Goal: Task Accomplishment & Management: Manage account settings

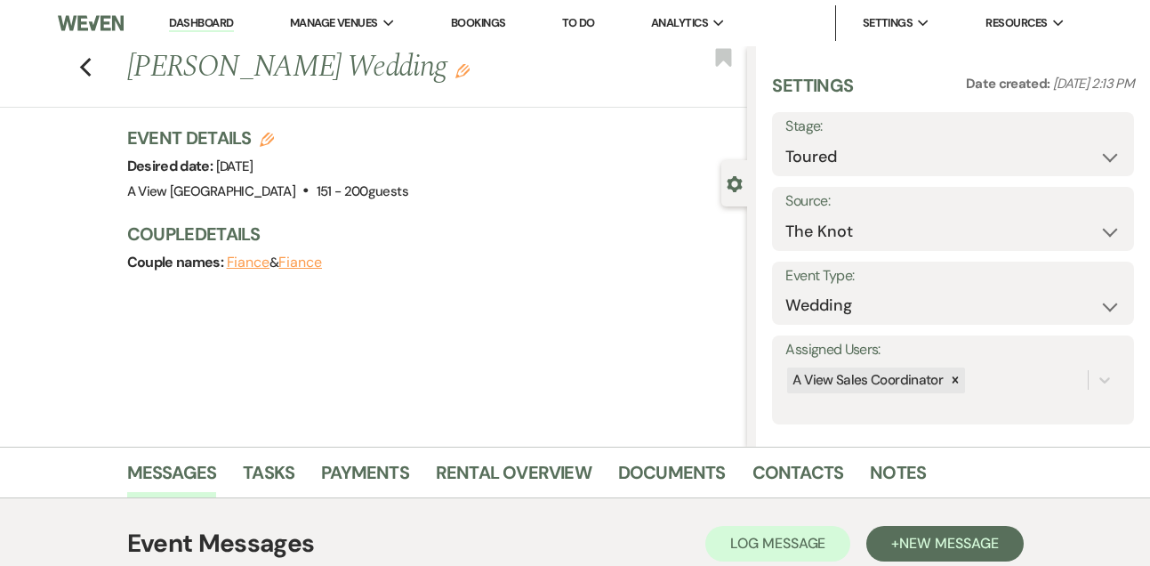
select select "5"
select select "2"
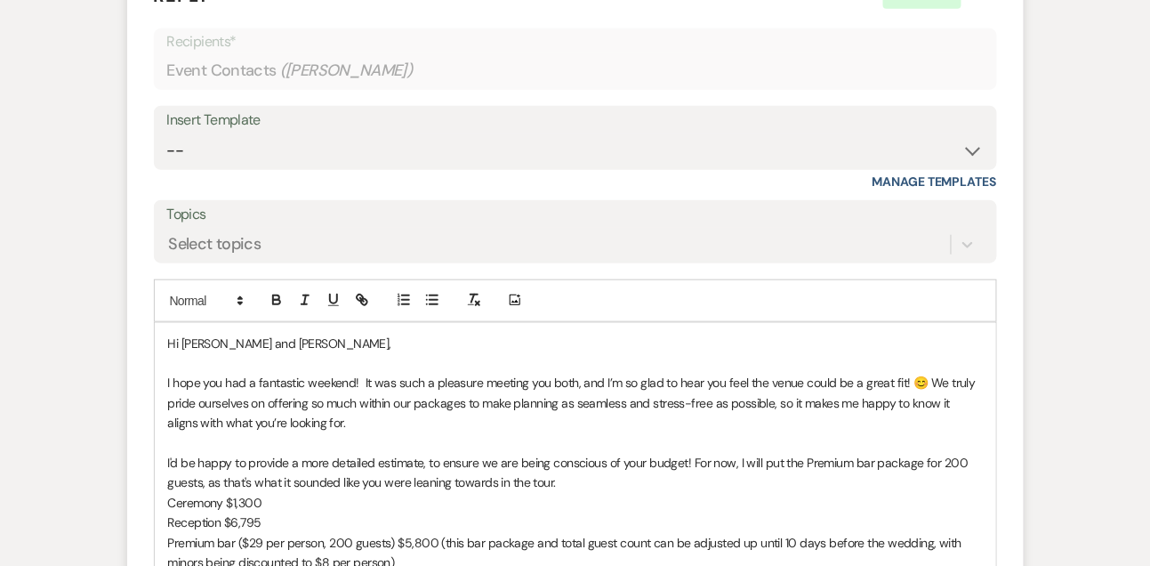
scroll to position [2258, 0]
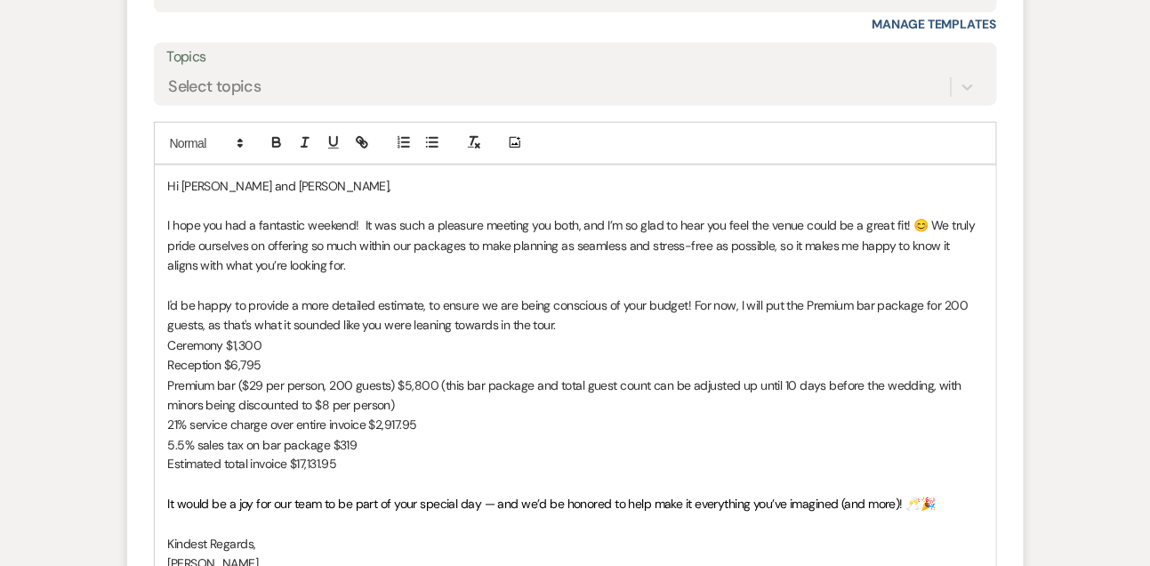
click at [571, 335] on p "I'd be happy to provide a more detailed estimate, to ensure we are being consci…" at bounding box center [575, 315] width 815 height 40
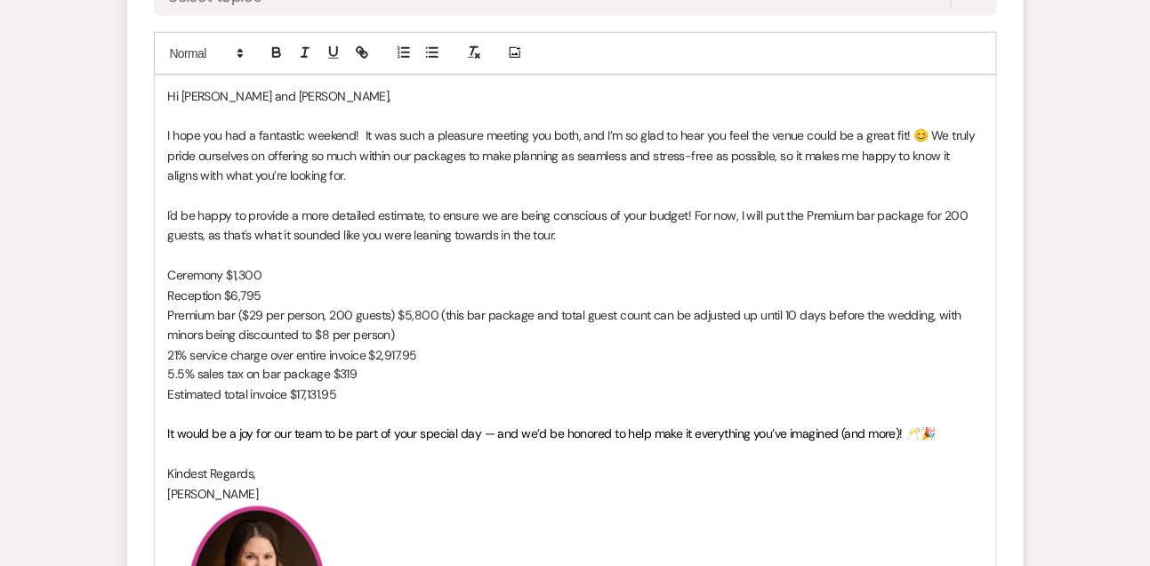
scroll to position [2376, 0]
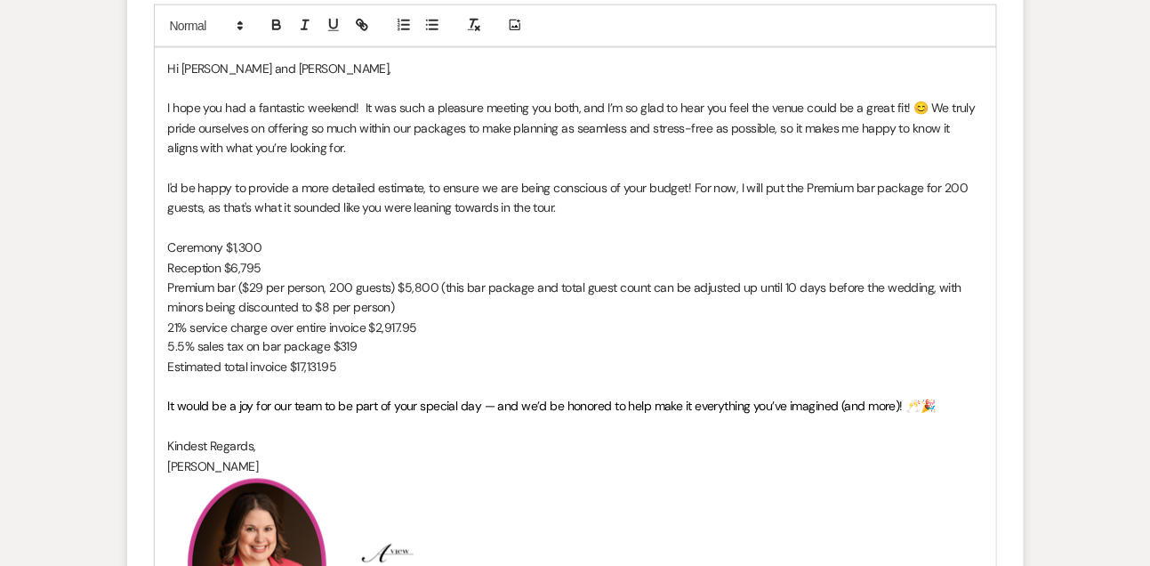
click at [955, 416] on p "It would be a joy for our team to be part of your special day — and we’d be hon…" at bounding box center [575, 407] width 815 height 20
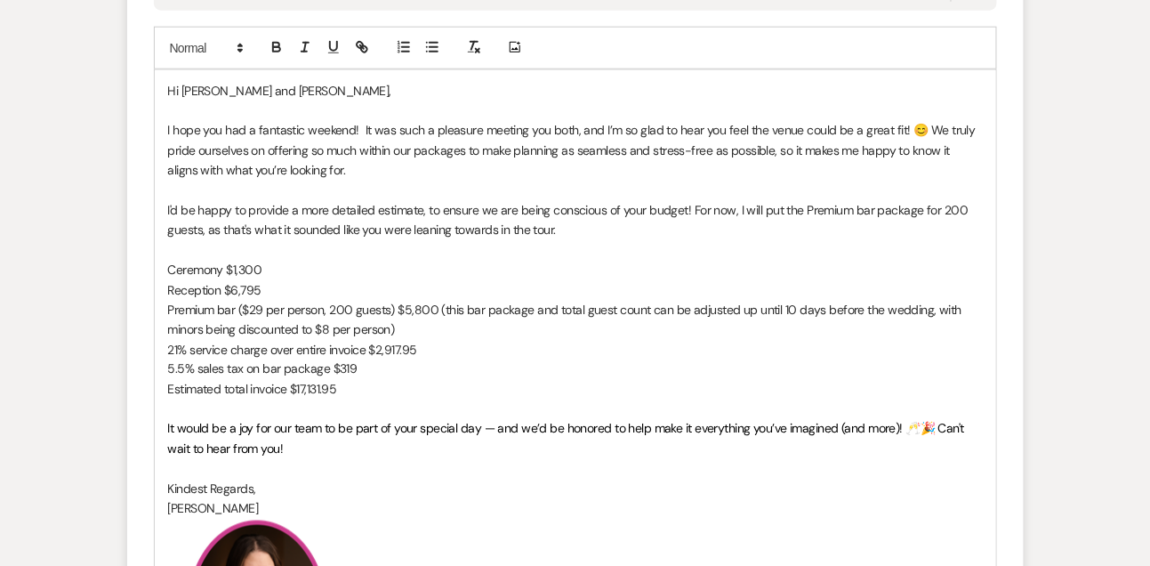
scroll to position [2360, 0]
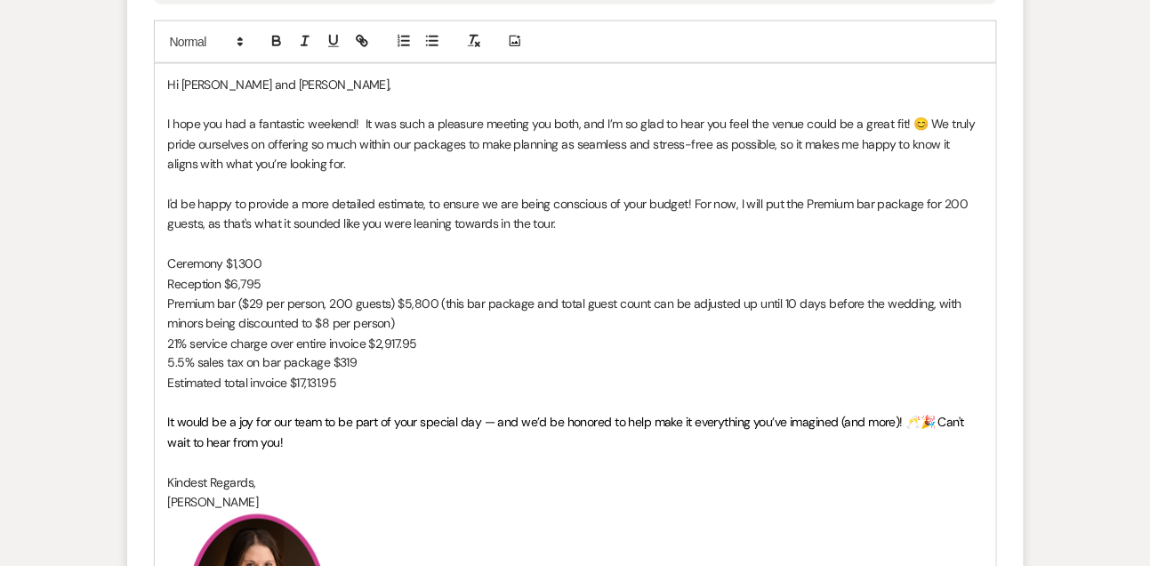
click at [165, 445] on div "Hi [PERSON_NAME] and [PERSON_NAME], I hope you had a fantastic weekend! It was …" at bounding box center [575, 383] width 841 height 638
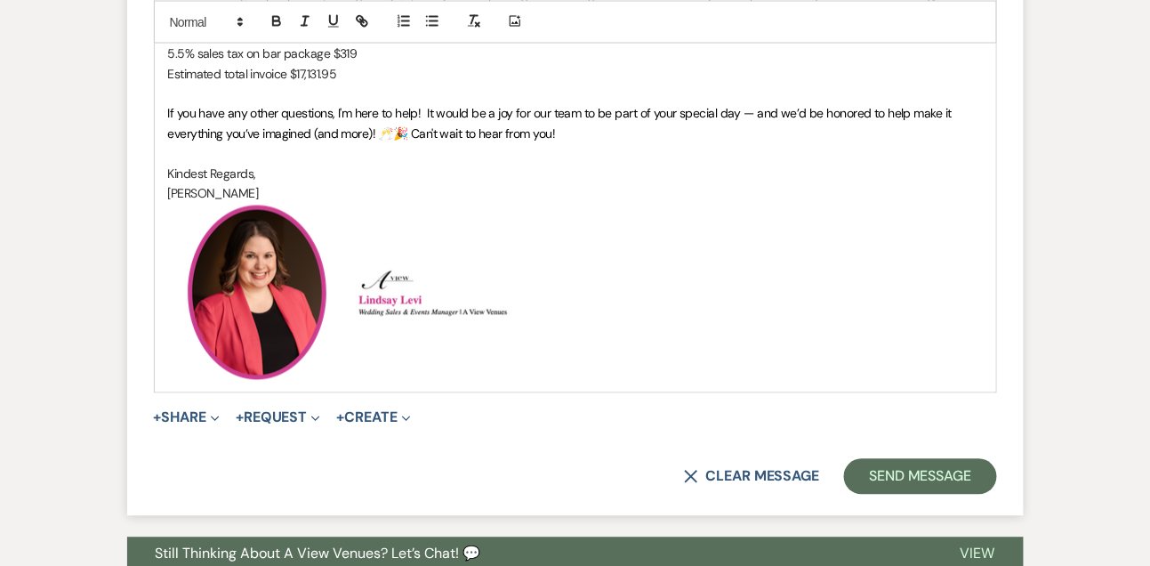
scroll to position [2764, 0]
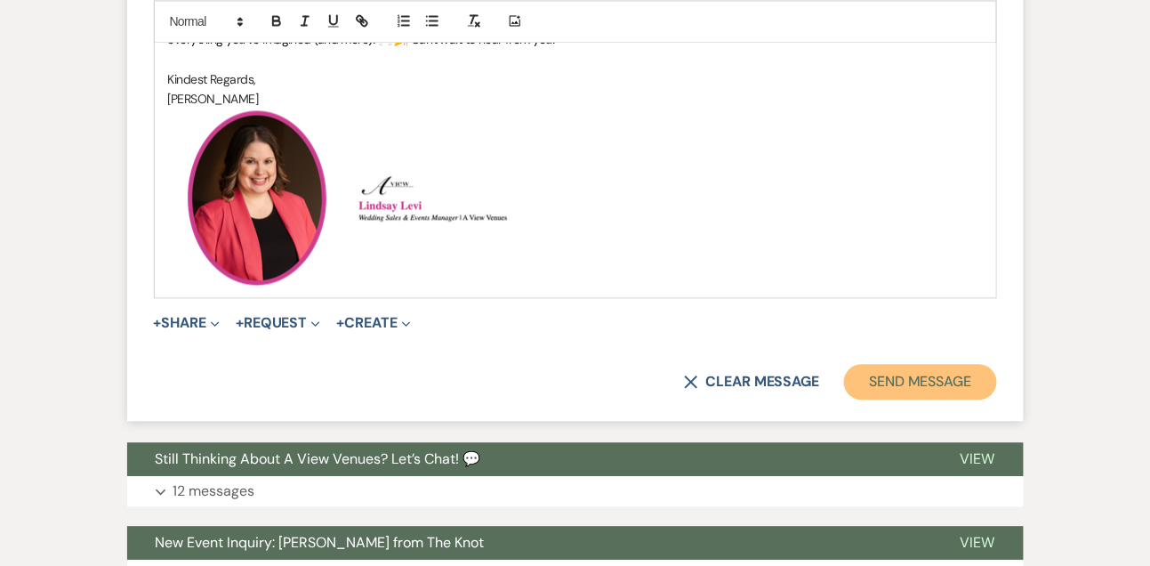
click at [940, 393] on button "Send Message" at bounding box center [920, 382] width 152 height 36
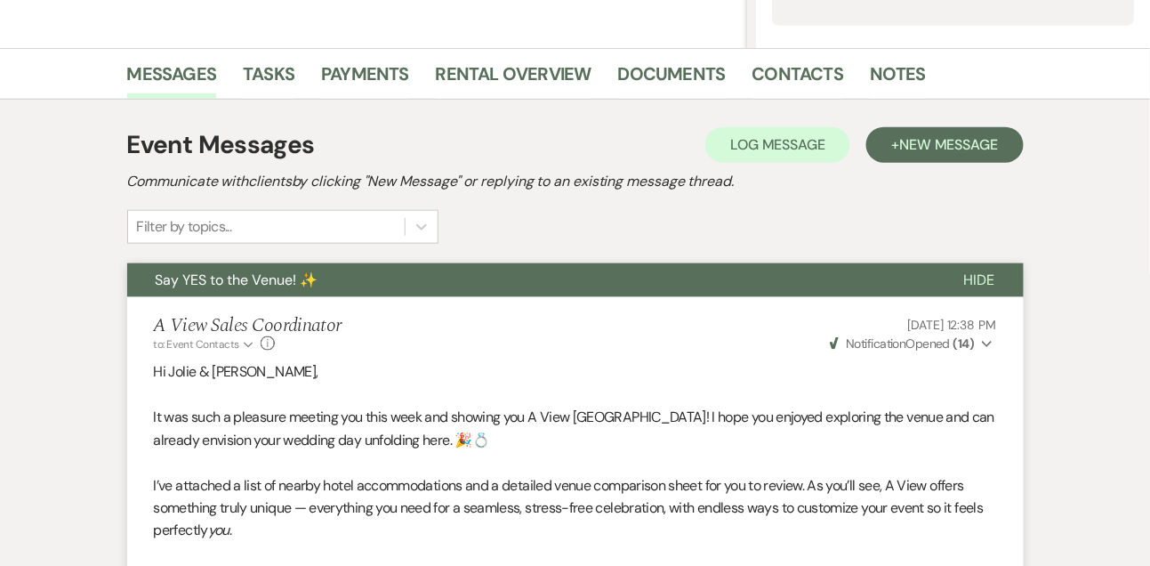
scroll to position [0, 0]
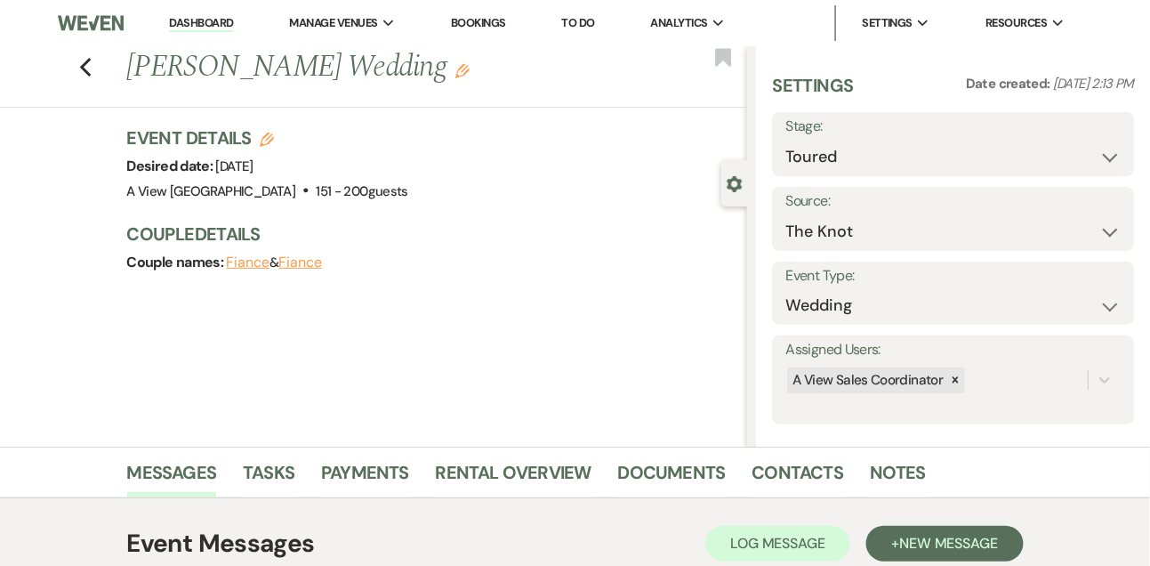
click at [203, 25] on link "Dashboard" at bounding box center [201, 23] width 64 height 17
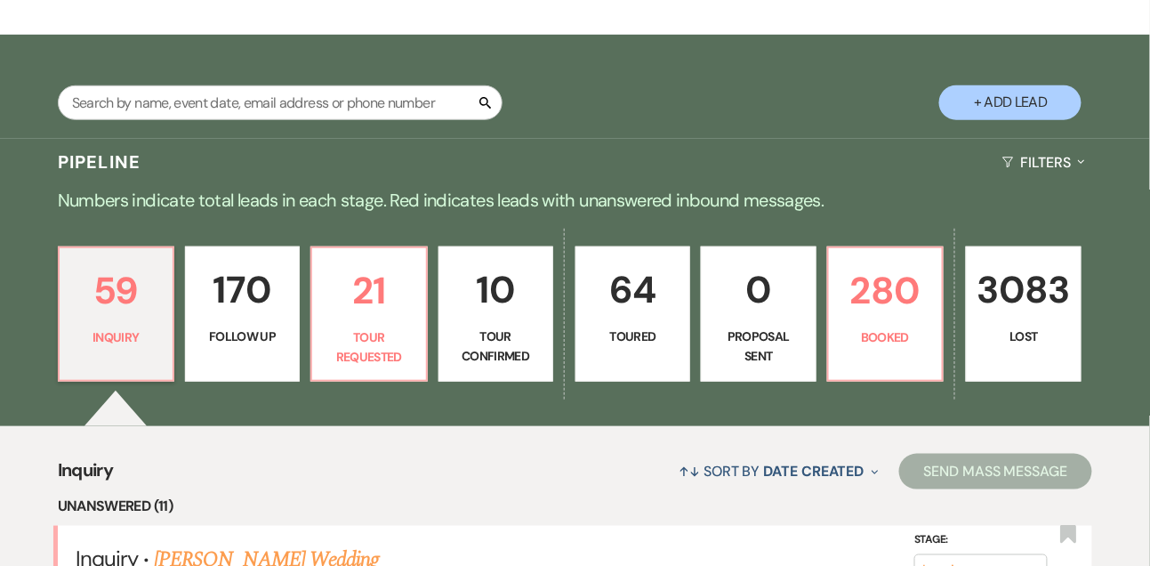
scroll to position [317, 0]
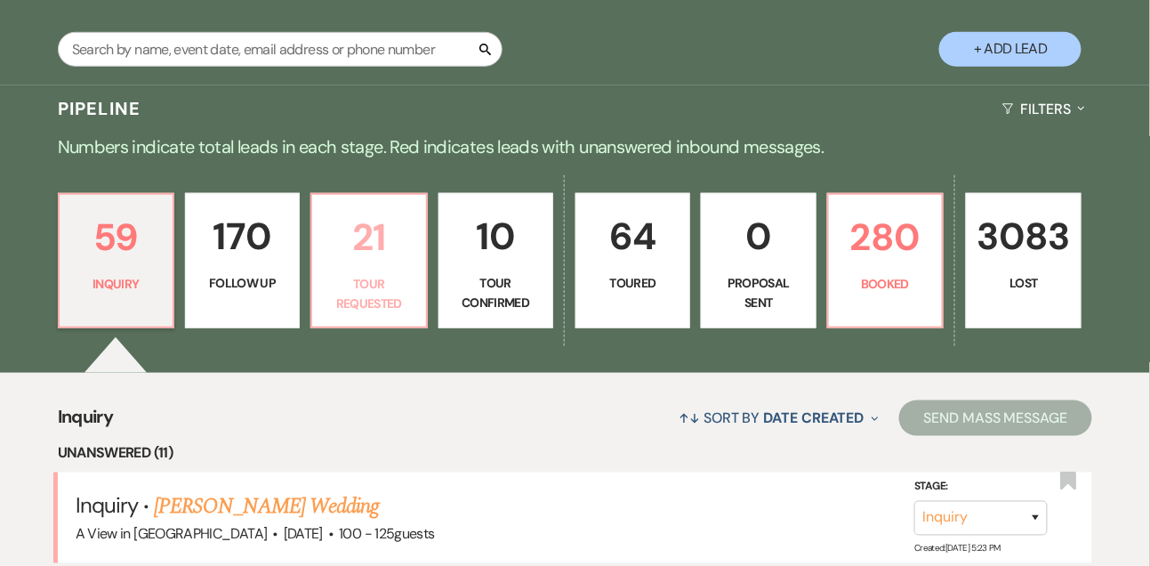
click at [394, 283] on link "21 Tour Requested" at bounding box center [368, 260] width 117 height 135
select select "2"
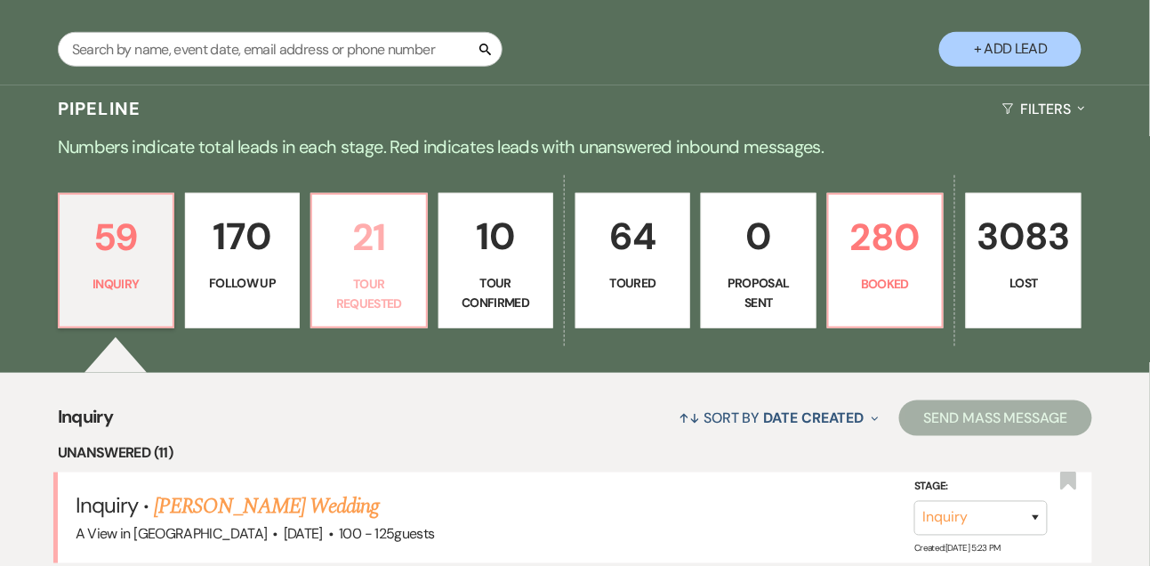
select select "2"
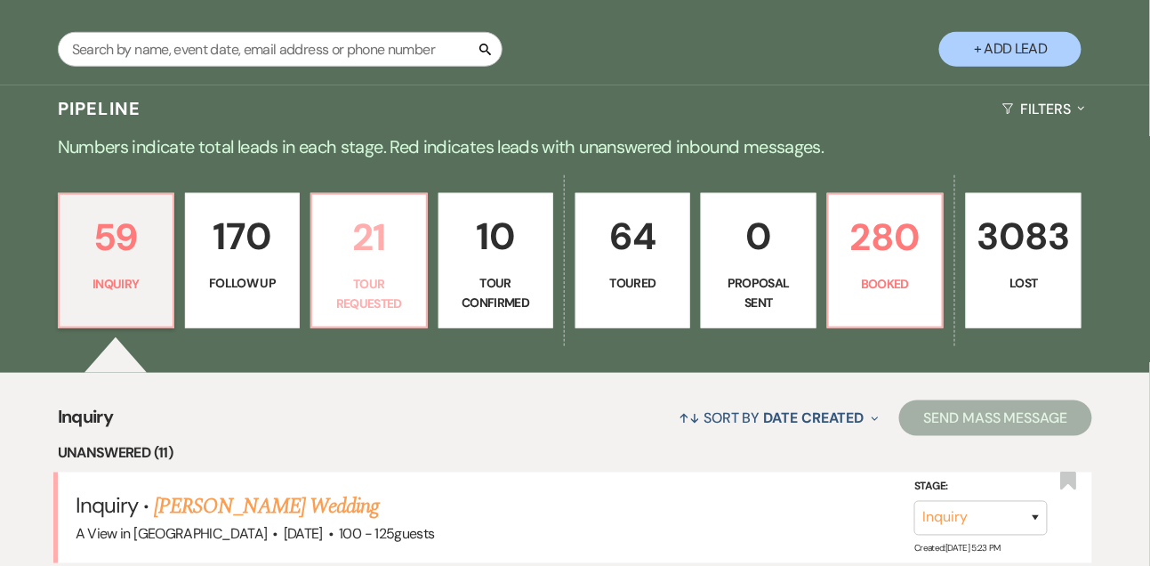
select select "2"
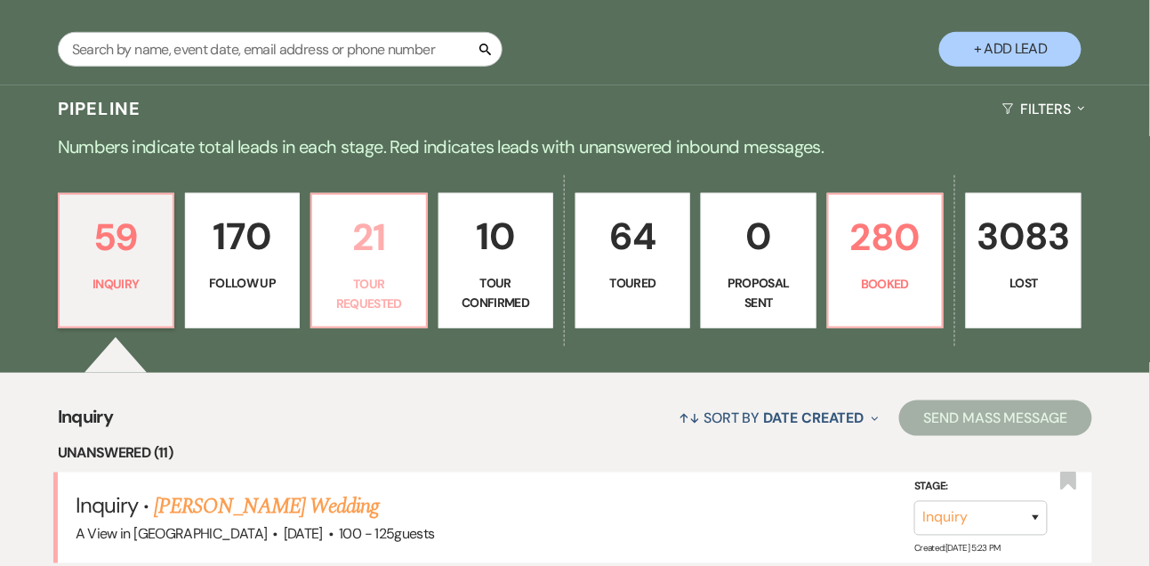
select select "2"
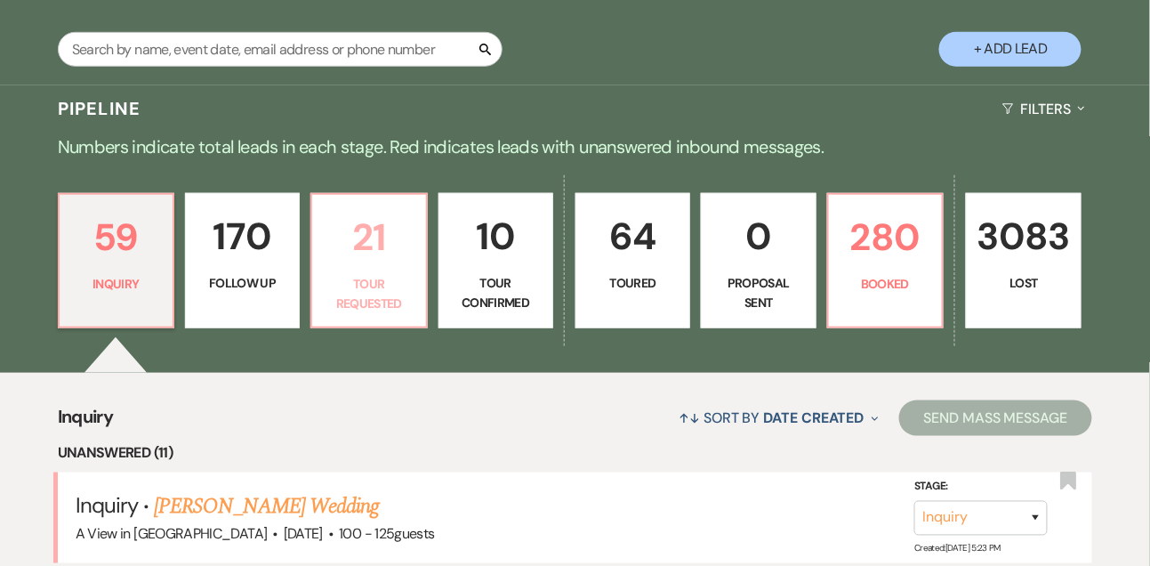
select select "2"
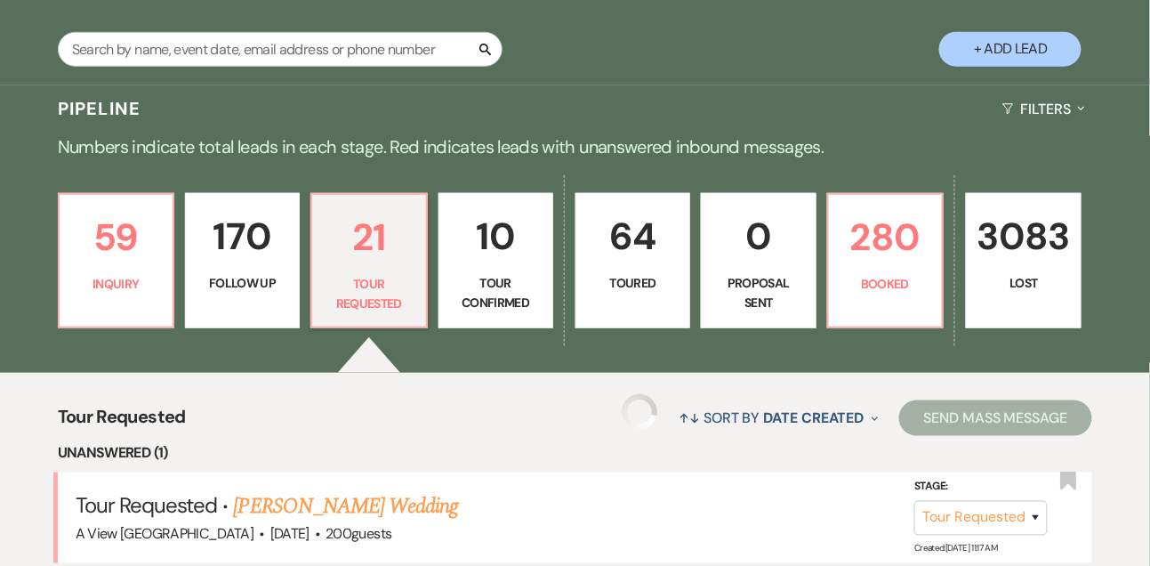
select select "2"
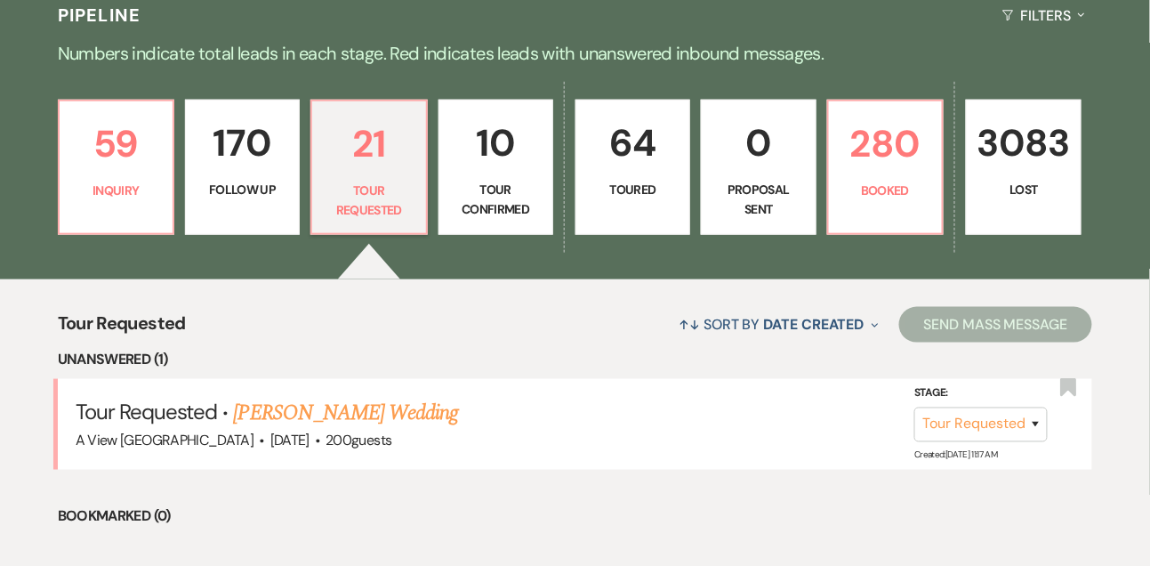
scroll to position [582, 0]
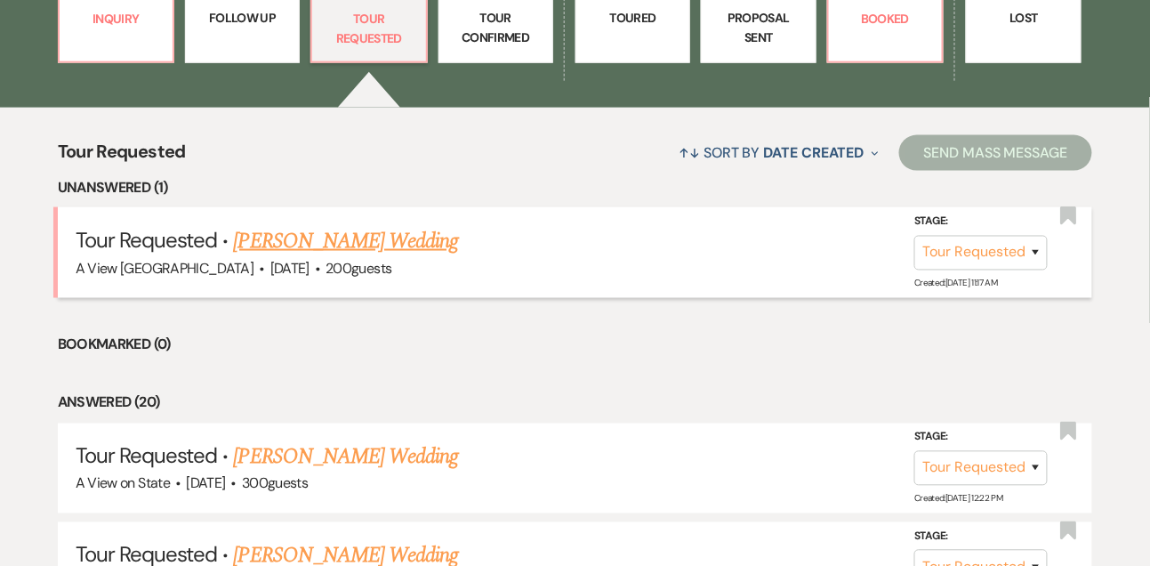
click at [394, 251] on link "[PERSON_NAME] Wedding" at bounding box center [346, 241] width 225 height 32
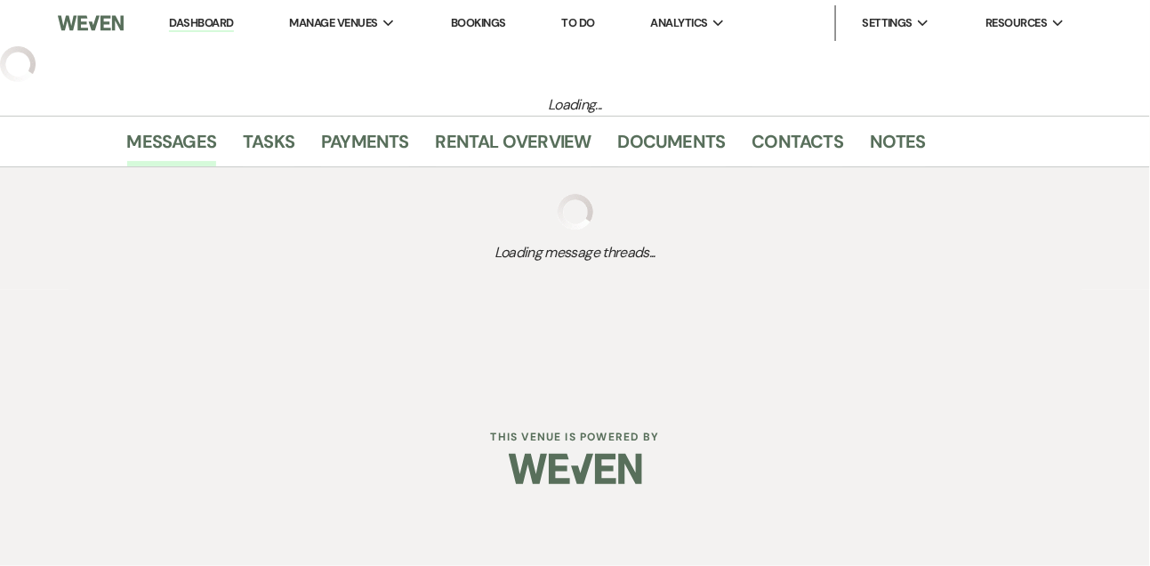
select select "2"
select select "5"
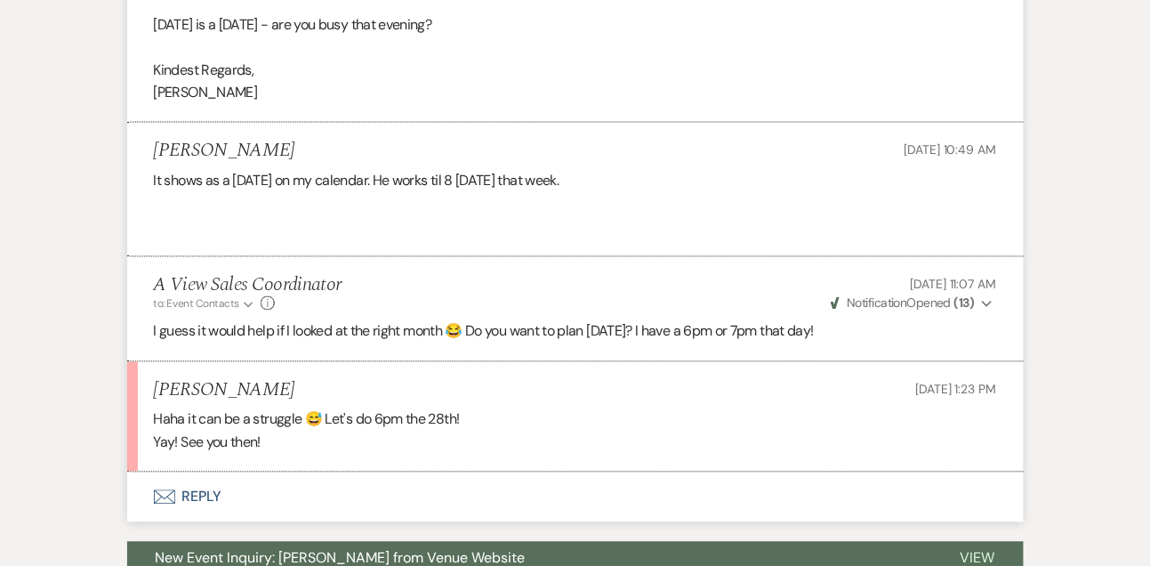
scroll to position [2654, 0]
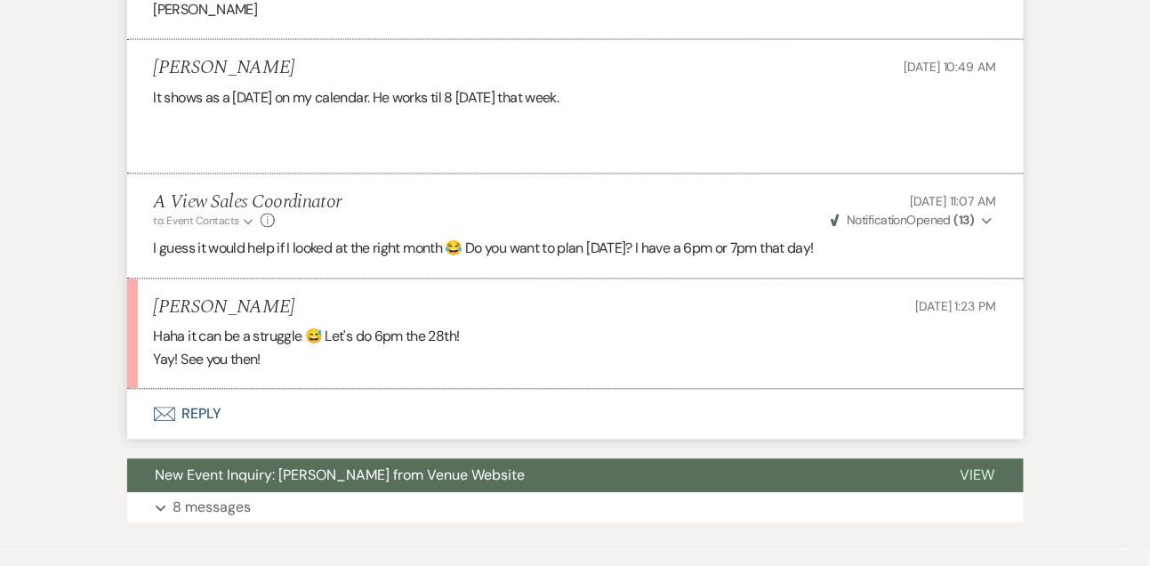
click at [234, 304] on h5 "[PERSON_NAME]" at bounding box center [224, 308] width 141 height 22
copy h5 "[PERSON_NAME]"
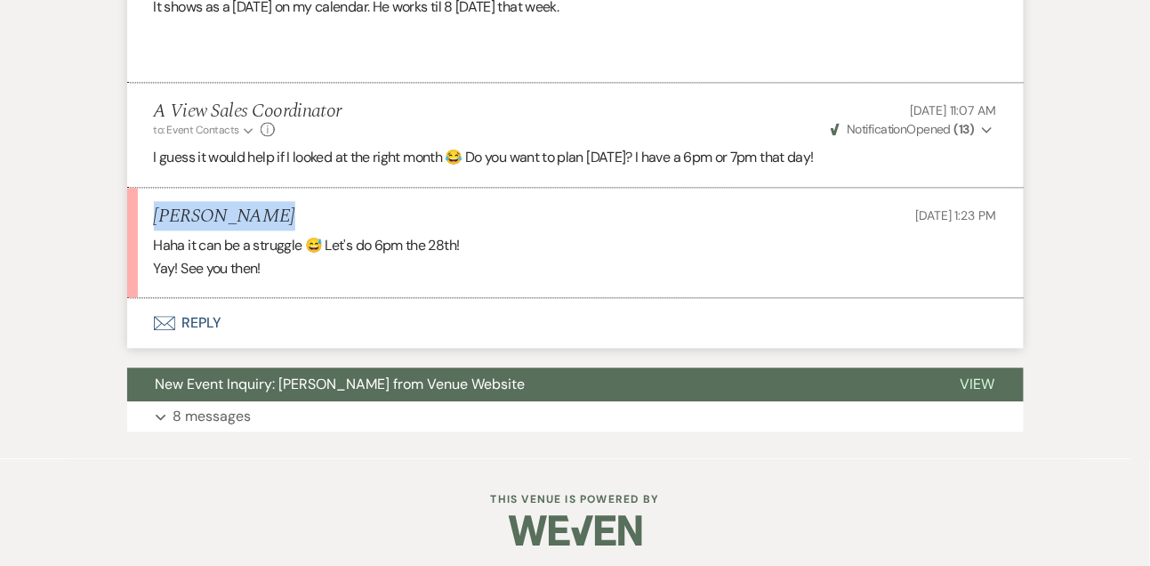
scroll to position [2750, 0]
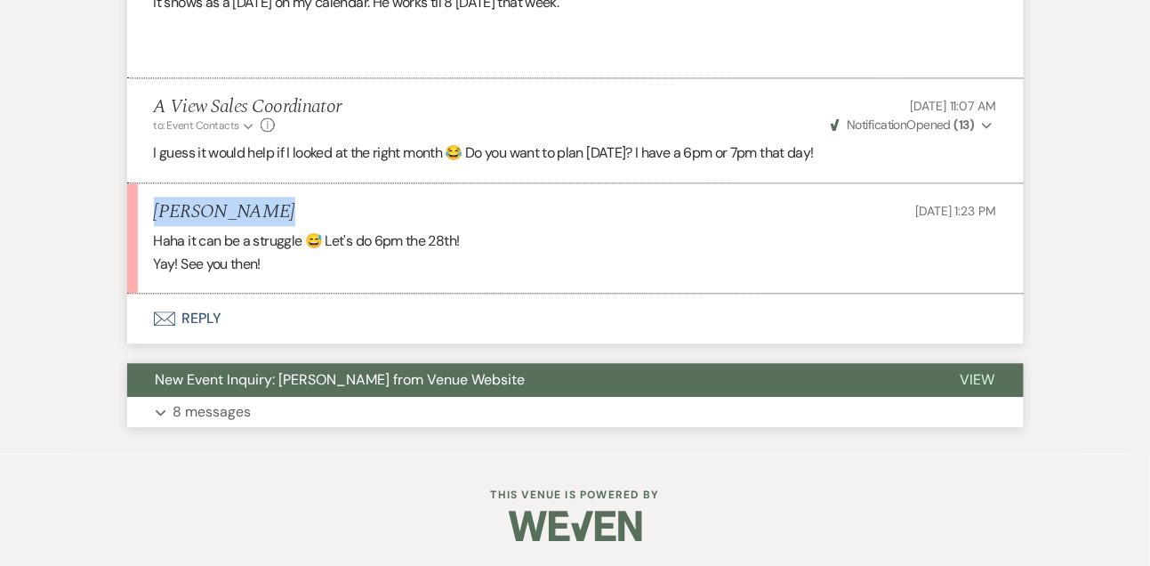
click at [245, 406] on p "8 messages" at bounding box center [212, 411] width 78 height 23
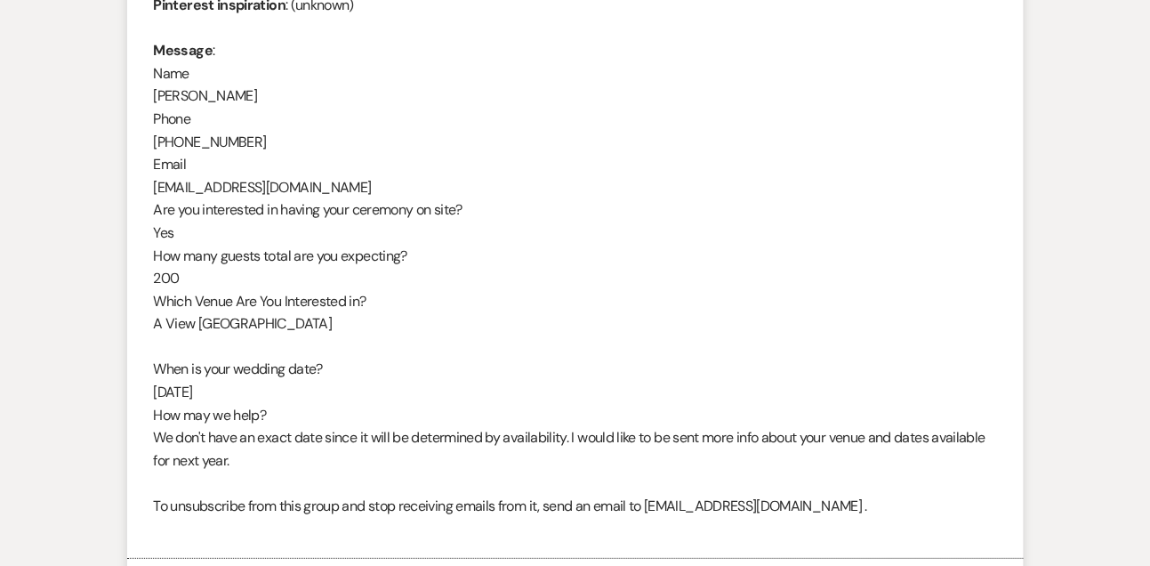
scroll to position [3386, 0]
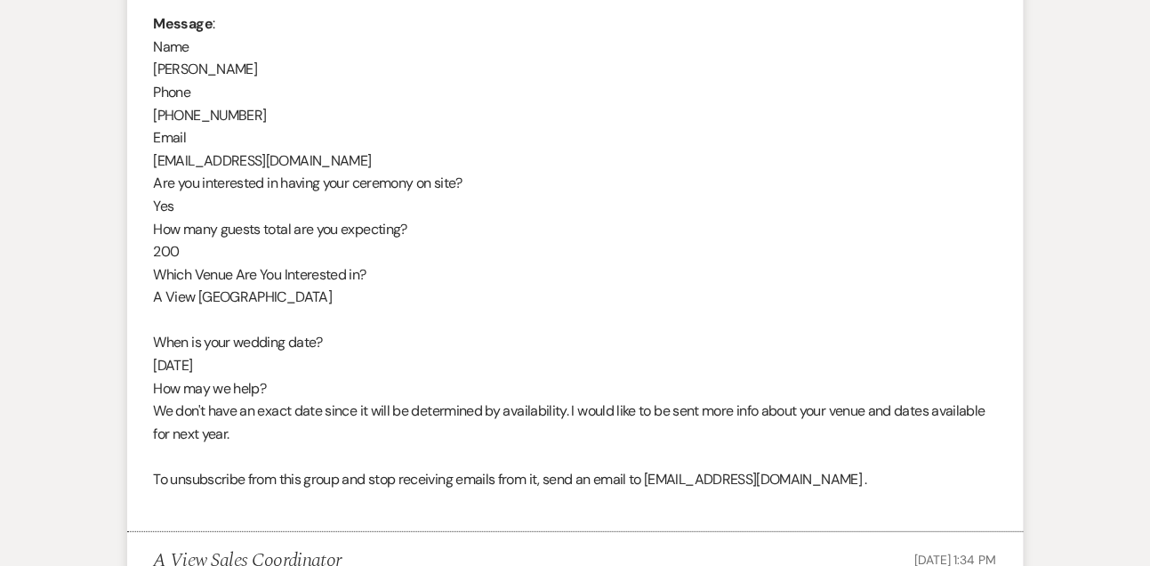
click at [262, 149] on div "From : [PERSON_NAME] Event : [PERSON_NAME] Event Desired date : [DATE] Anticipa…" at bounding box center [575, 160] width 843 height 705
copy div "[EMAIL_ADDRESS][DOMAIN_NAME]"
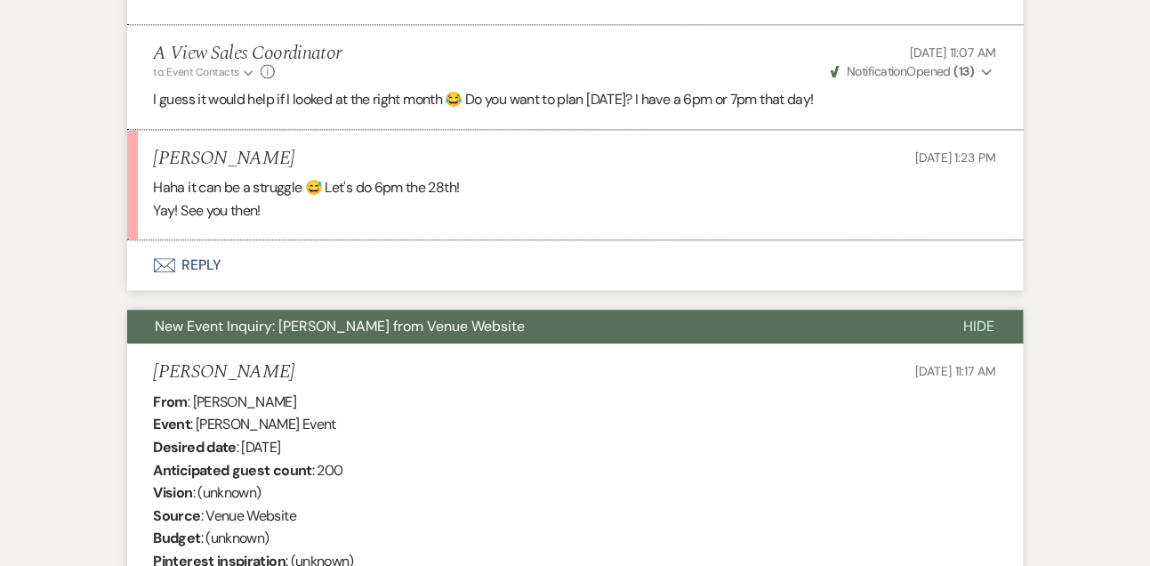
scroll to position [2950, 0]
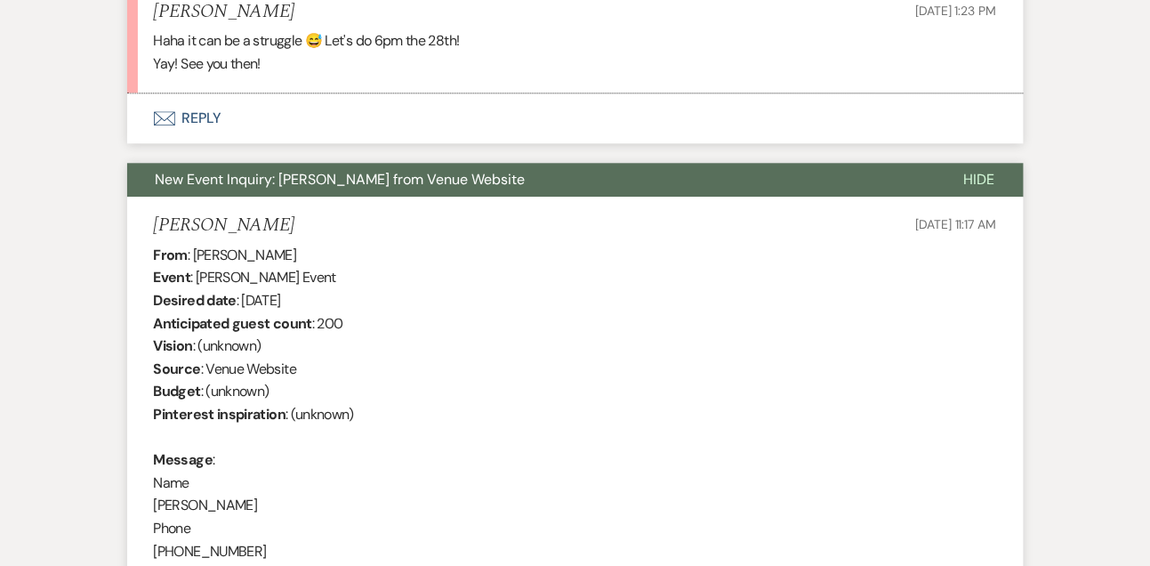
click at [205, 119] on button "Envelope Reply" at bounding box center [575, 118] width 897 height 50
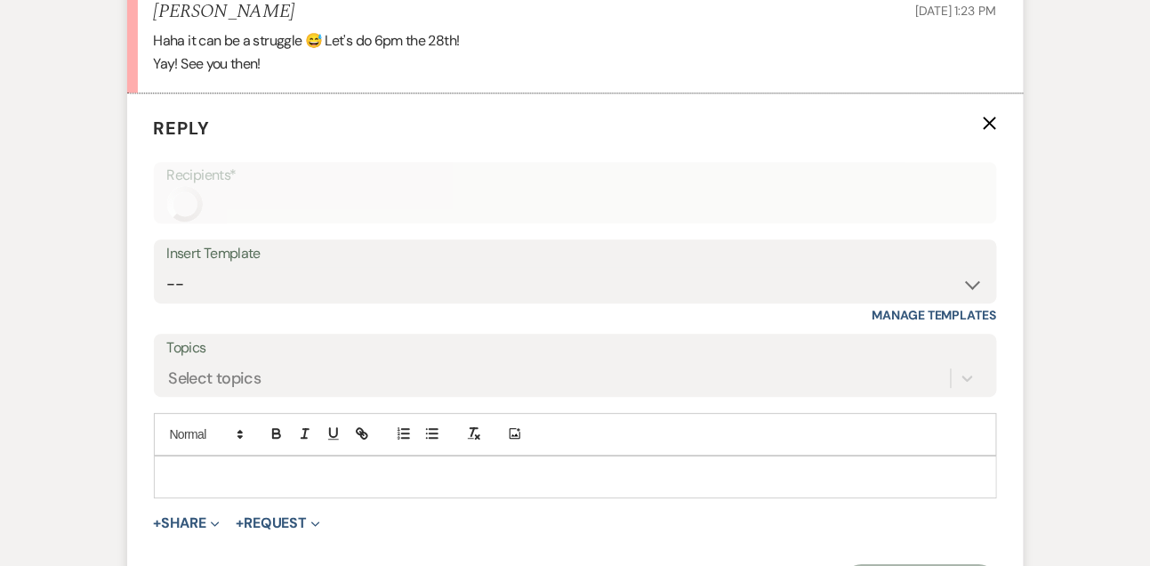
scroll to position [3023, 0]
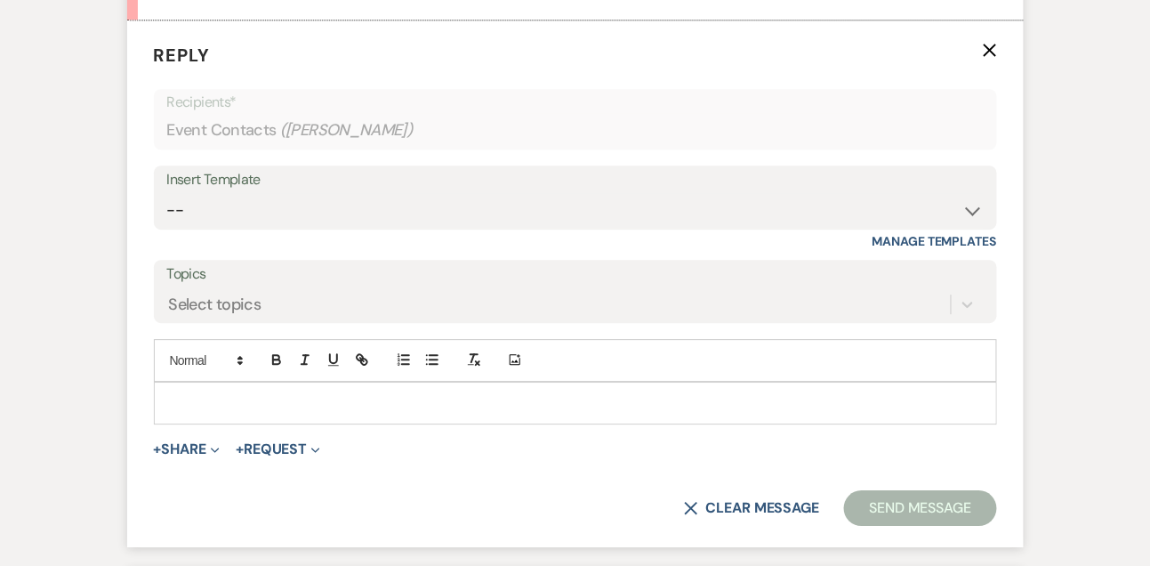
click at [223, 415] on div at bounding box center [575, 402] width 841 height 41
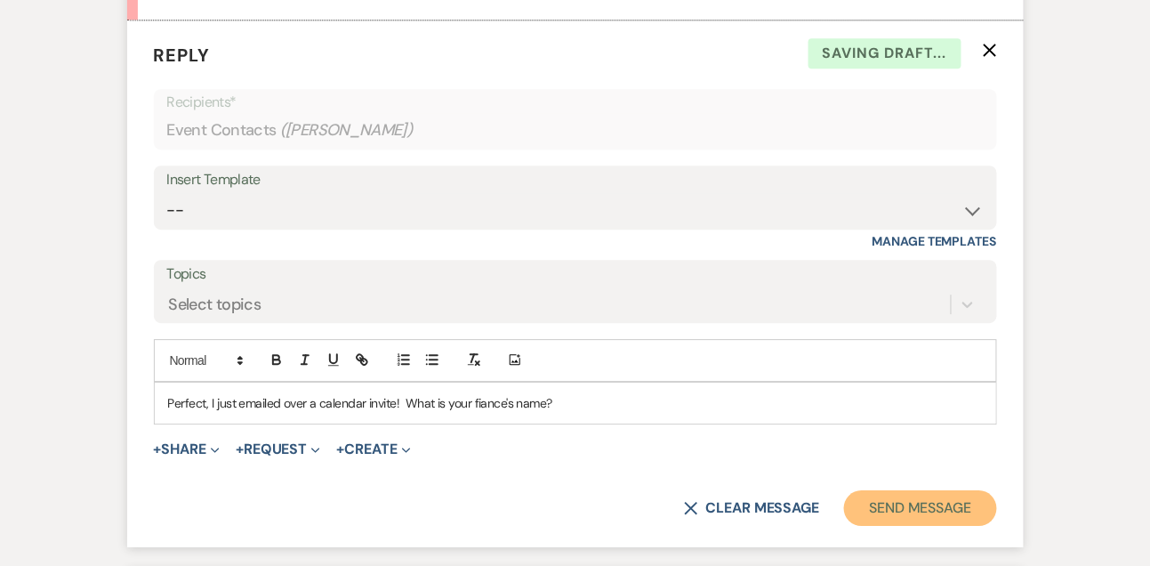
click at [933, 515] on button "Send Message" at bounding box center [920, 508] width 152 height 36
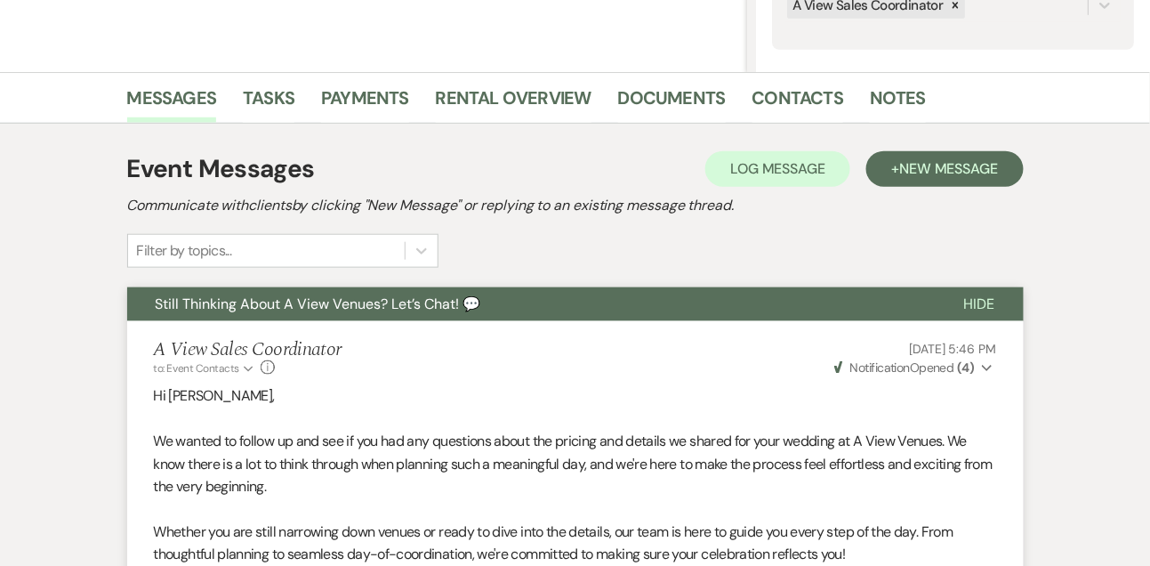
scroll to position [0, 0]
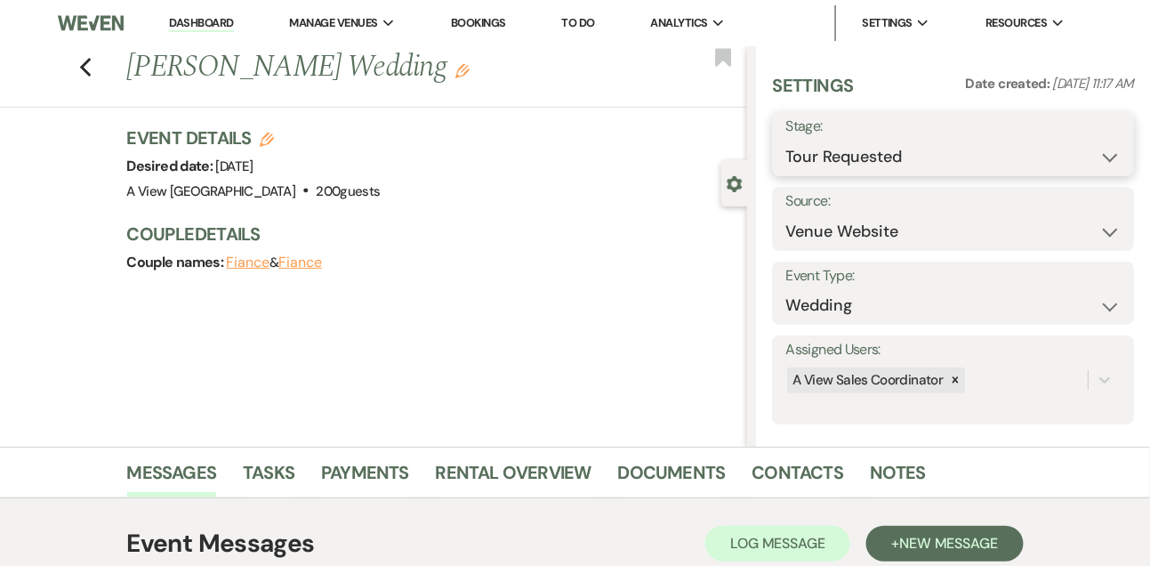
click at [909, 155] on select "Inquiry Follow Up Tour Requested Tour Confirmed Toured Proposal Sent Booked Lost" at bounding box center [952, 157] width 335 height 35
select select "4"
click at [785, 140] on select "Inquiry Follow Up Tour Requested Tour Confirmed Toured Proposal Sent Booked Lost" at bounding box center [952, 157] width 335 height 35
click at [1108, 144] on button "Save" at bounding box center [1096, 144] width 75 height 36
click at [267, 459] on link "Tasks" at bounding box center [269, 477] width 52 height 39
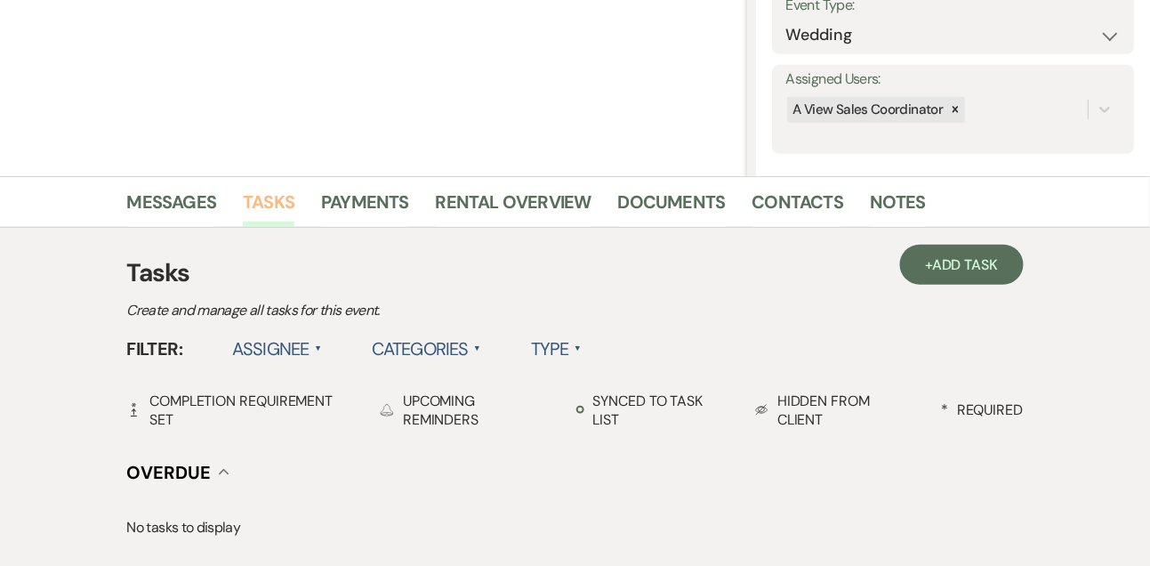
scroll to position [251, 0]
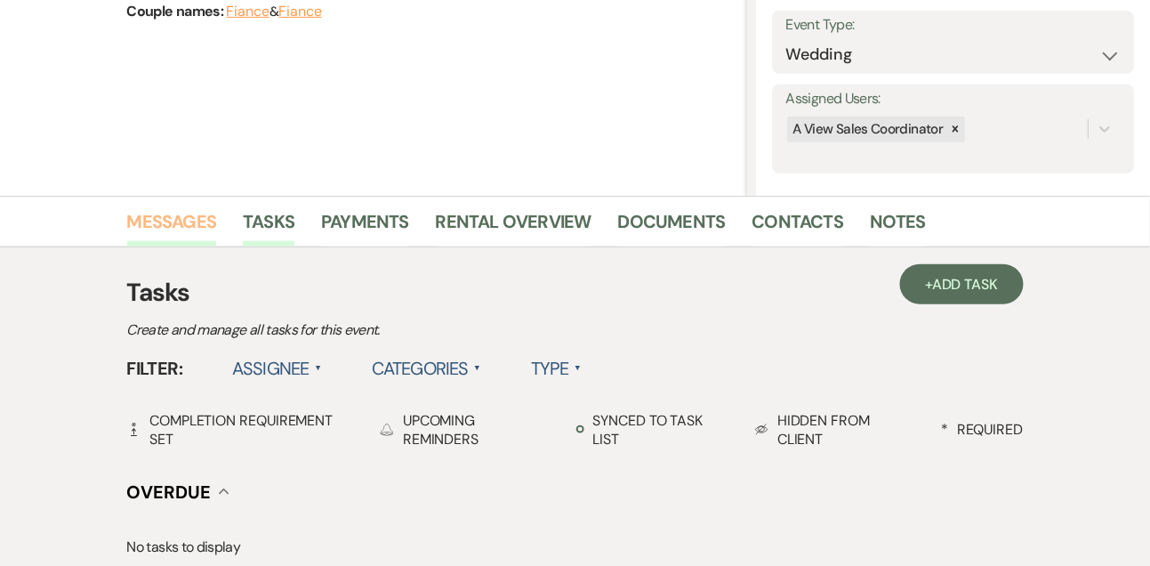
click at [205, 233] on link "Messages" at bounding box center [172, 226] width 90 height 39
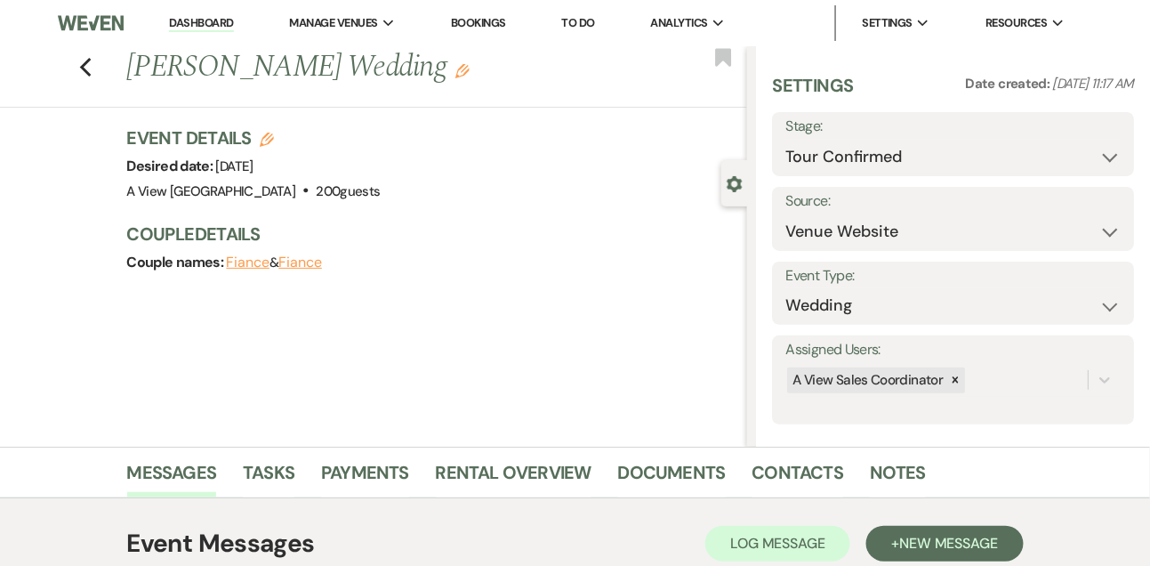
click at [218, 24] on link "Dashboard" at bounding box center [201, 23] width 64 height 17
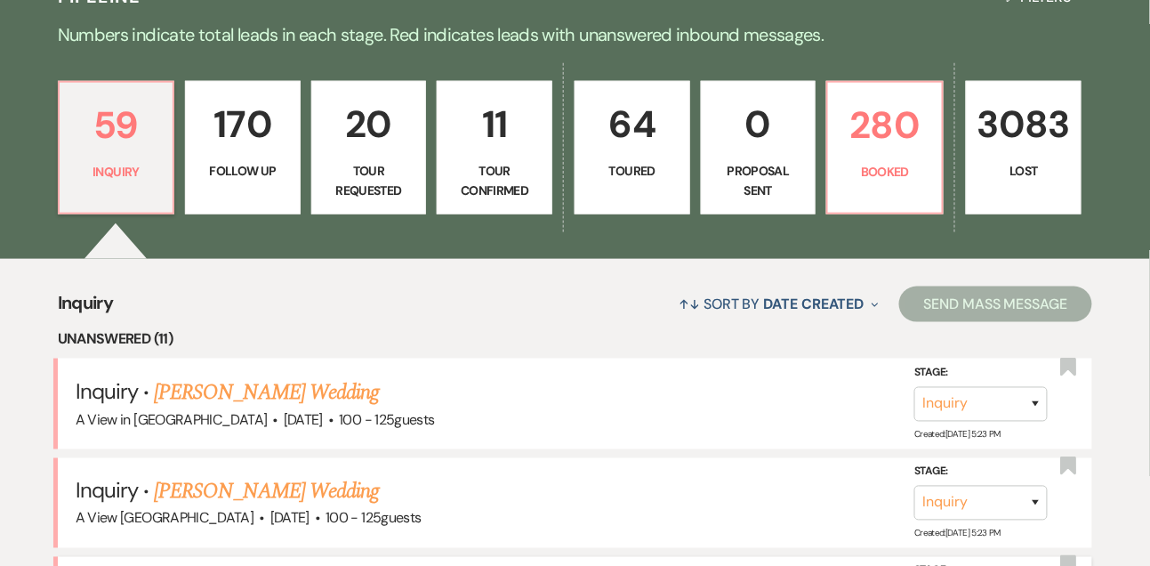
scroll to position [347, 0]
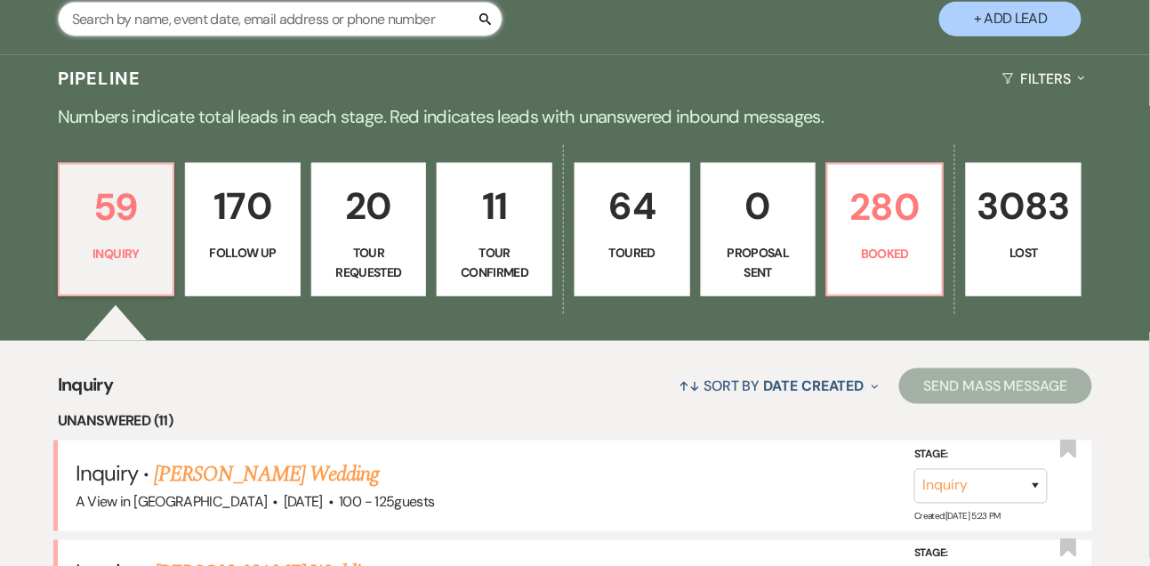
click at [217, 36] on input "text" at bounding box center [280, 19] width 445 height 35
type input "l"
type input "[PERSON_NAME]"
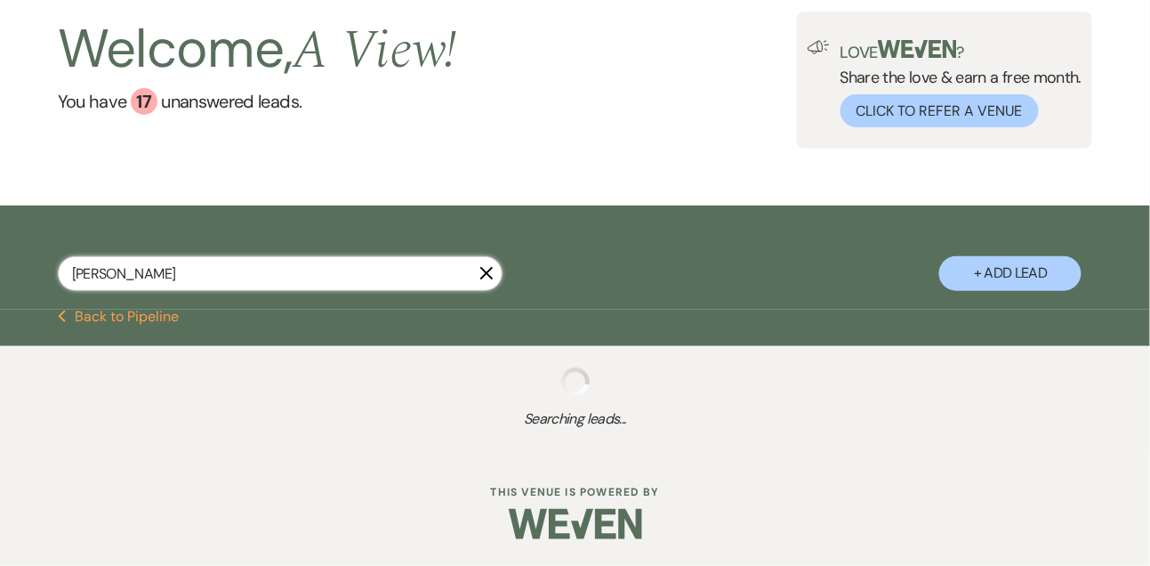
scroll to position [347, 0]
select select "2"
select select "8"
select select "5"
select select "8"
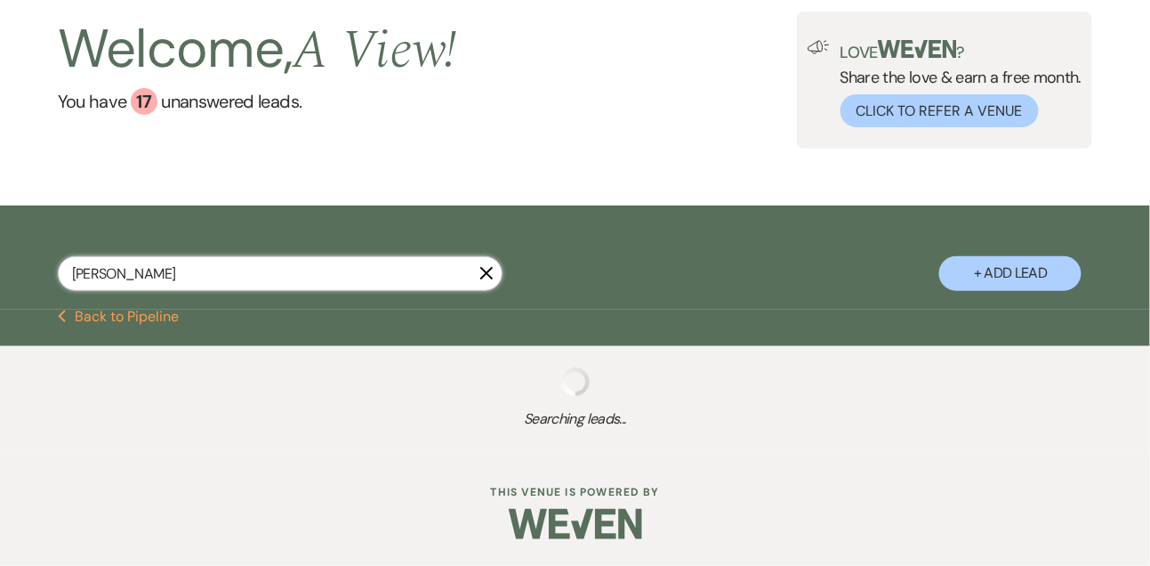
select select "8"
select select "5"
select select "8"
select select "4"
select select "8"
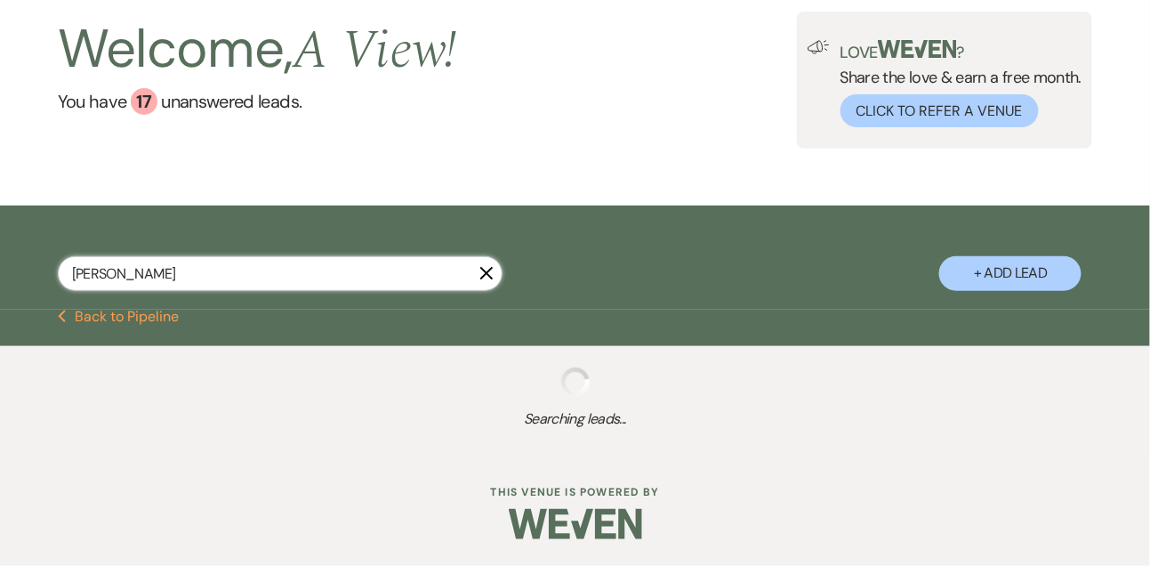
select select "4"
select select "8"
select select "4"
select select "8"
select select "4"
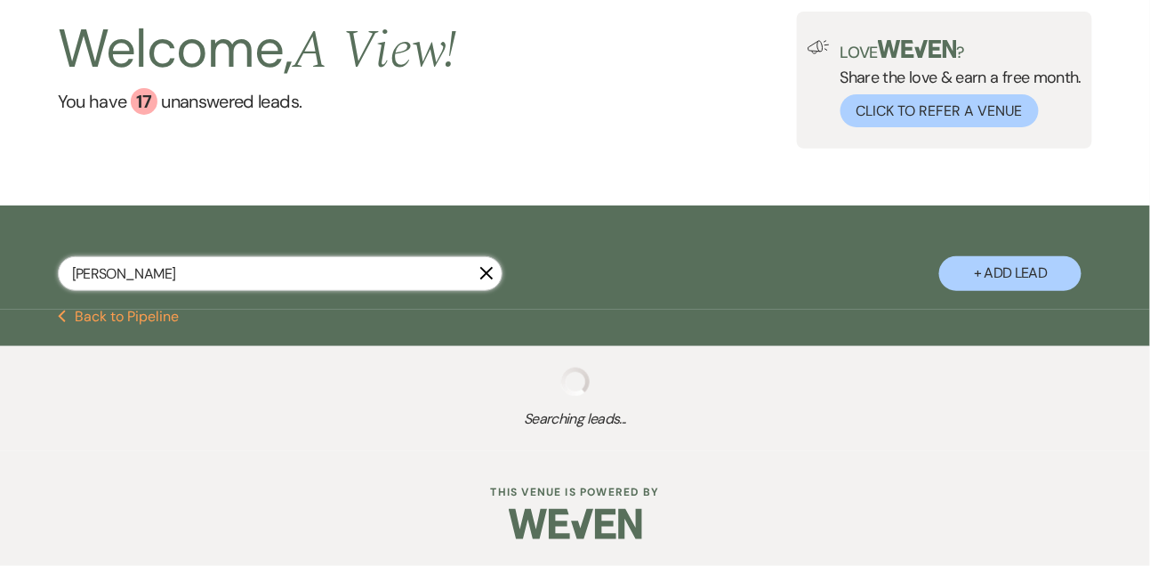
select select "8"
select select "4"
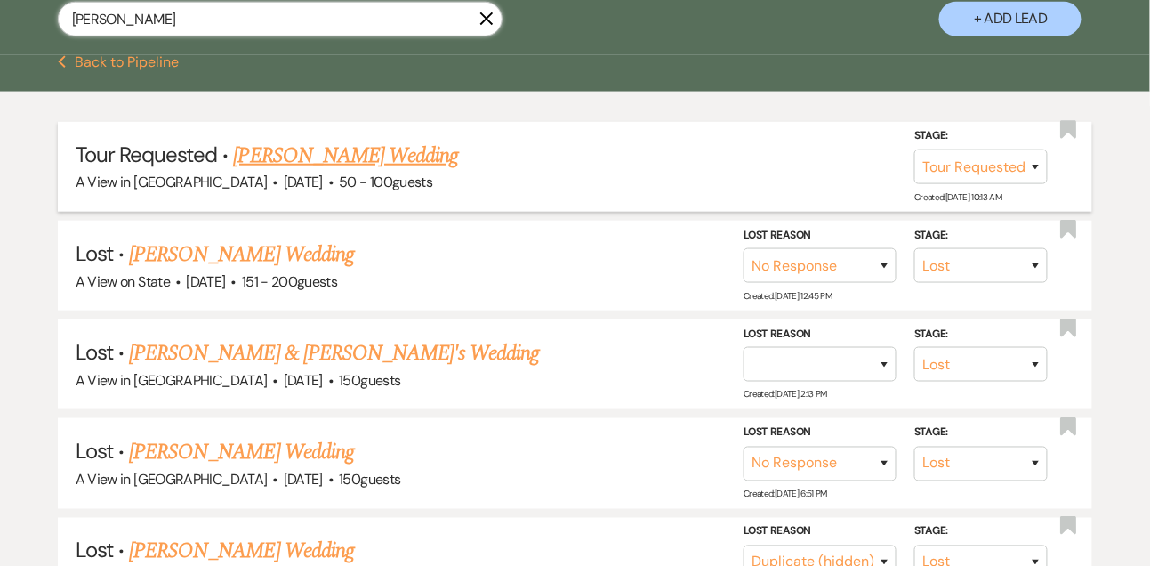
type input "[PERSON_NAME]"
click at [330, 166] on link "[PERSON_NAME] Wedding" at bounding box center [346, 156] width 225 height 32
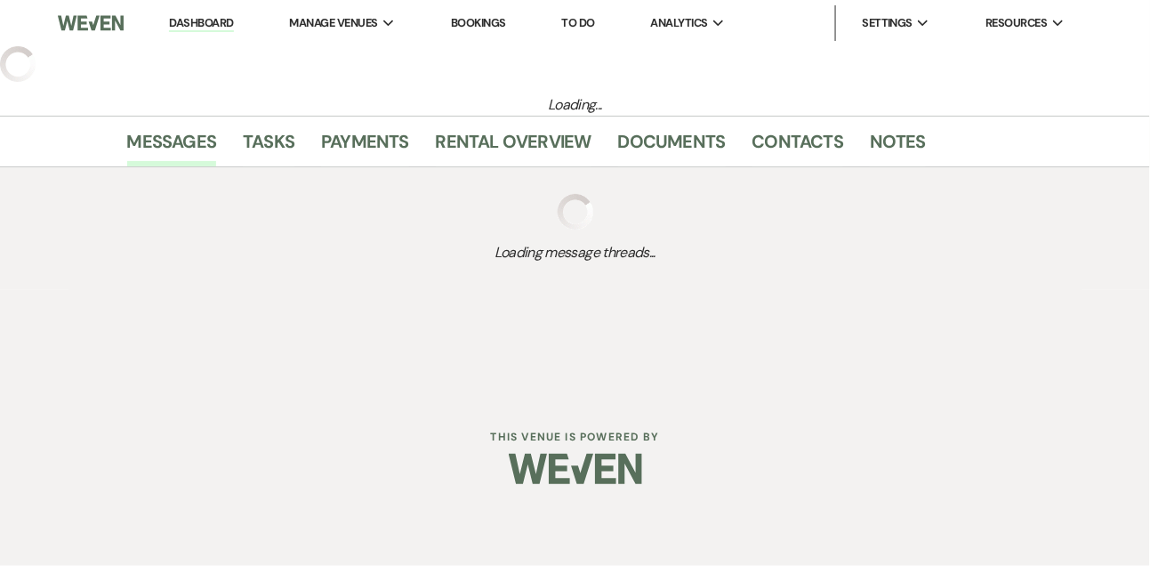
select select "2"
select select "5"
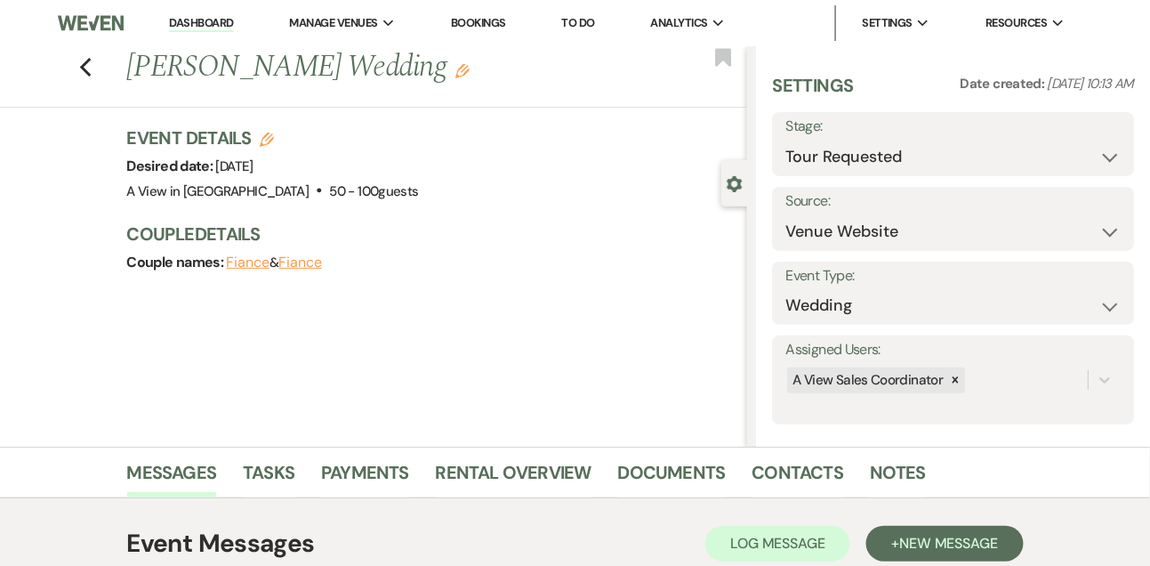
scroll to position [300, 0]
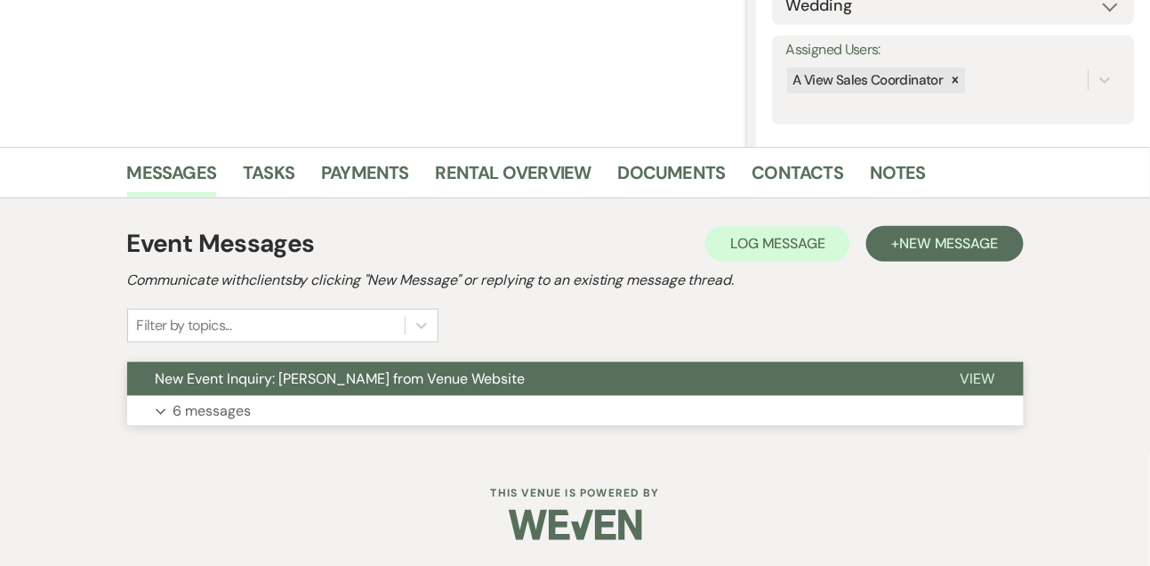
click at [212, 400] on p "6 messages" at bounding box center [212, 410] width 78 height 23
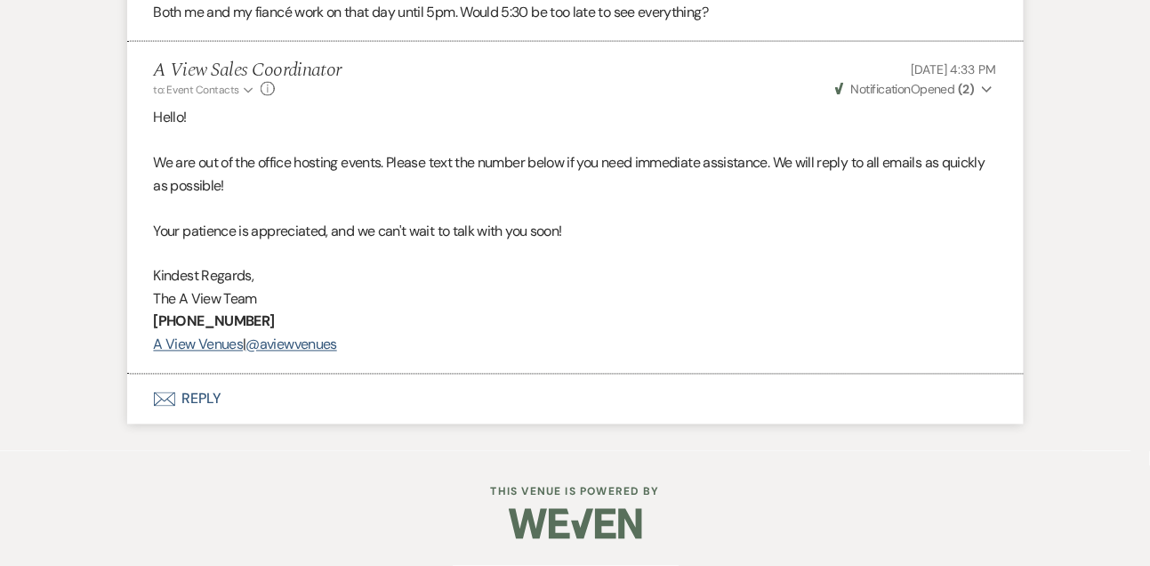
scroll to position [2495, 0]
click at [200, 386] on button "Envelope Reply" at bounding box center [575, 399] width 897 height 50
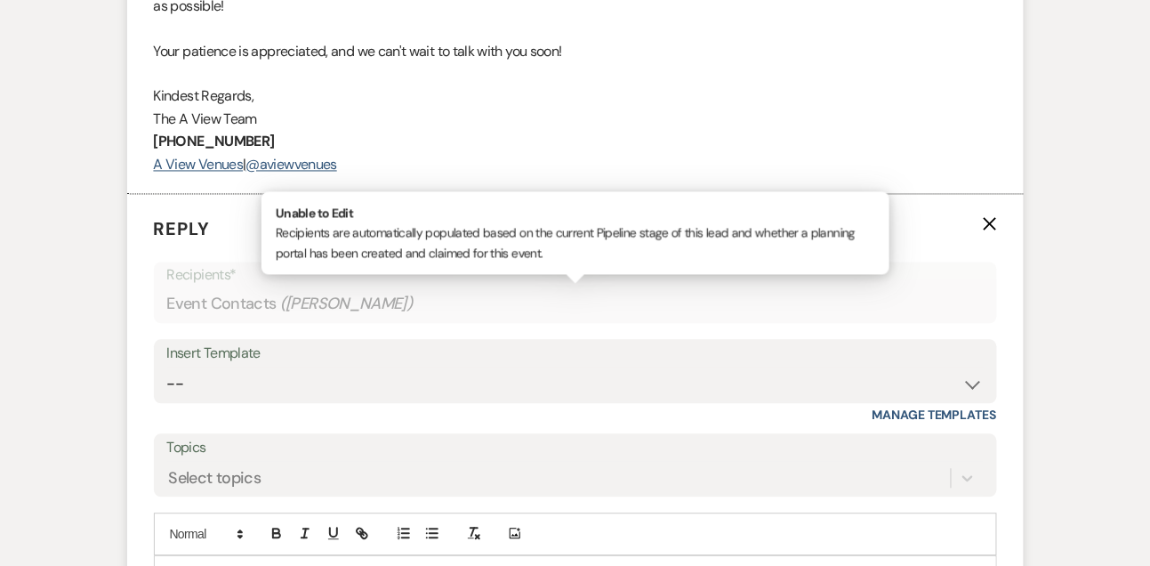
scroll to position [2804, 0]
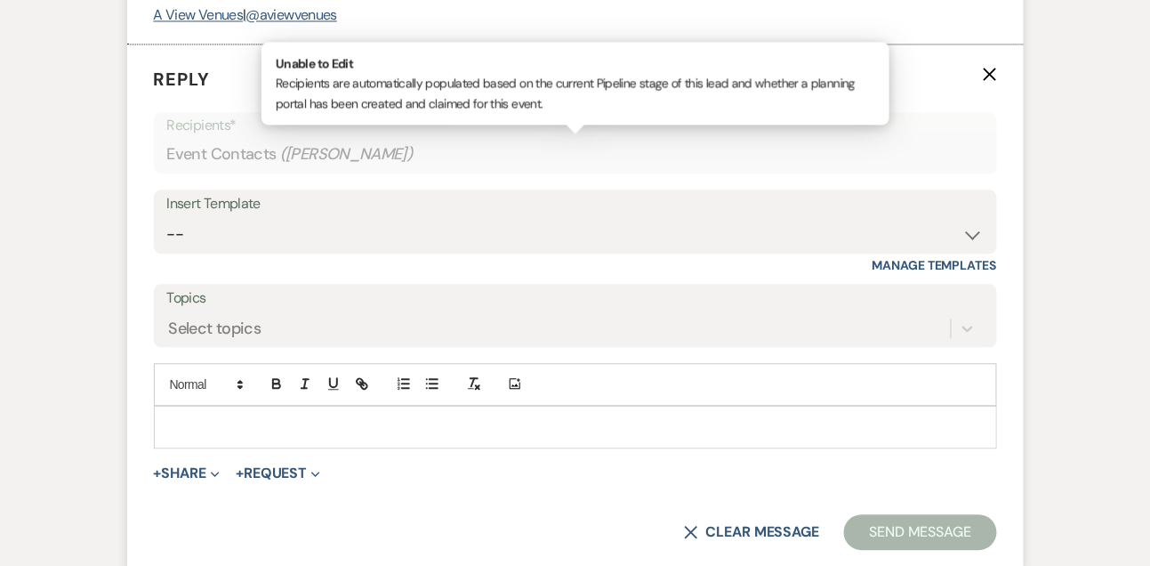
click at [192, 437] on p at bounding box center [575, 427] width 815 height 20
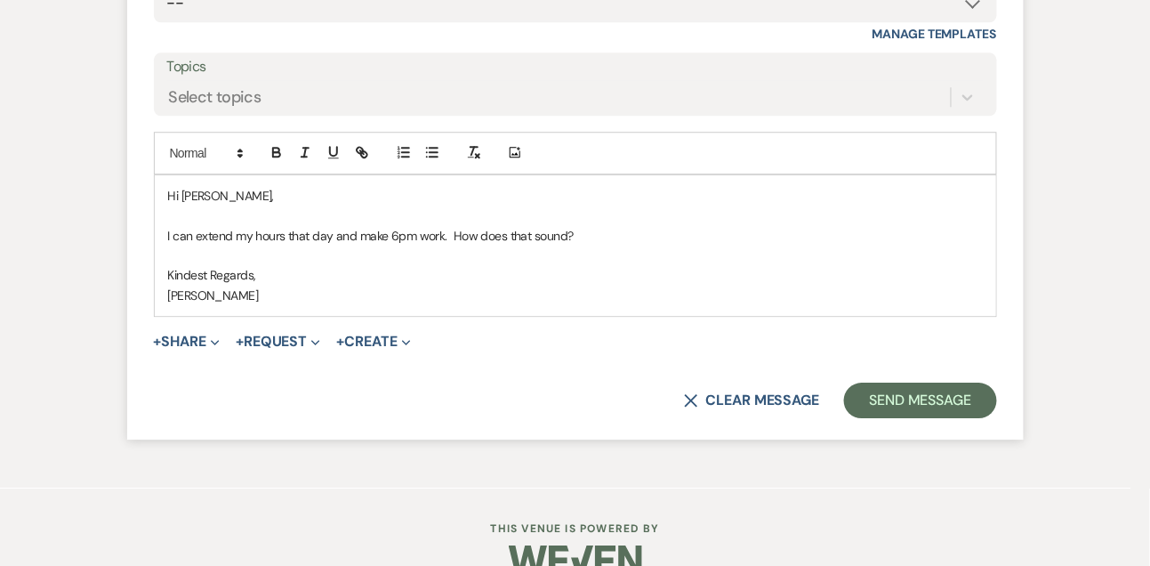
scroll to position [3048, 0]
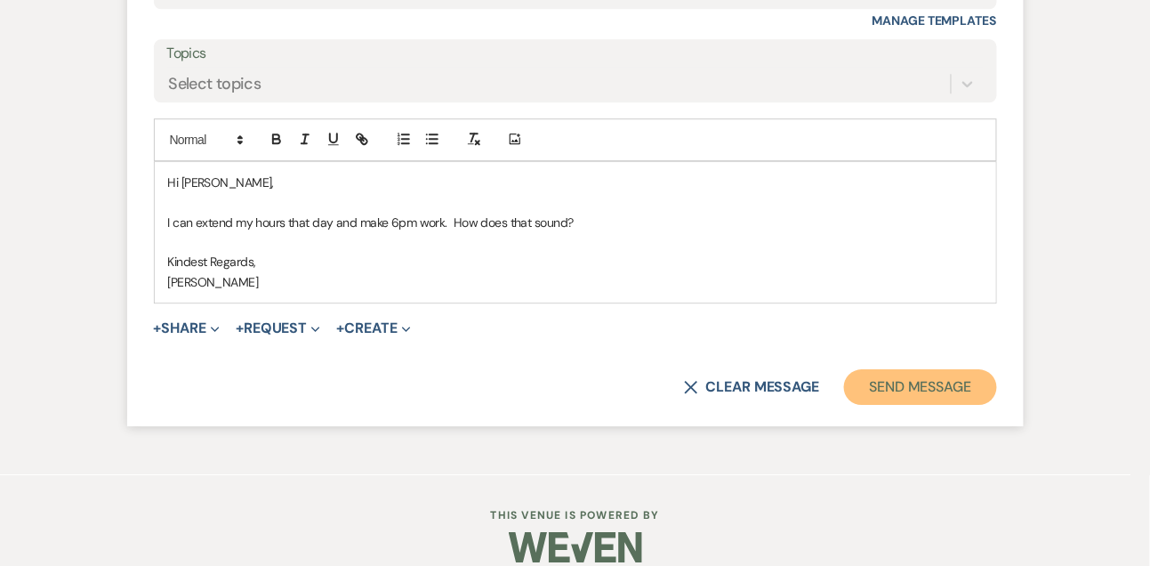
click at [894, 405] on button "Send Message" at bounding box center [920, 387] width 152 height 36
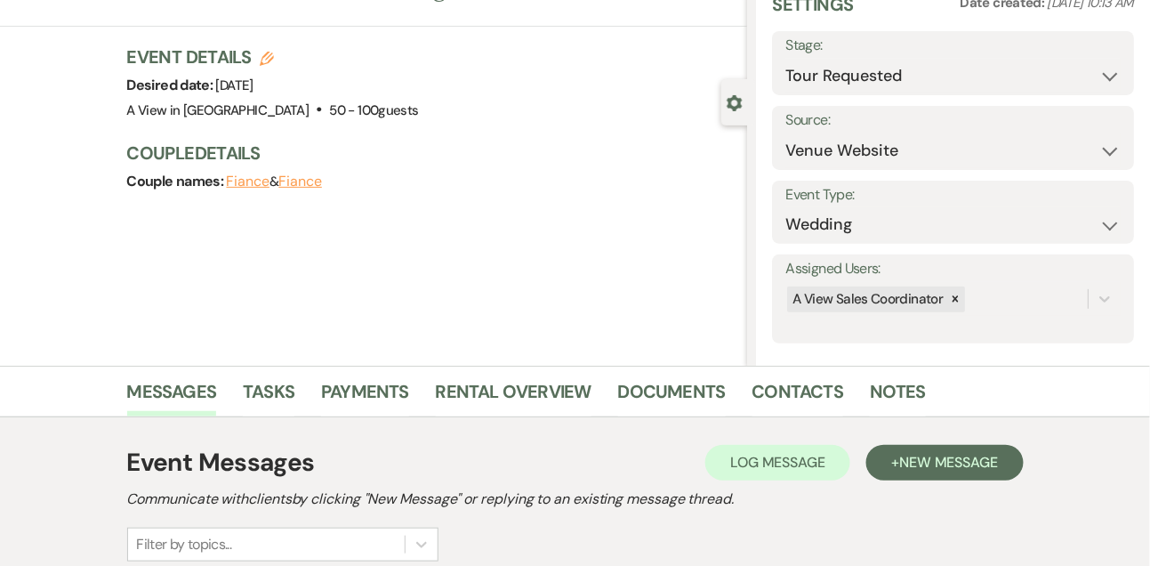
scroll to position [0, 0]
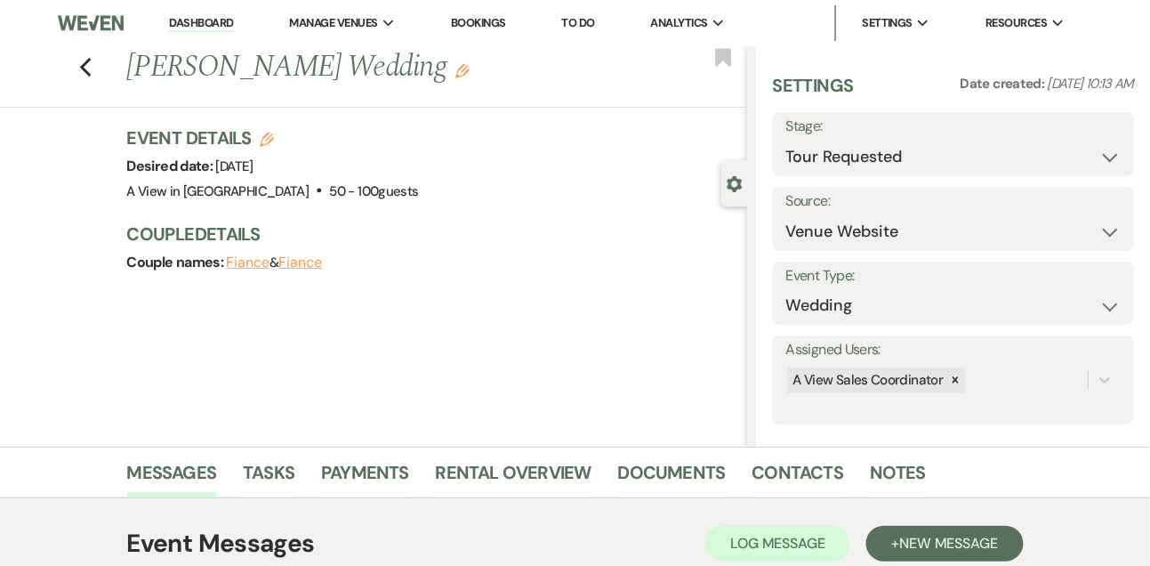
click at [221, 18] on link "Dashboard" at bounding box center [201, 23] width 64 height 17
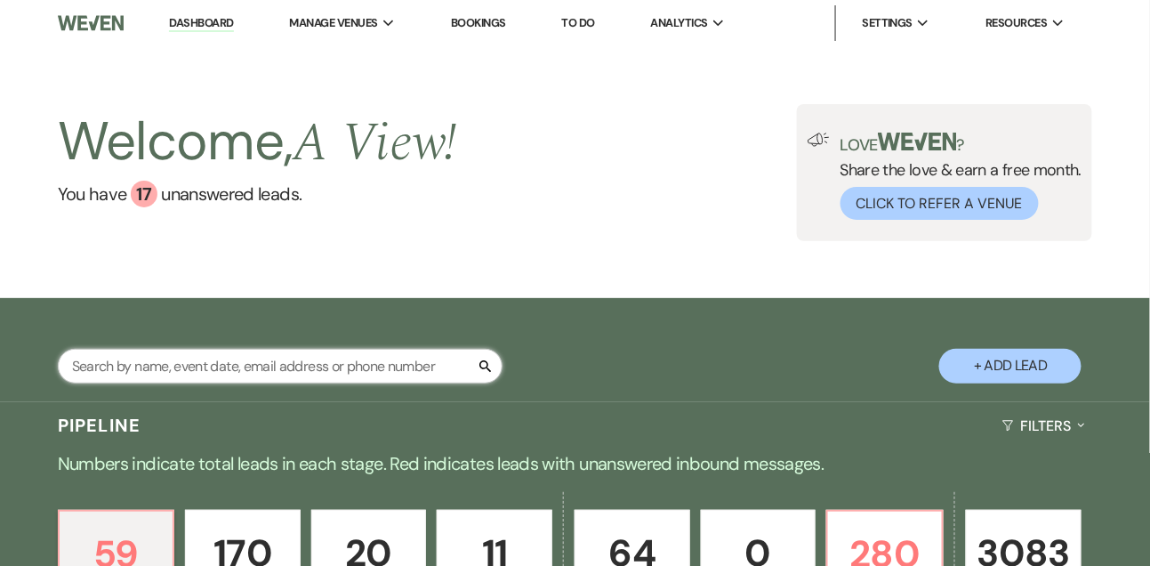
click at [253, 382] on input "text" at bounding box center [280, 366] width 445 height 35
type input "micah"
select select "8"
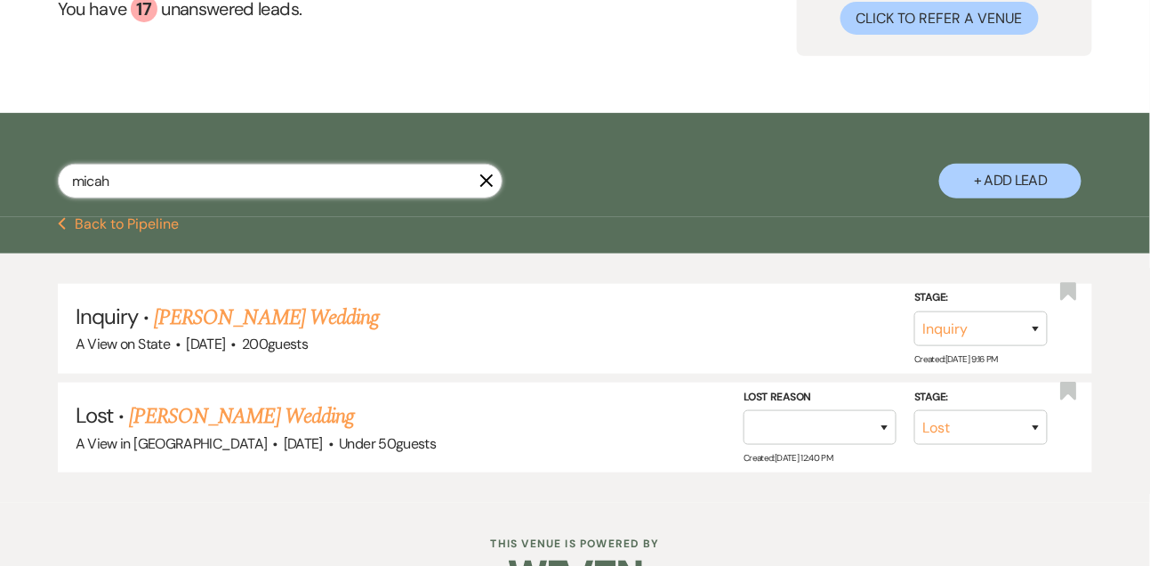
scroll to position [250, 0]
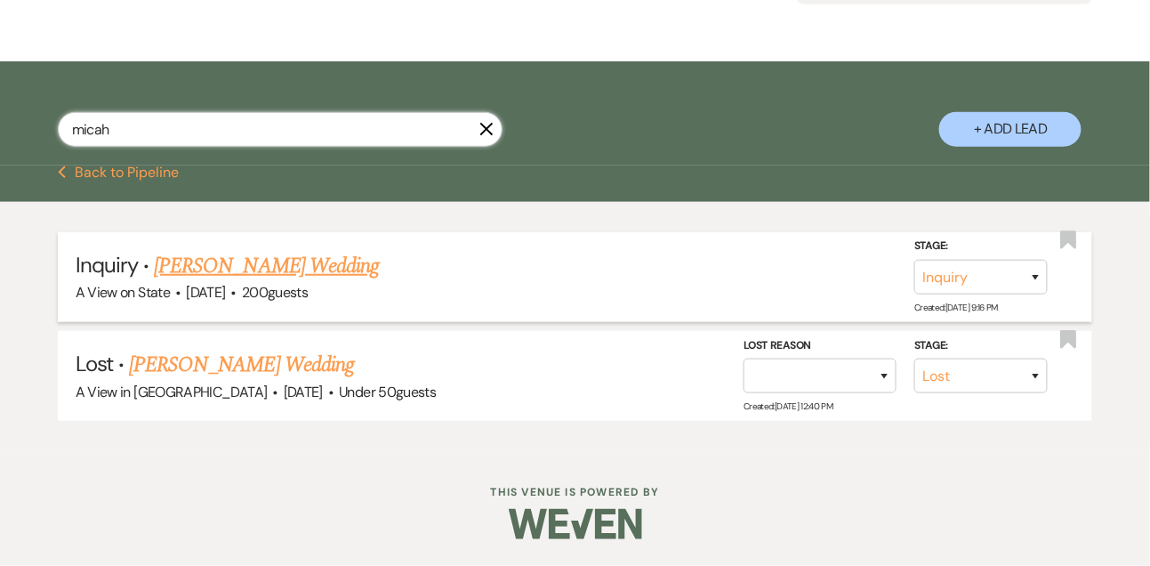
type input "micah"
click at [258, 273] on link "[PERSON_NAME] Wedding" at bounding box center [266, 266] width 225 height 32
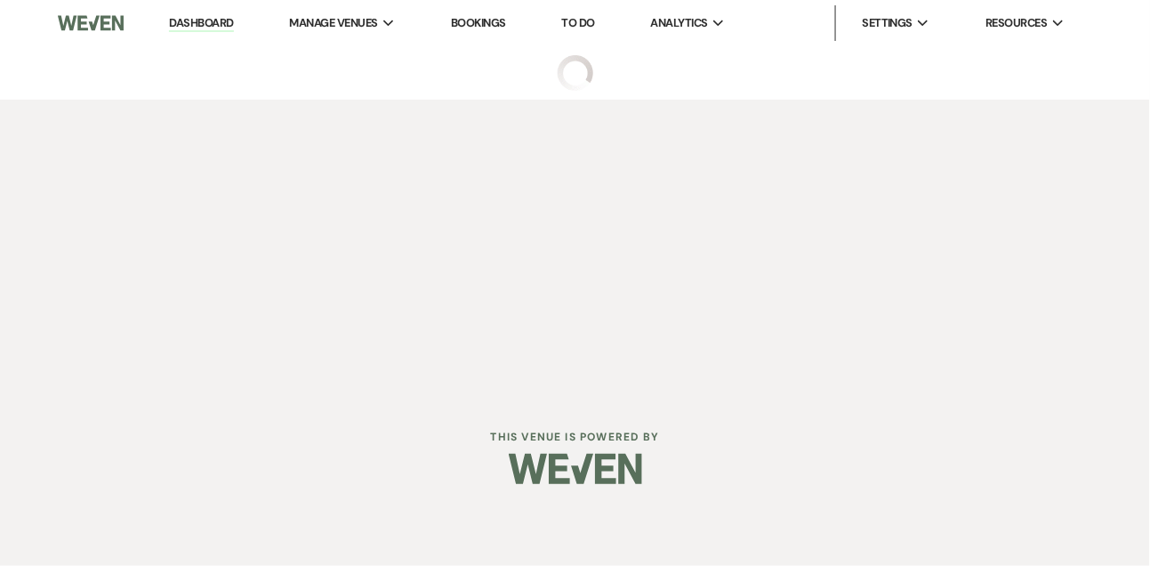
select select "5"
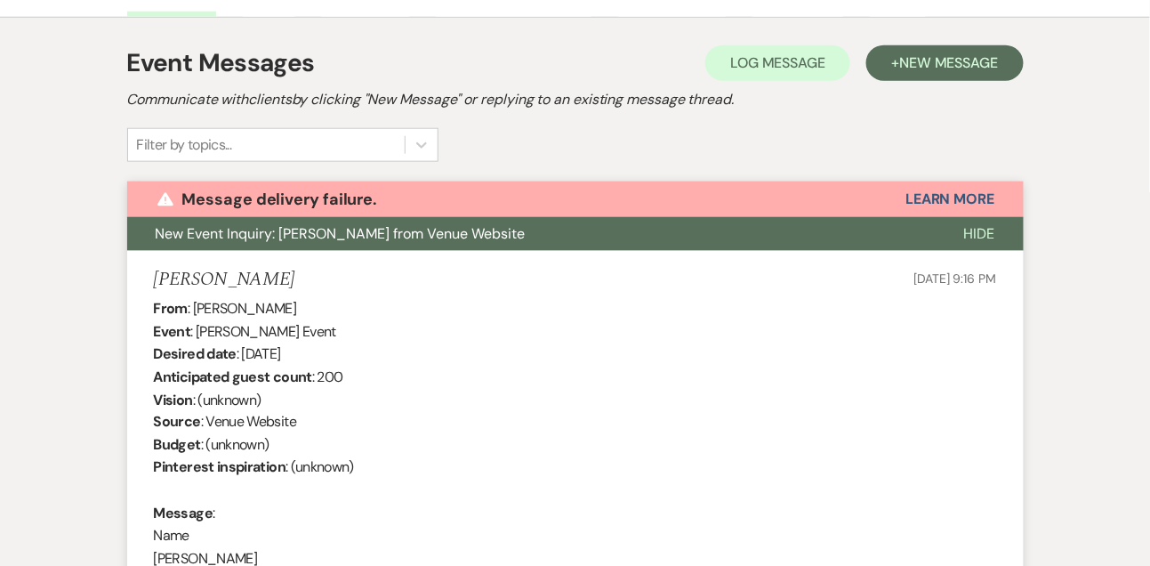
scroll to position [477, 0]
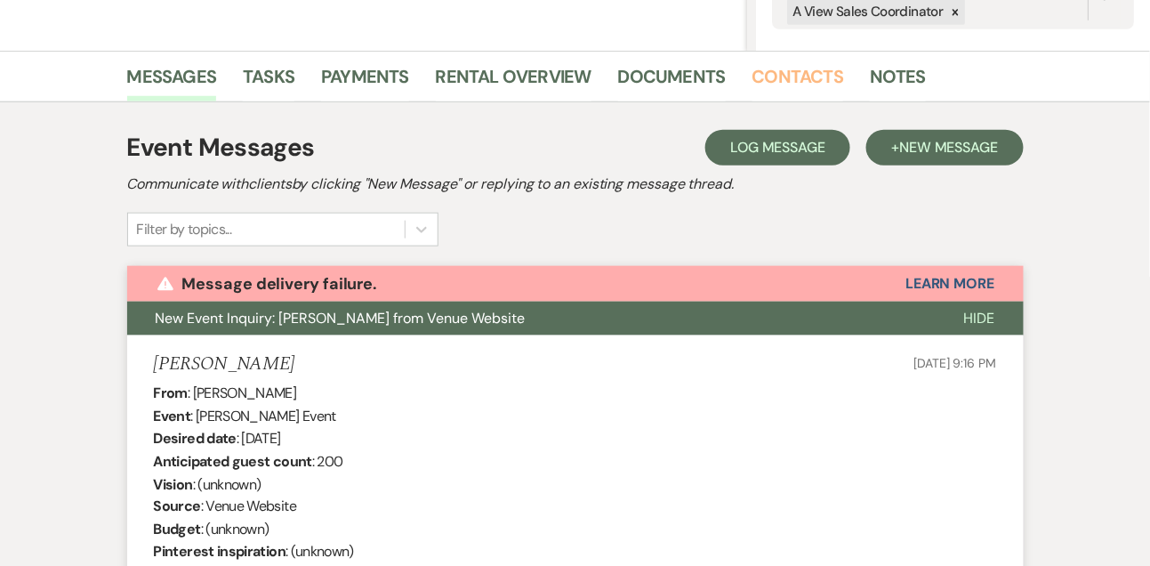
click at [794, 69] on link "Contacts" at bounding box center [798, 81] width 92 height 39
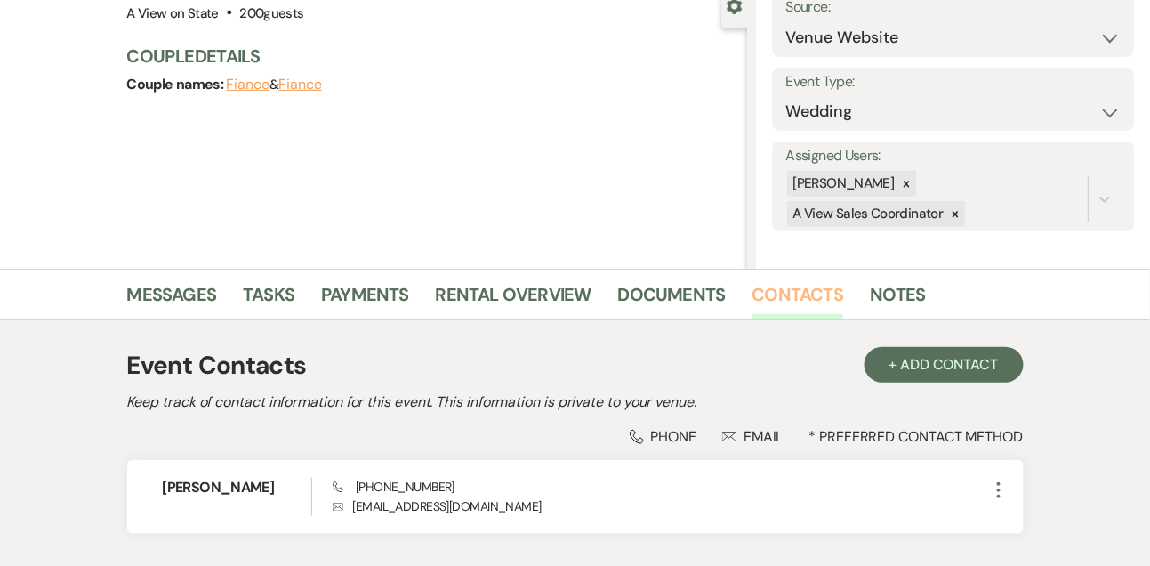
scroll to position [302, 0]
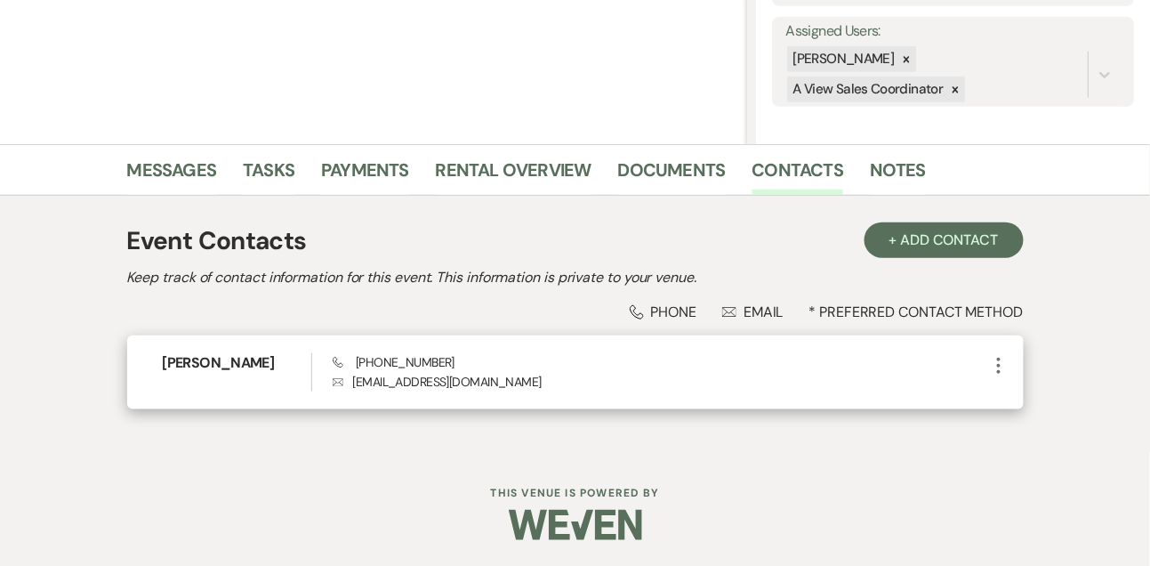
click at [394, 368] on span "Phone [PHONE_NUMBER]" at bounding box center [394, 362] width 122 height 16
copy span "[PHONE_NUMBER]"
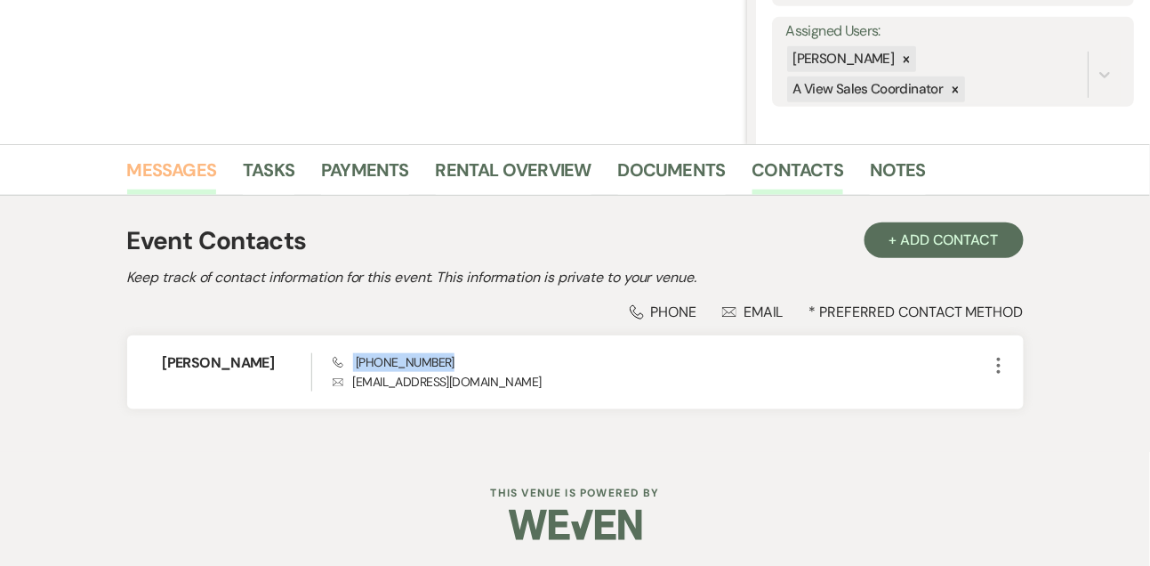
click at [179, 168] on link "Messages" at bounding box center [172, 175] width 90 height 39
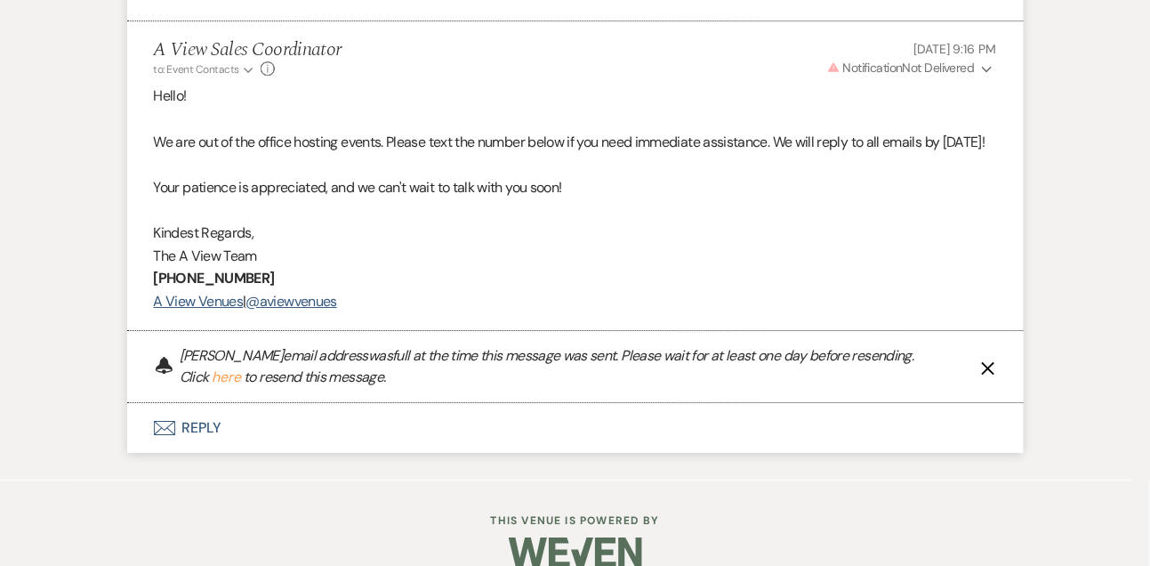
scroll to position [1531, 0]
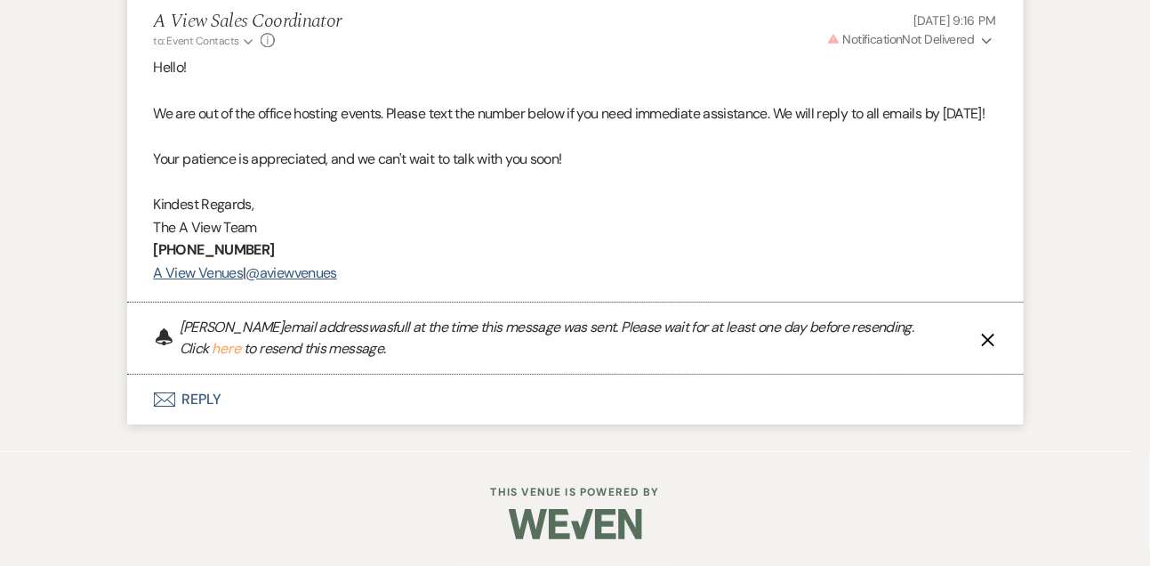
click at [192, 406] on button "Envelope Reply" at bounding box center [575, 399] width 897 height 50
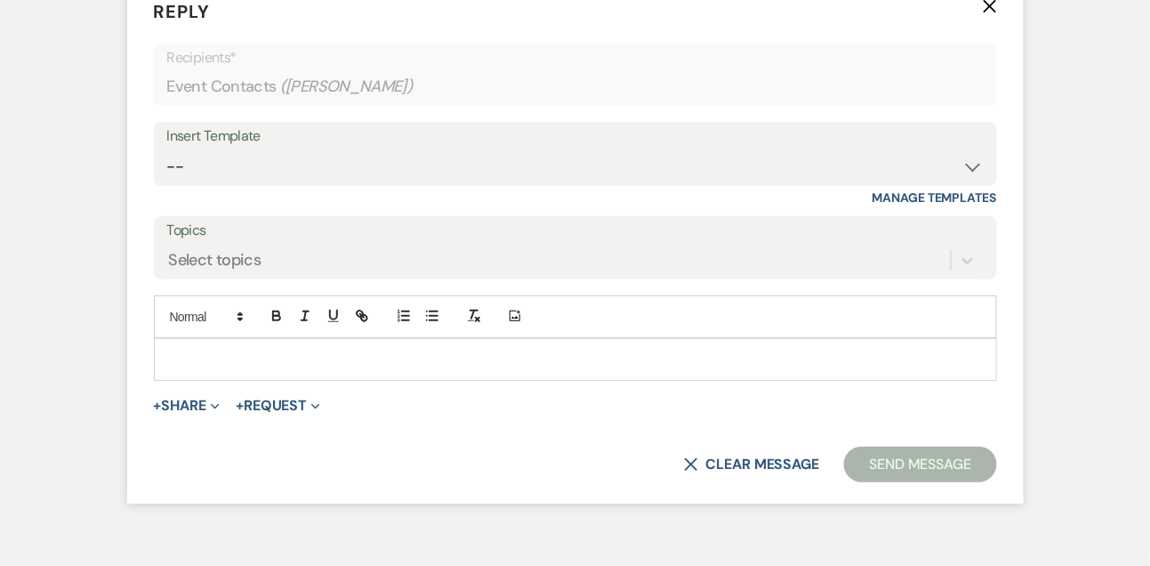
scroll to position [1886, 0]
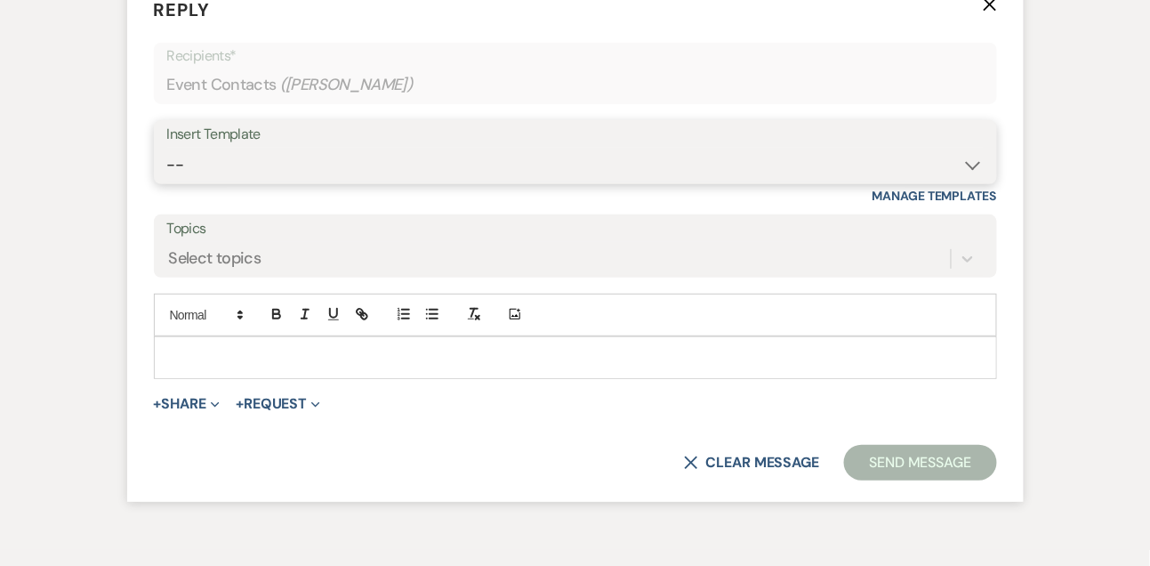
click at [248, 182] on select "-- Tour Confirmation Contract (Pre-Booked Leads) Out of office Inquiry Email Al…" at bounding box center [575, 165] width 817 height 35
select select "3303"
click at [167, 182] on select "-- Tour Confirmation Contract (Pre-Booked Leads) Out of office Inquiry Email Al…" at bounding box center [575, 165] width 817 height 35
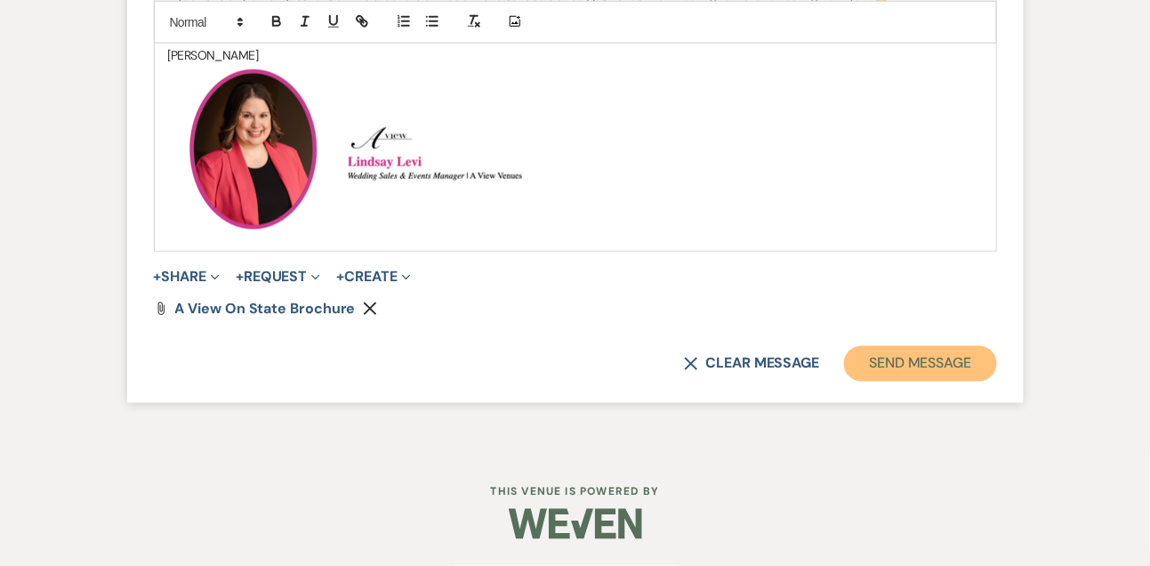
click at [910, 382] on button "Send Message" at bounding box center [920, 364] width 152 height 36
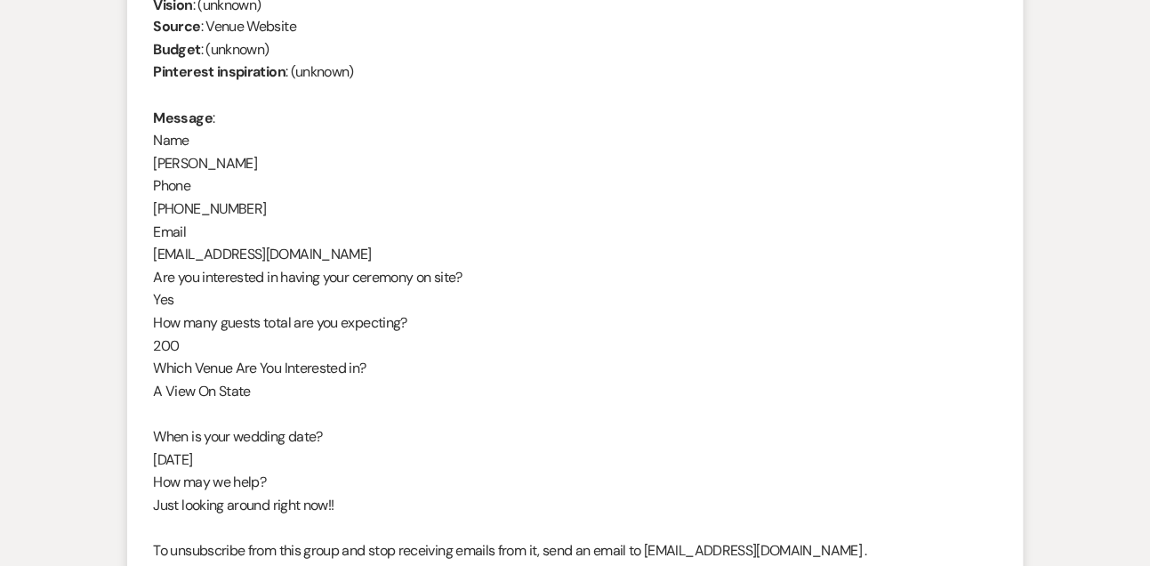
scroll to position [696, 0]
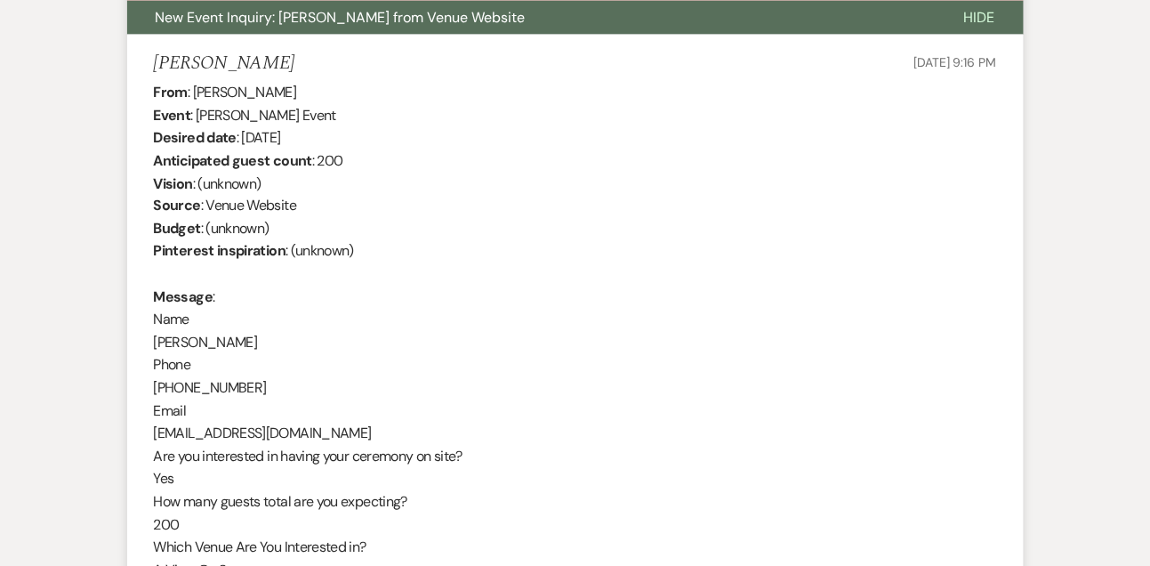
drag, startPoint x: 195, startPoint y: 92, endPoint x: 352, endPoint y: 89, distance: 157.5
click at [352, 91] on div "From : [PERSON_NAME] Event : [PERSON_NAME] Event Desired date : [DATE] Anticipa…" at bounding box center [575, 422] width 843 height 683
copy div "[PERSON_NAME]"
drag, startPoint x: 243, startPoint y: 137, endPoint x: 386, endPoint y: 143, distance: 143.3
click at [386, 143] on div "From : [PERSON_NAME] Event : [PERSON_NAME] Event Desired date : [DATE] Anticipa…" at bounding box center [575, 422] width 843 height 683
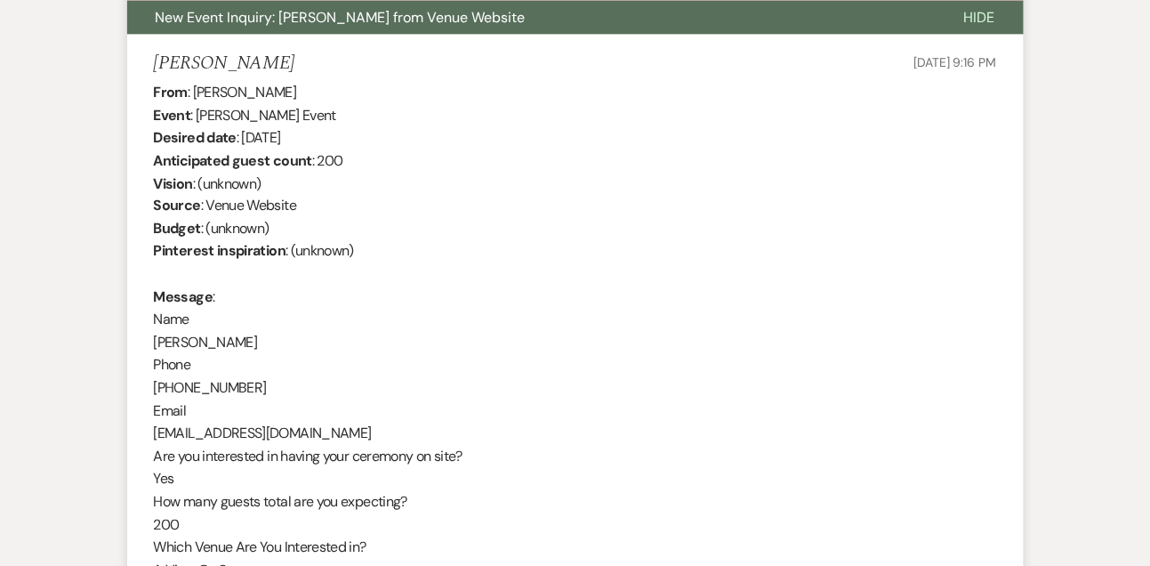
copy div "[DATE]"
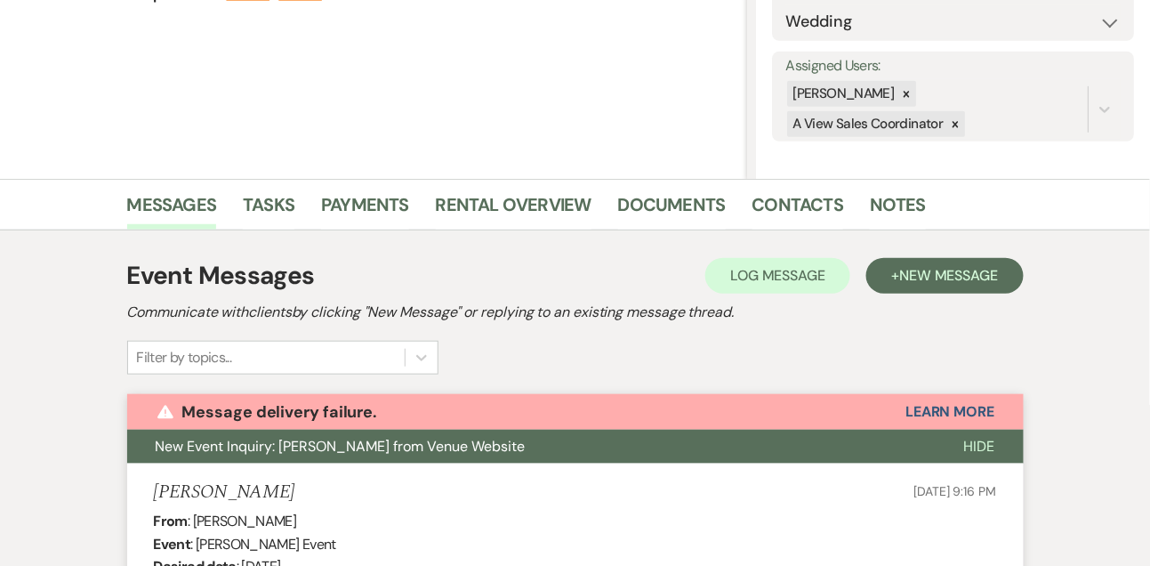
scroll to position [0, 0]
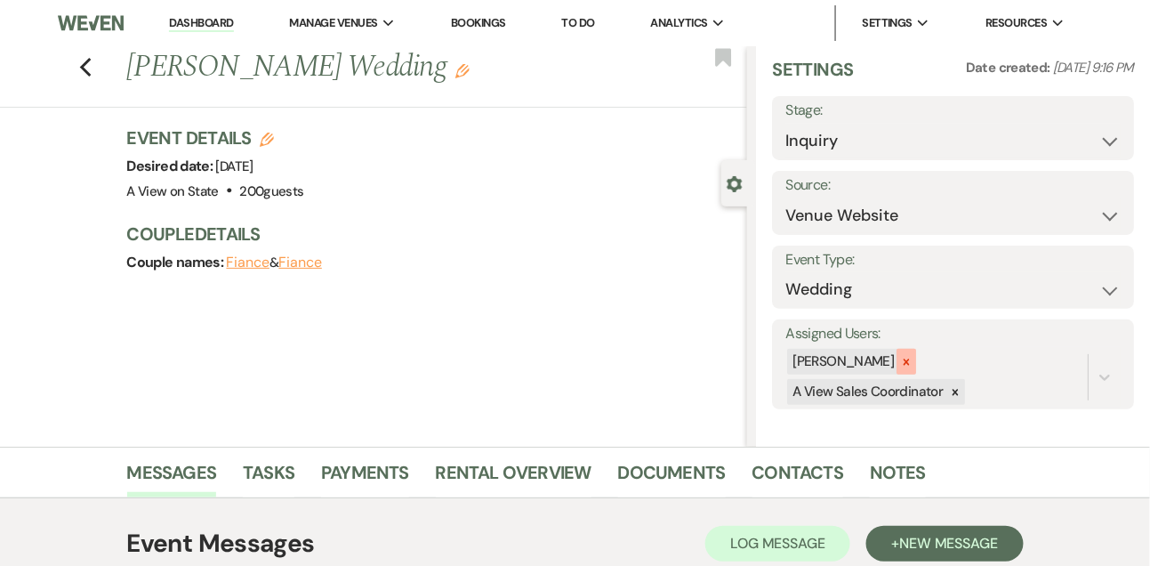
click at [916, 359] on div at bounding box center [907, 362] width 20 height 26
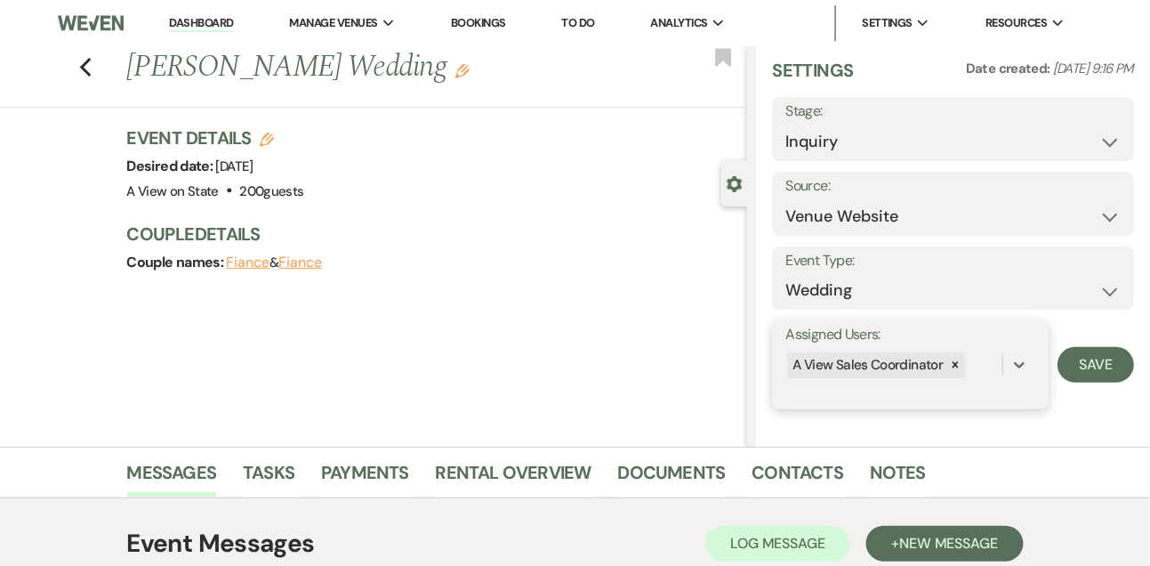
scroll to position [15, 0]
click at [1095, 358] on button "Save" at bounding box center [1096, 365] width 76 height 36
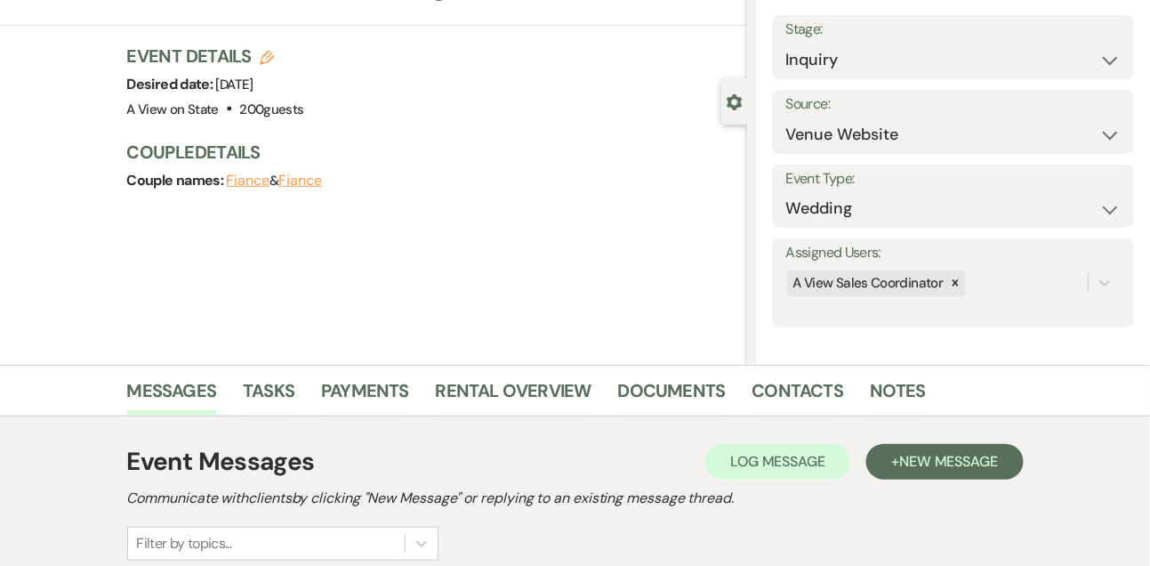
scroll to position [0, 0]
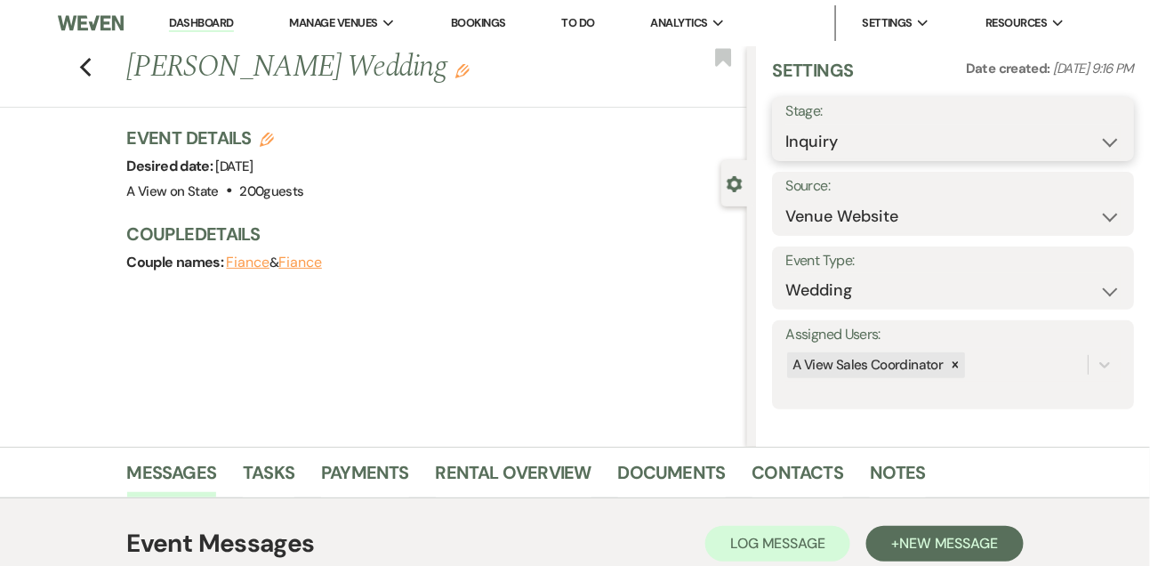
click at [831, 130] on select "Inquiry Follow Up Tour Requested Tour Confirmed Toured Proposal Sent Booked Lost" at bounding box center [952, 142] width 335 height 35
select select "9"
click at [785, 125] on select "Inquiry Follow Up Tour Requested Tour Confirmed Toured Proposal Sent Booked Lost" at bounding box center [952, 142] width 335 height 35
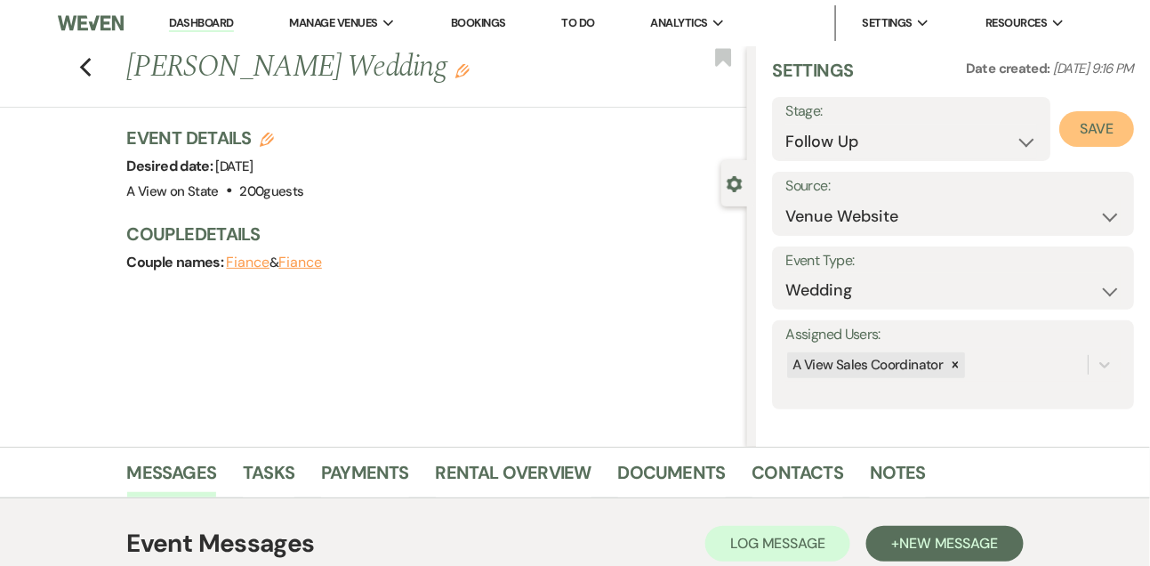
click at [1117, 140] on button "Save" at bounding box center [1096, 129] width 75 height 36
click at [260, 465] on link "Tasks" at bounding box center [269, 477] width 52 height 39
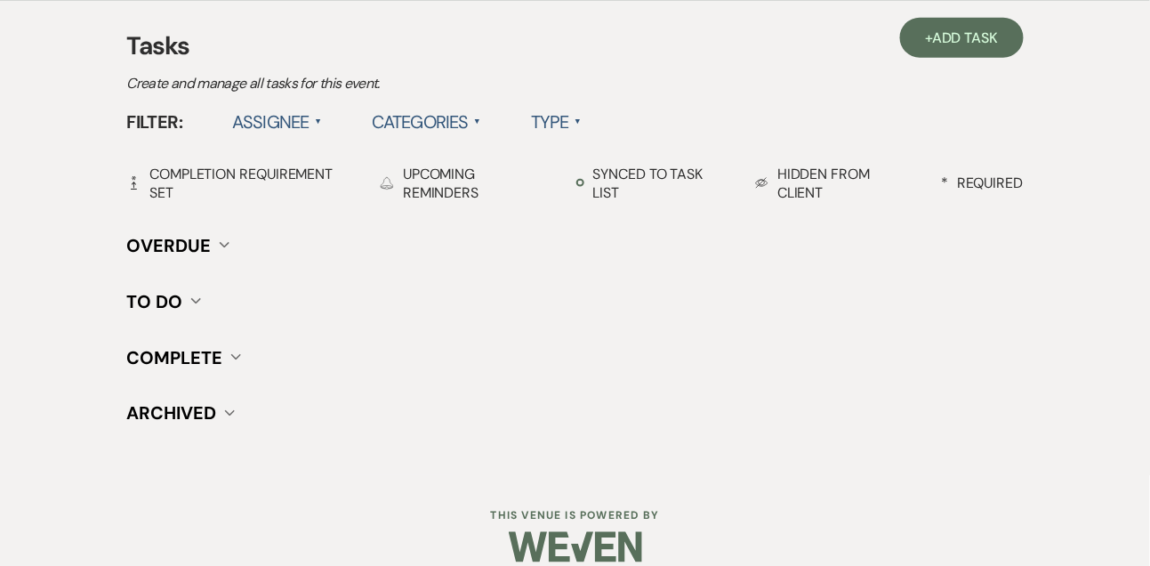
scroll to position [498, 0]
click at [986, 55] on link "+ Add Task" at bounding box center [961, 37] width 123 height 40
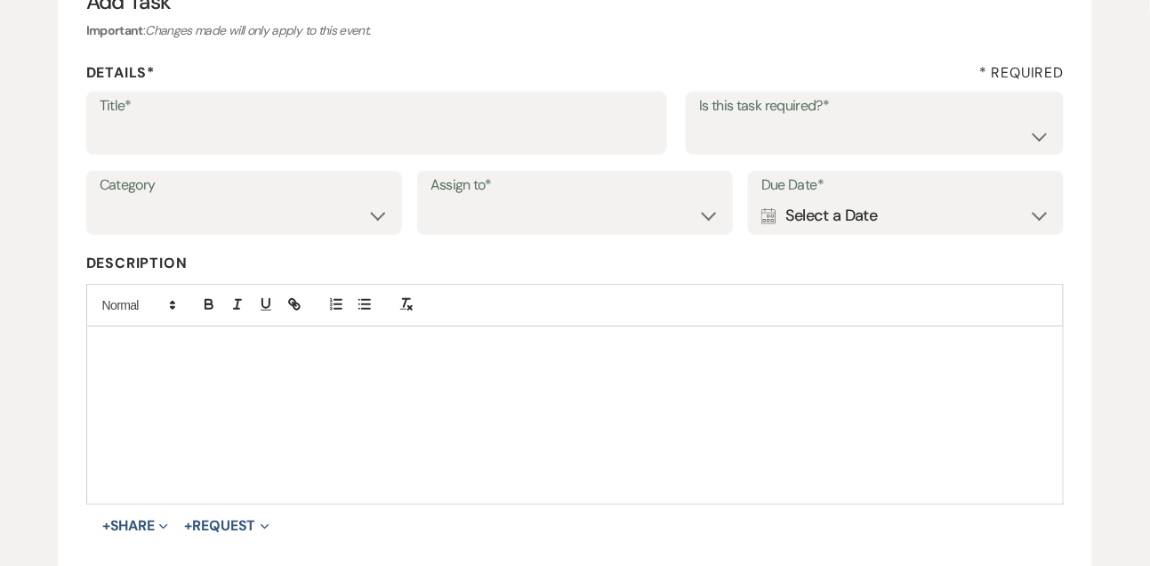
scroll to position [211, 0]
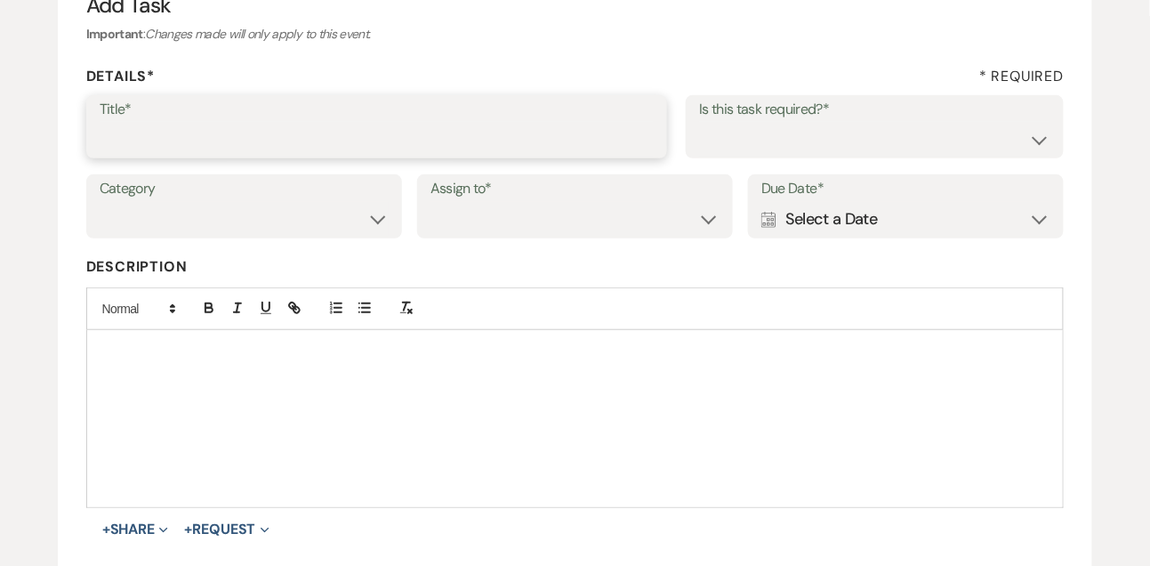
click at [417, 146] on input "Title*" at bounding box center [377, 139] width 555 height 35
type input "1st email follow up"
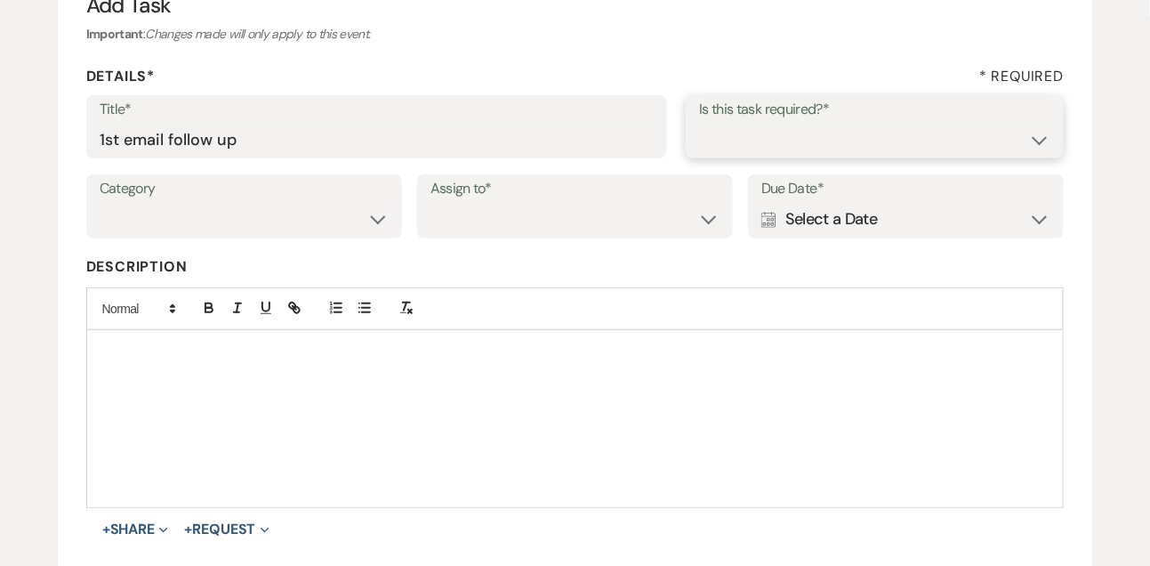
click at [827, 149] on select "Yes No" at bounding box center [874, 139] width 351 height 35
select select "true"
click at [699, 122] on select "Yes No" at bounding box center [874, 139] width 351 height 35
click at [165, 225] on select "Venue Vendors Guests Details Finalize & Share" at bounding box center [244, 219] width 289 height 35
select select "31"
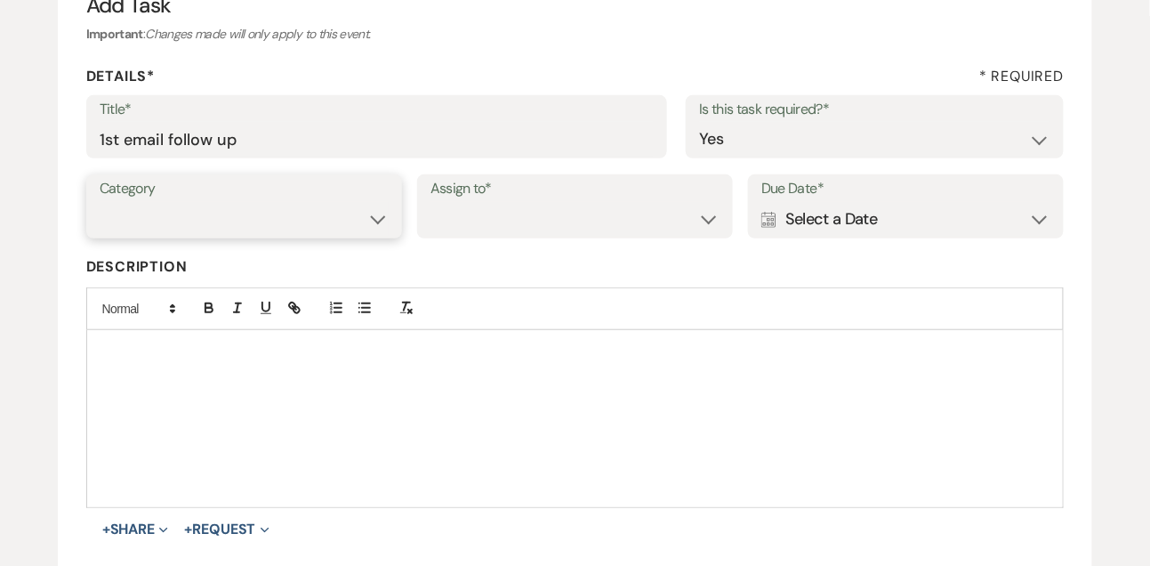
click at [100, 202] on select "Venue Vendors Guests Details Finalize & Share" at bounding box center [244, 219] width 289 height 35
click at [460, 224] on select "Venue Client" at bounding box center [574, 219] width 289 height 35
select select "venueHost"
click at [430, 202] on select "Venue Client" at bounding box center [574, 219] width 289 height 35
click at [804, 226] on div "Calendar Select a Date Expand" at bounding box center [905, 219] width 289 height 35
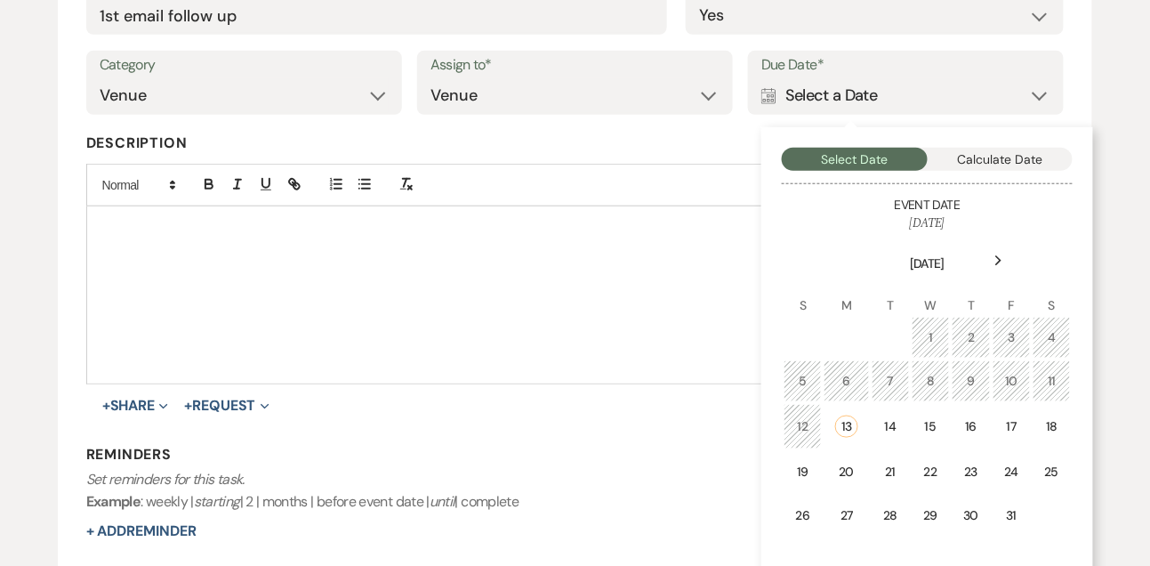
scroll to position [373, 0]
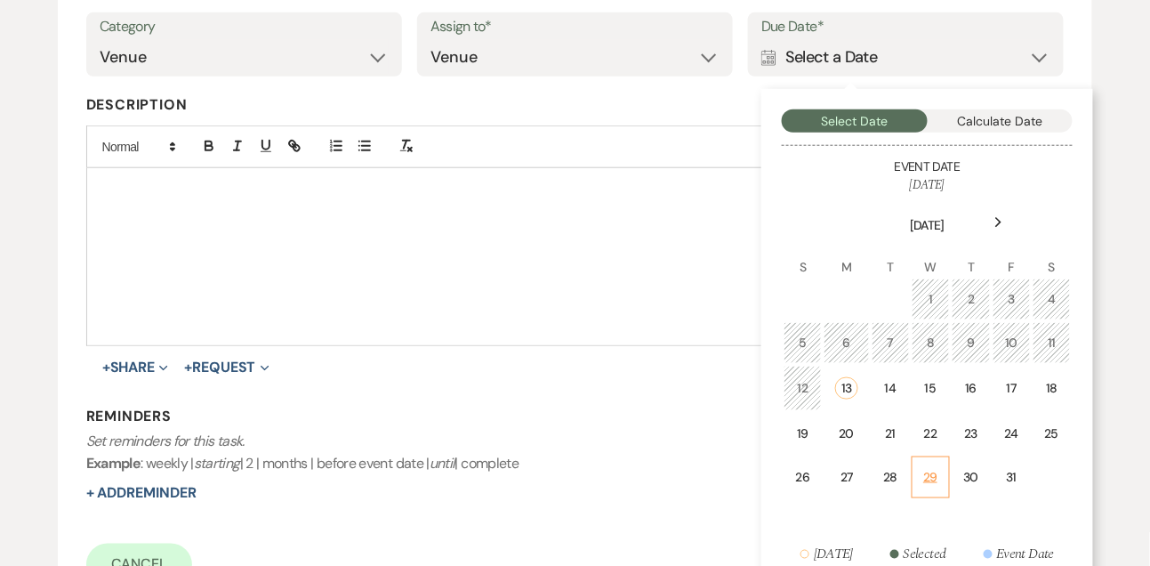
click at [934, 476] on div "29" at bounding box center [930, 477] width 15 height 19
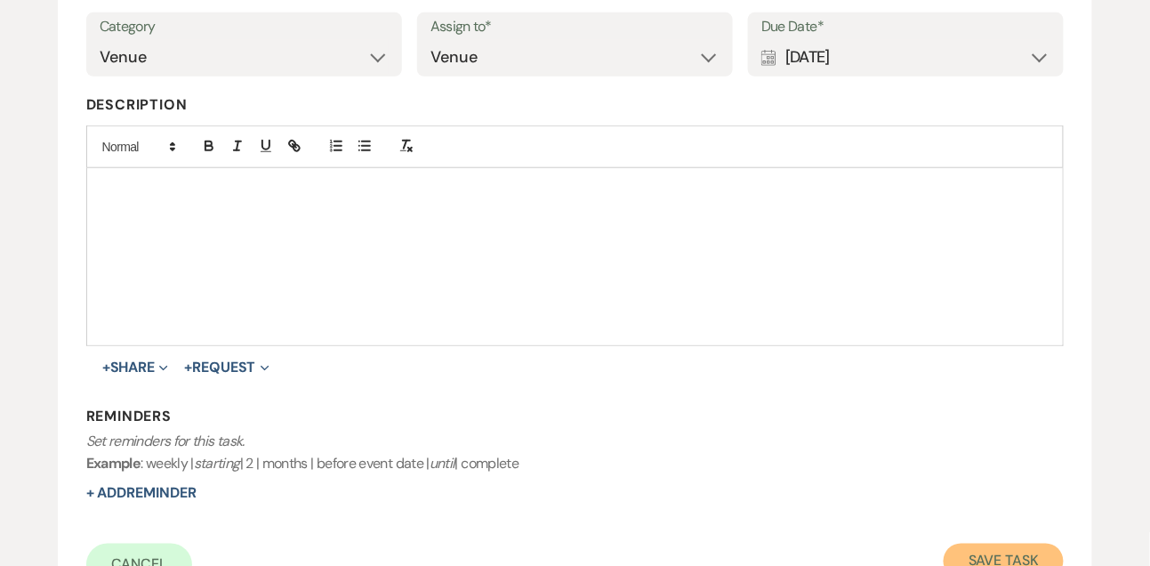
click at [992, 543] on button "Save Task" at bounding box center [1004, 561] width 120 height 36
select select "9"
select select "5"
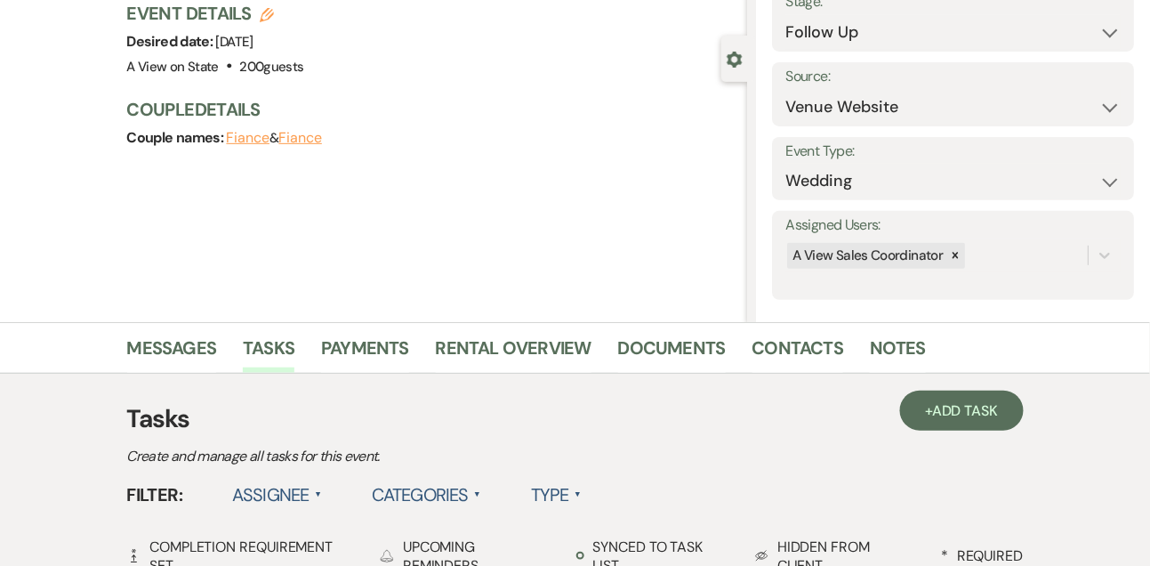
scroll to position [147, 0]
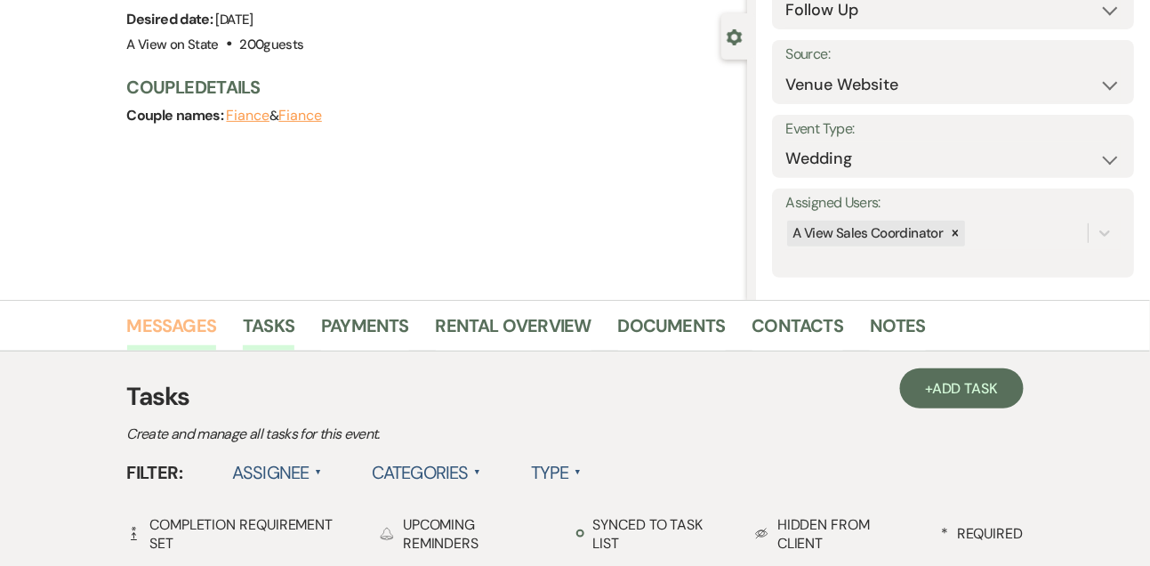
click at [164, 338] on link "Messages" at bounding box center [172, 330] width 90 height 39
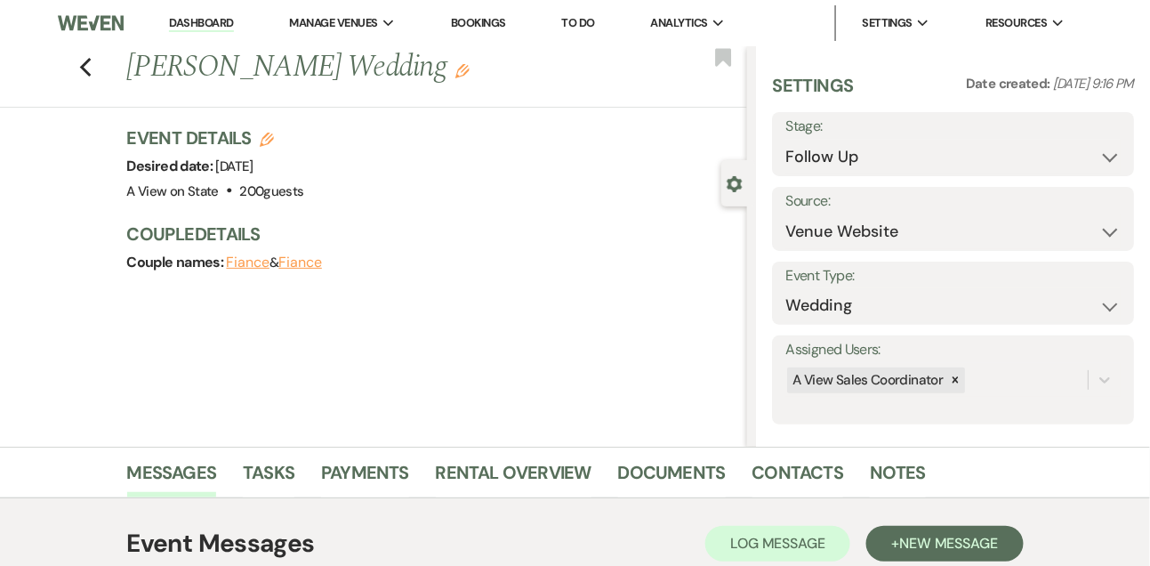
click at [180, 29] on link "Dashboard" at bounding box center [201, 23] width 64 height 17
select select "9"
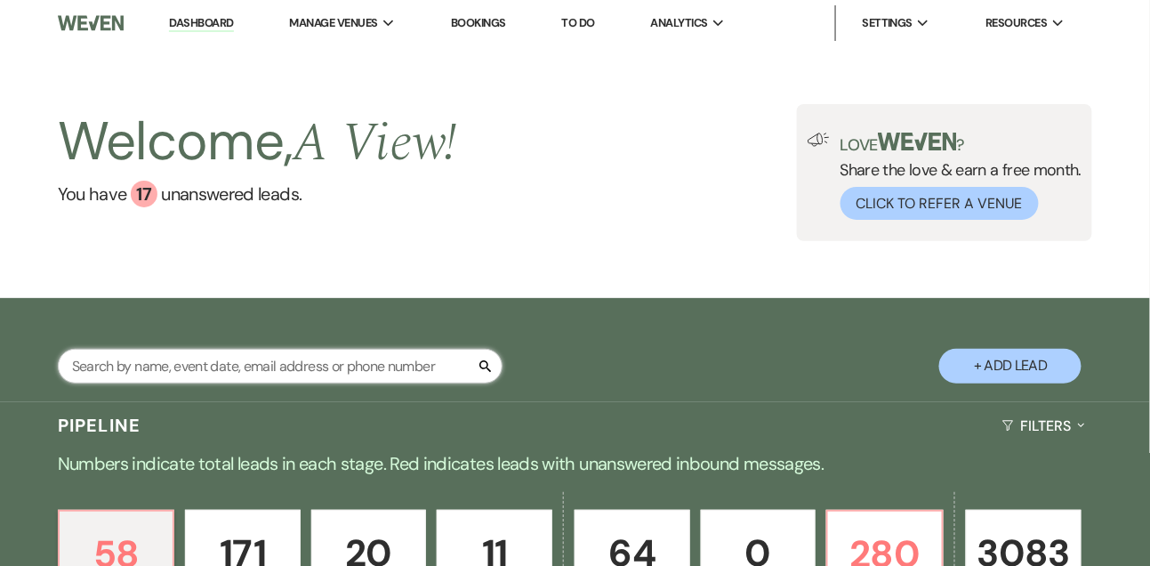
click at [225, 379] on input "text" at bounding box center [280, 366] width 445 height 35
type input "[PERSON_NAME]"
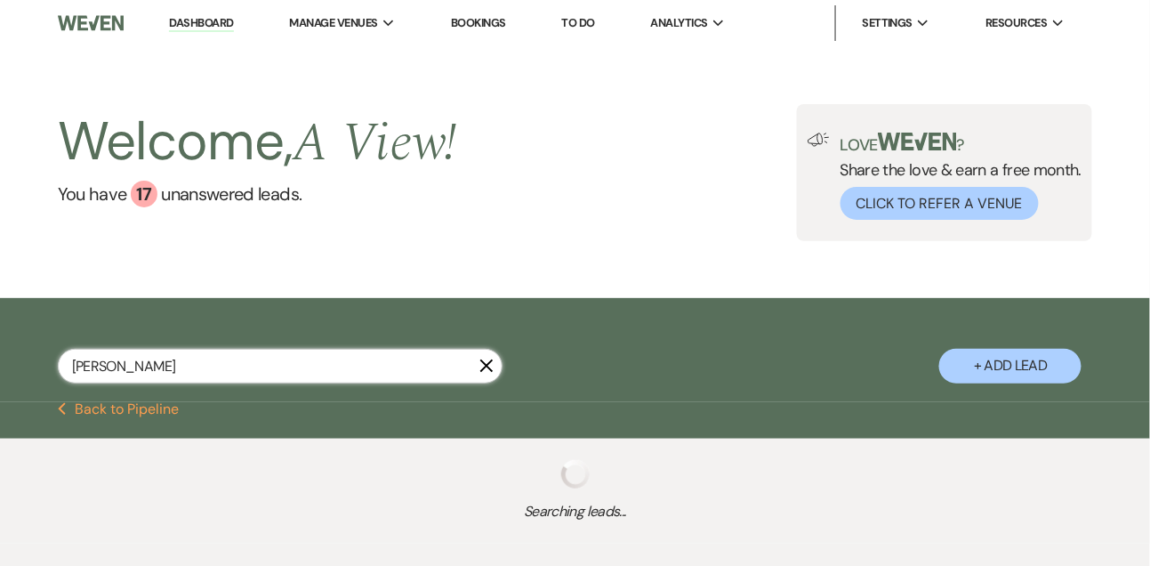
select select "9"
select select "8"
select select "5"
select select "8"
select select "6"
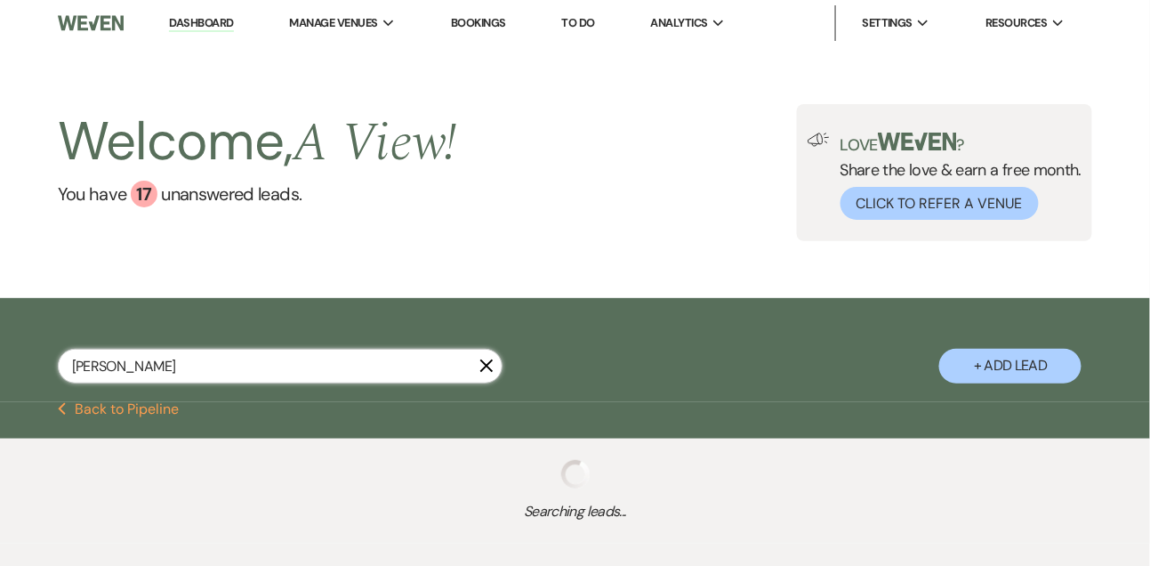
select select "8"
select select "6"
select select "8"
select select "5"
select select "8"
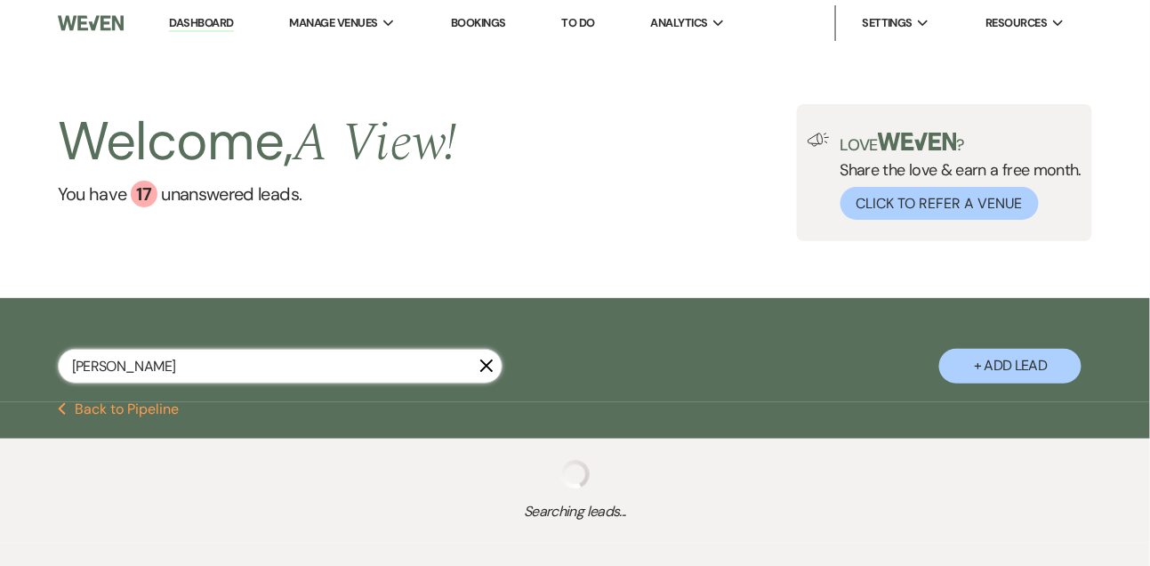
select select "8"
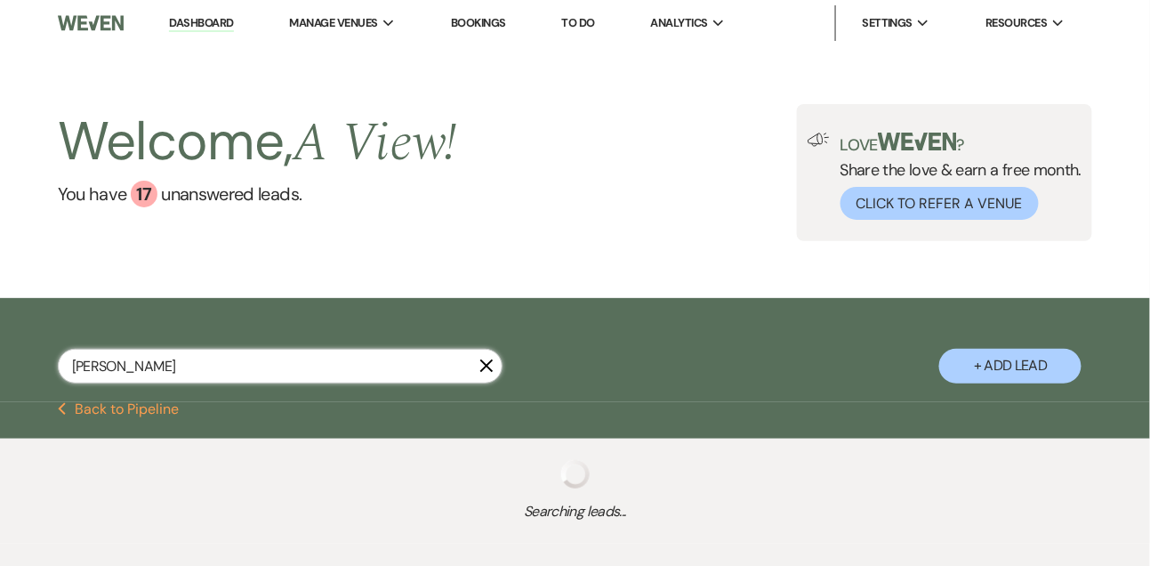
select select "4"
select select "8"
select select "4"
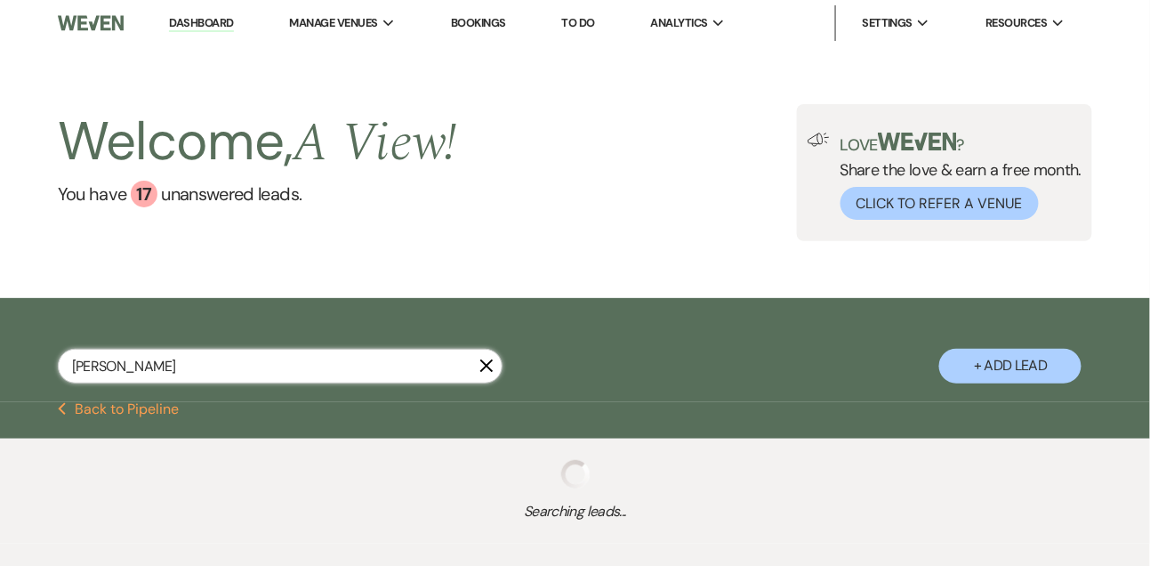
select select "8"
select select "4"
select select "8"
select select "4"
select select "8"
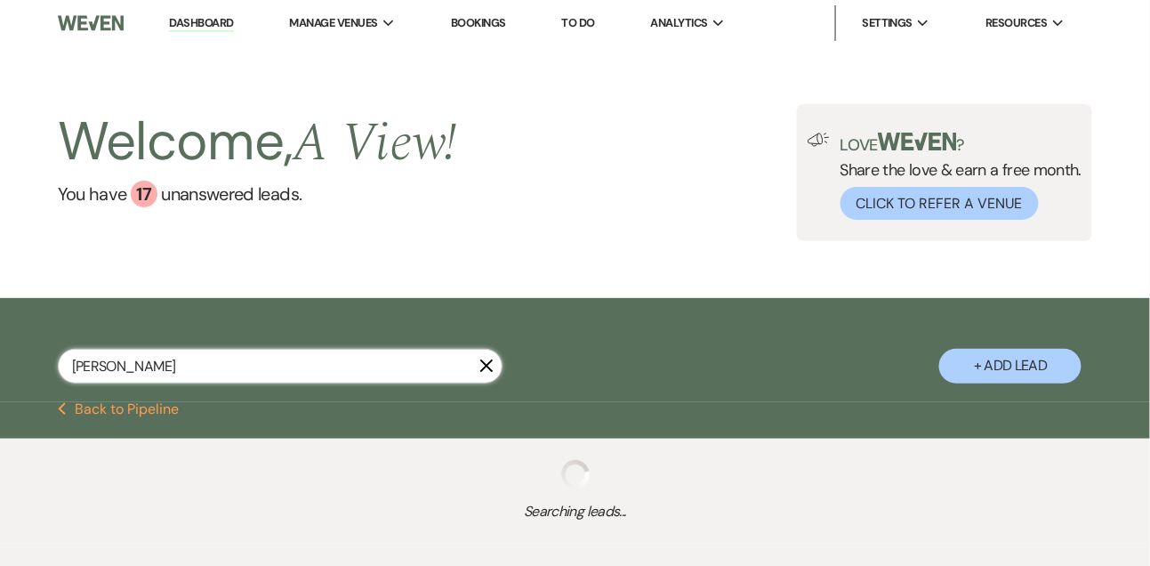
select select "8"
select select "6"
select select "8"
select select "4"
select select "8"
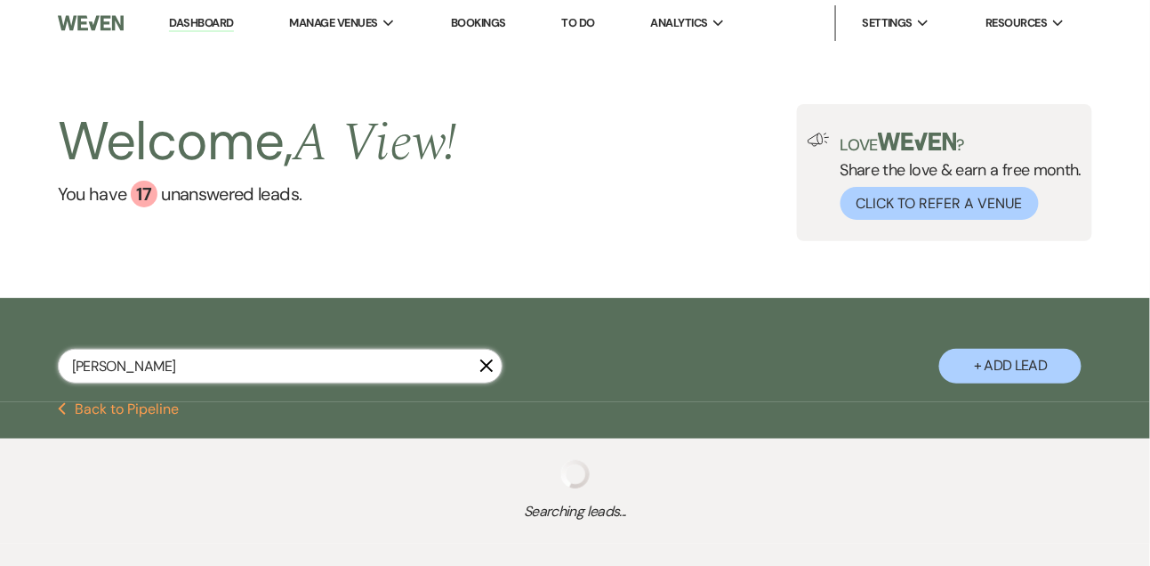
select select "4"
select select "8"
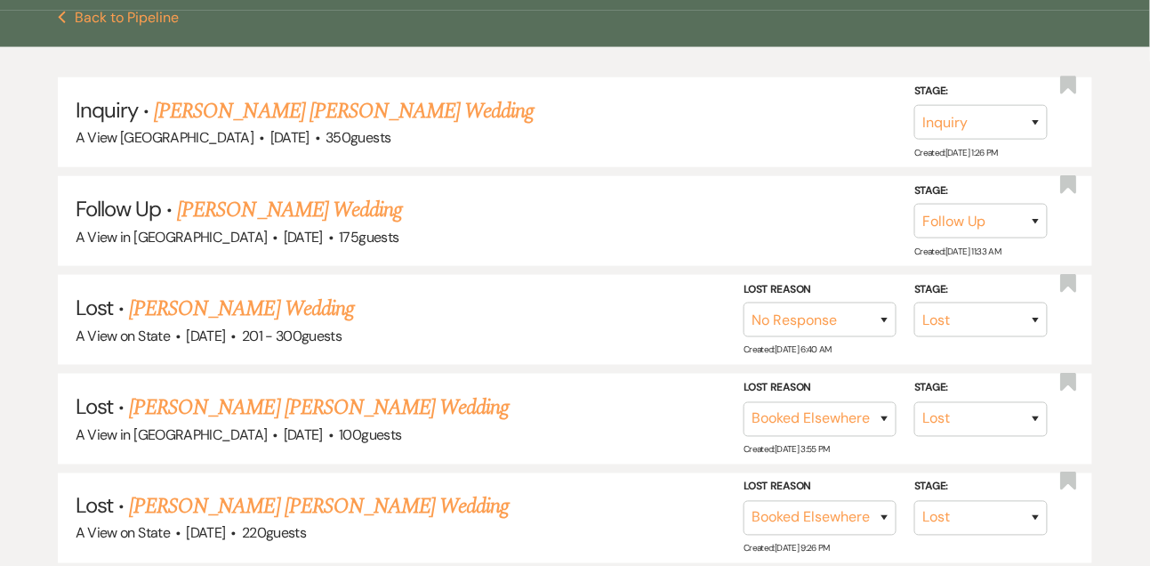
scroll to position [402, 0]
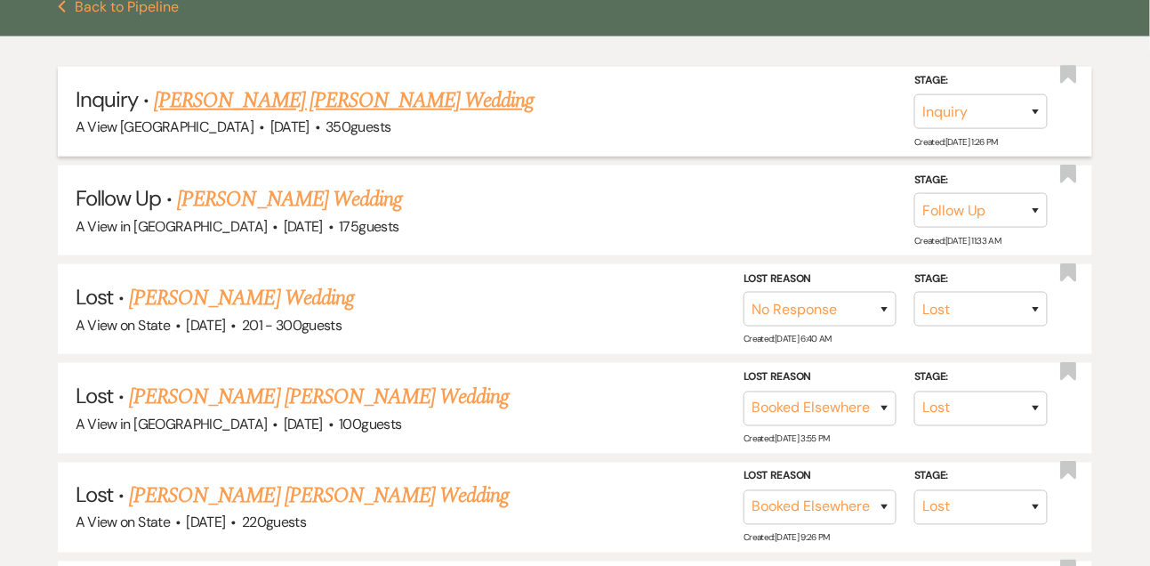
type input "[PERSON_NAME]"
click at [314, 117] on link "[PERSON_NAME] [PERSON_NAME] Wedding" at bounding box center [344, 100] width 380 height 32
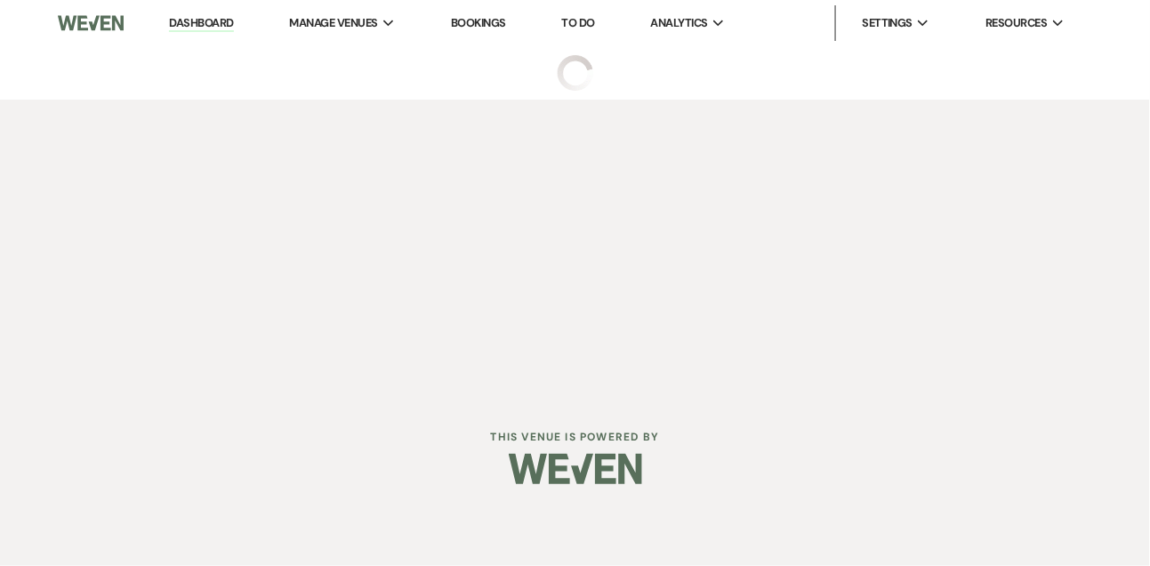
select select "5"
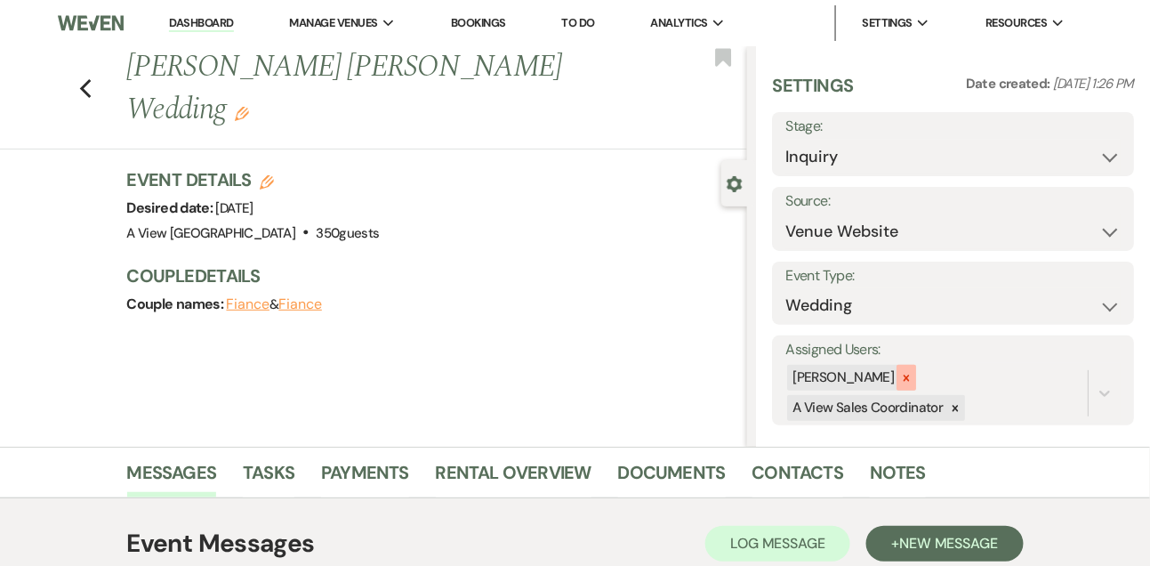
click at [916, 371] on div at bounding box center [907, 378] width 20 height 26
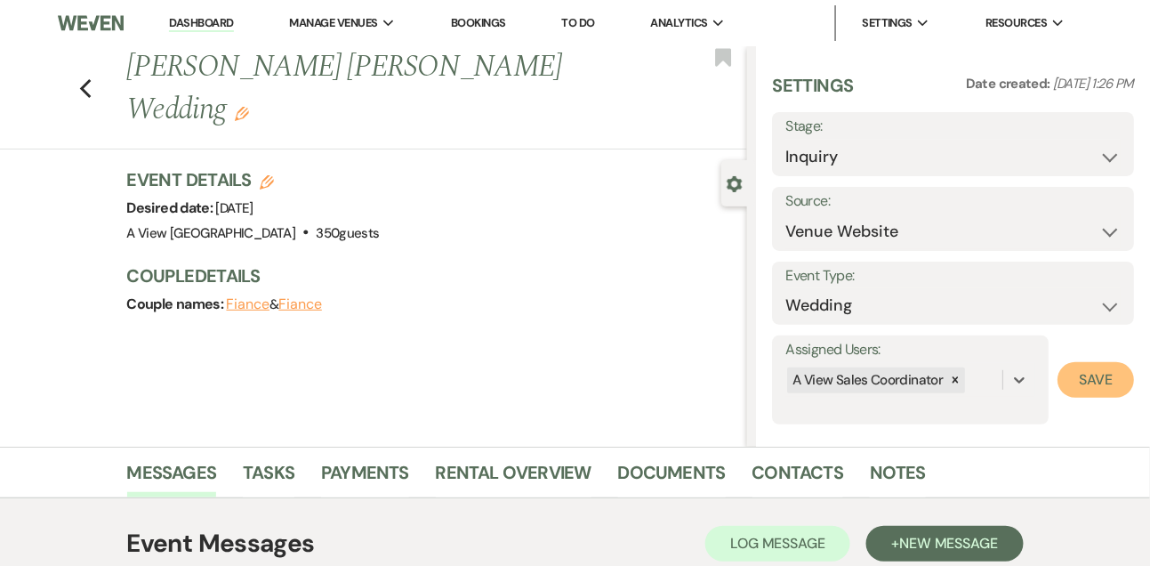
click at [1120, 392] on button "Save" at bounding box center [1096, 380] width 76 height 36
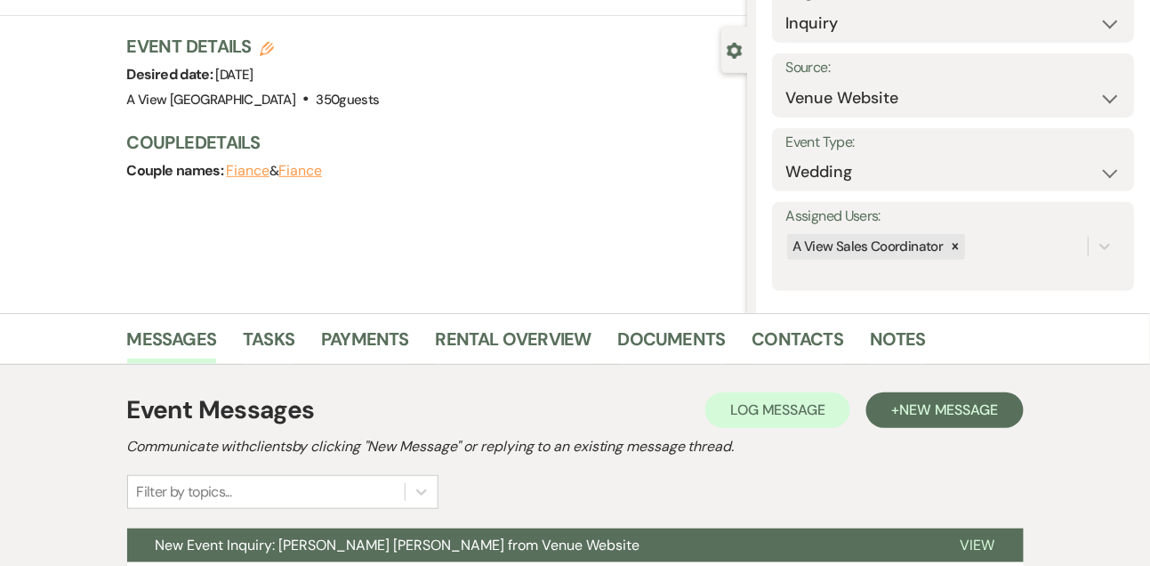
scroll to position [300, 0]
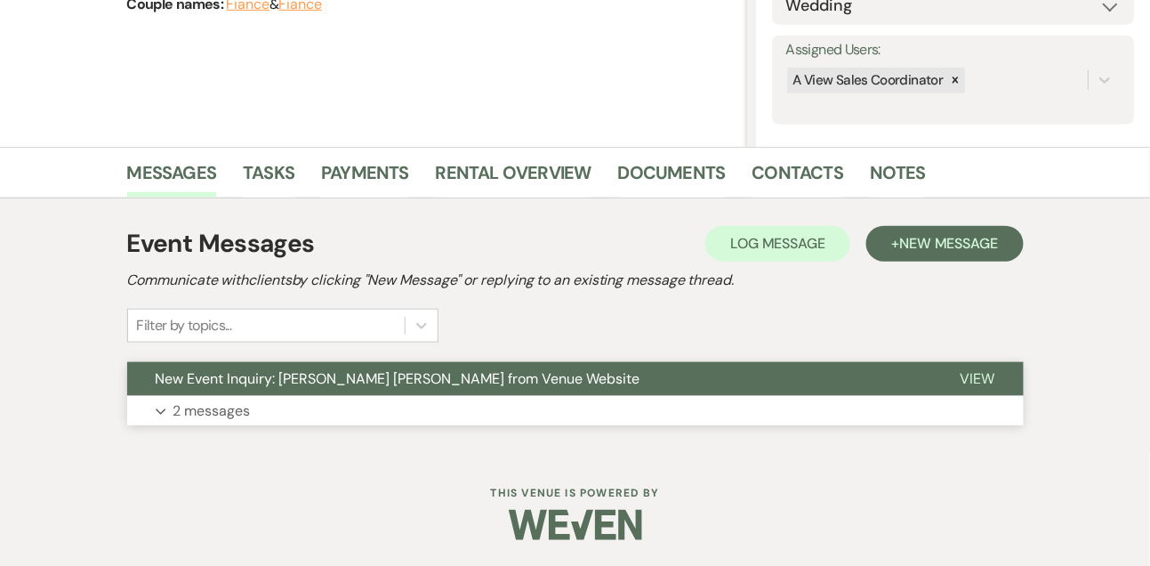
click at [210, 402] on p "2 messages" at bounding box center [211, 410] width 77 height 23
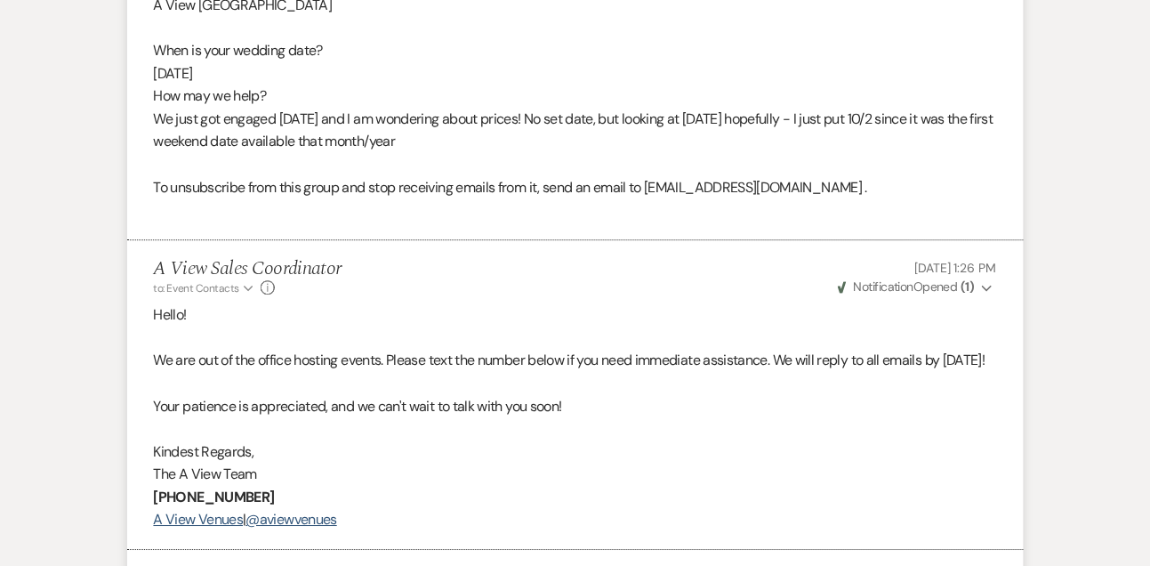
scroll to position [1446, 0]
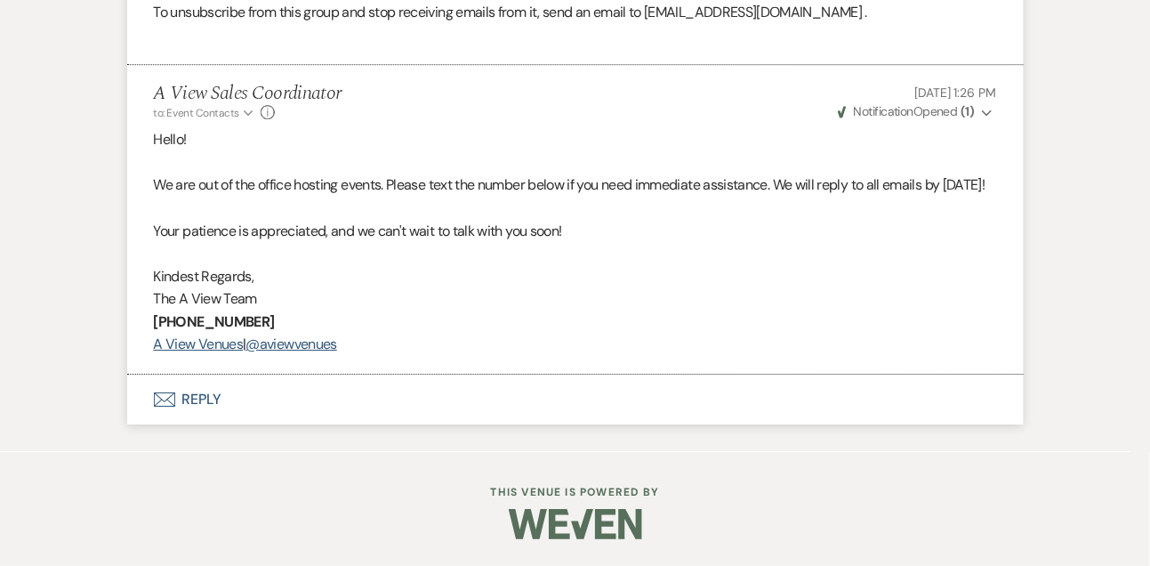
click at [196, 396] on button "Envelope Reply" at bounding box center [575, 399] width 897 height 50
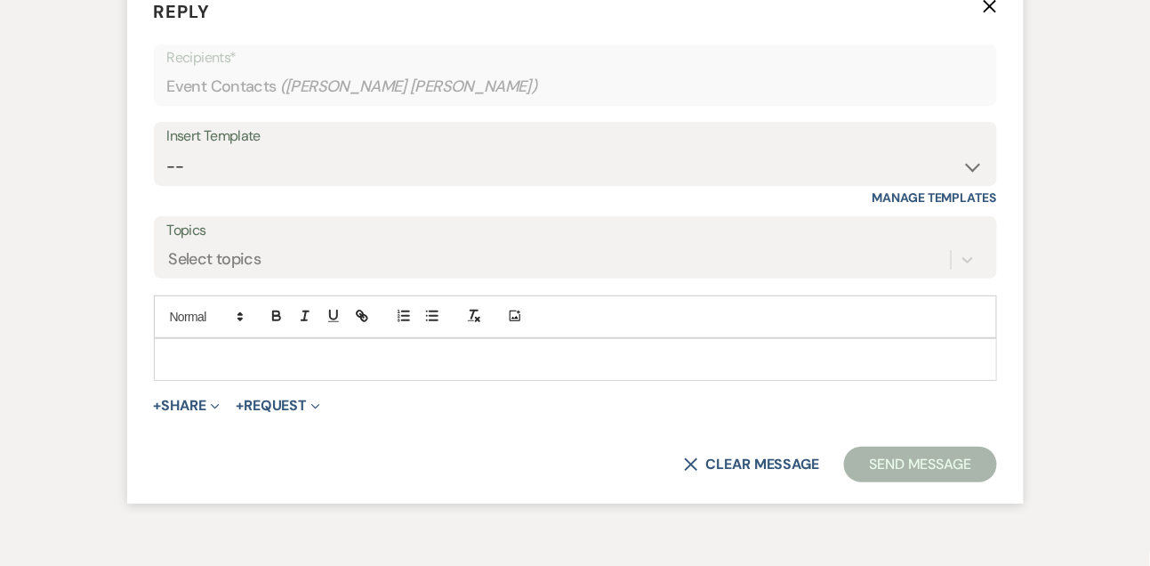
scroll to position [1801, 0]
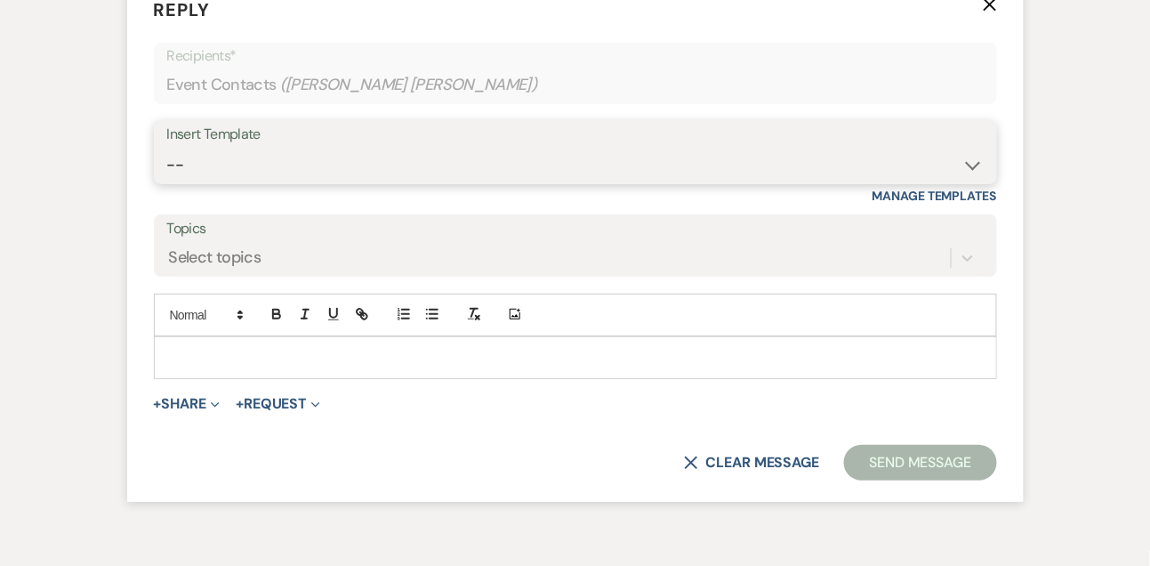
click at [197, 182] on select "-- Tour Confirmation Contract (Pre-Booked Leads) Out of office Inquiry Email Al…" at bounding box center [575, 165] width 817 height 35
select select "3301"
click at [167, 182] on select "-- Tour Confirmation Contract (Pre-Booked Leads) Out of office Inquiry Email Al…" at bounding box center [575, 165] width 817 height 35
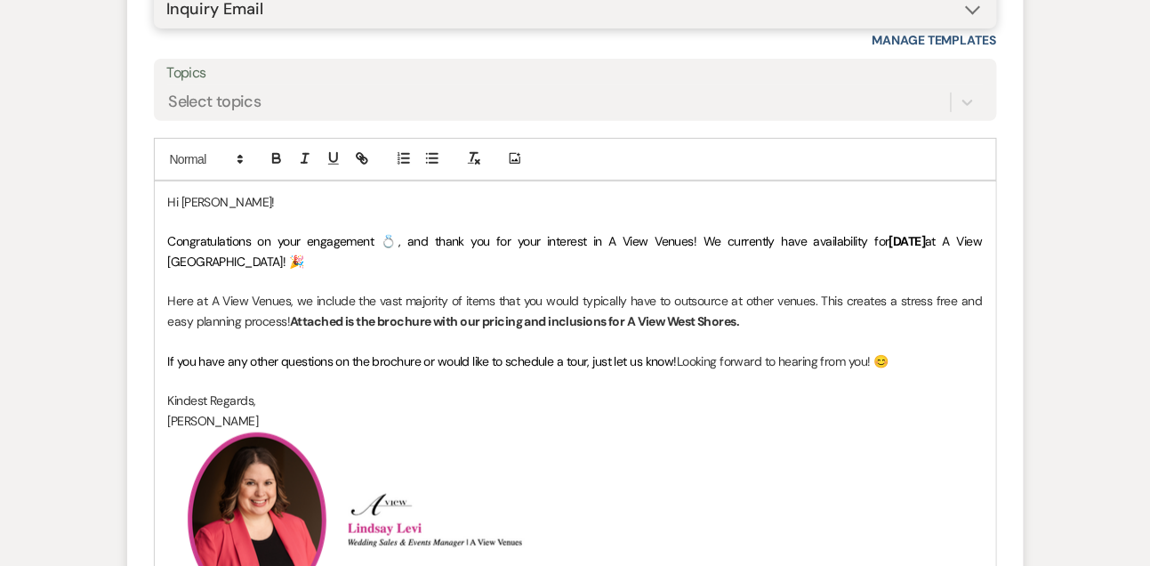
scroll to position [1968, 0]
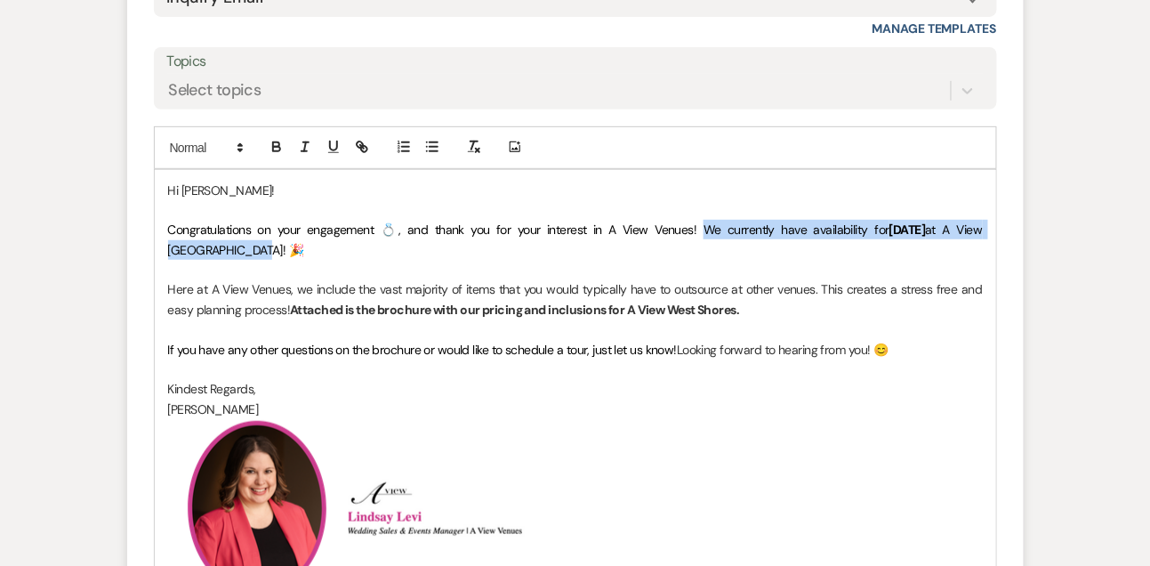
drag, startPoint x: 657, startPoint y: 277, endPoint x: 662, endPoint y: 287, distance: 11.6
click at [662, 260] on p "Congratulations on your engagement 💍, and thank you for your interest in A View…" at bounding box center [575, 240] width 815 height 40
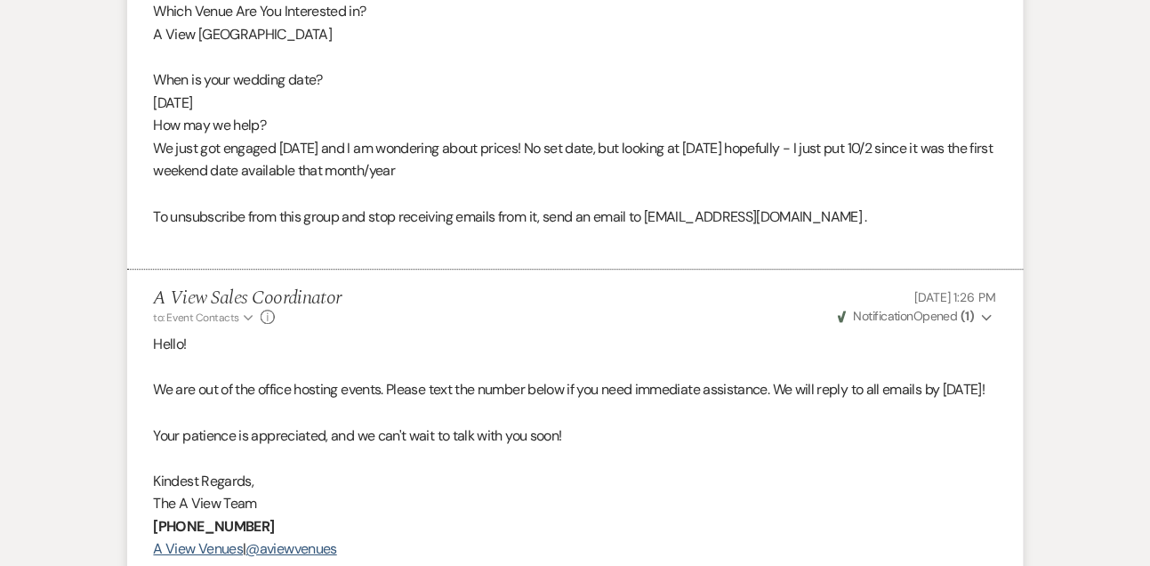
scroll to position [1195, 0]
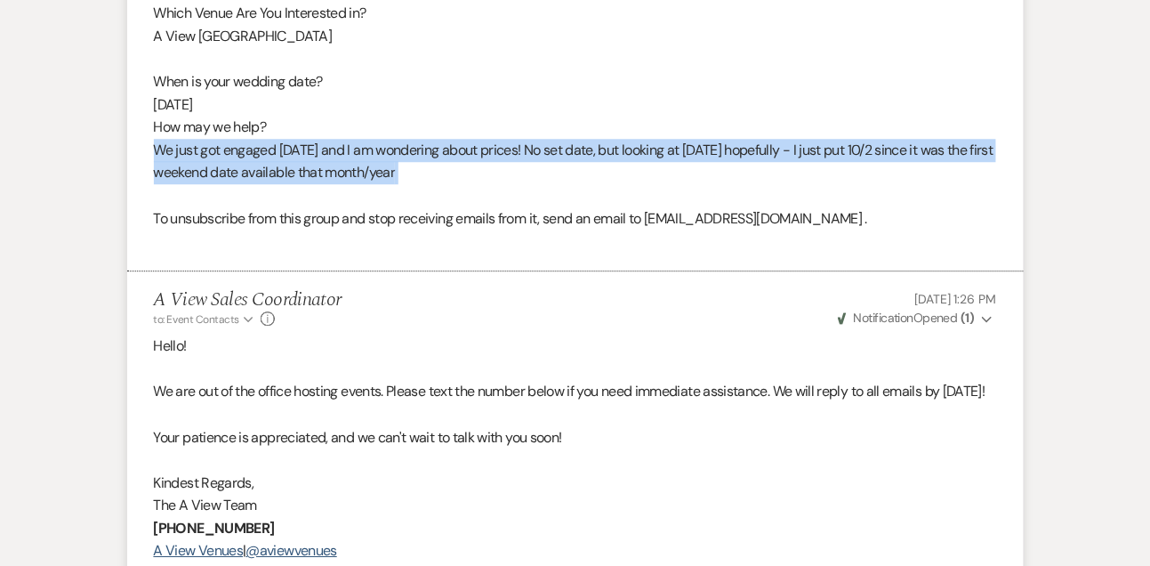
copy div "We just got engaged [DATE] and I am wondering about prices! No set date, but lo…"
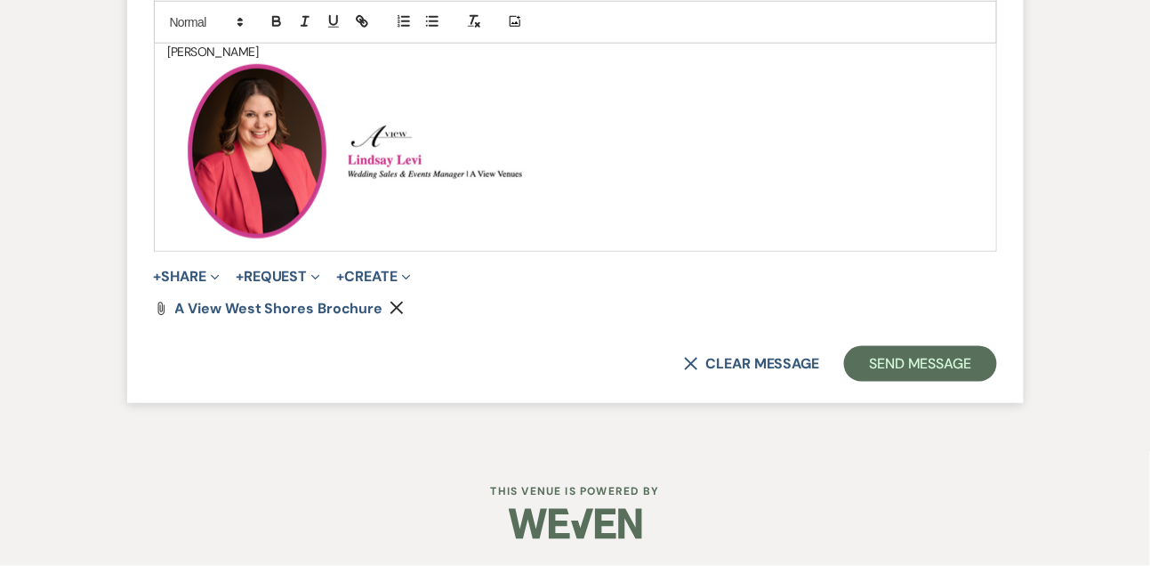
scroll to position [2349, 0]
click at [954, 378] on button "Send Message" at bounding box center [920, 364] width 152 height 36
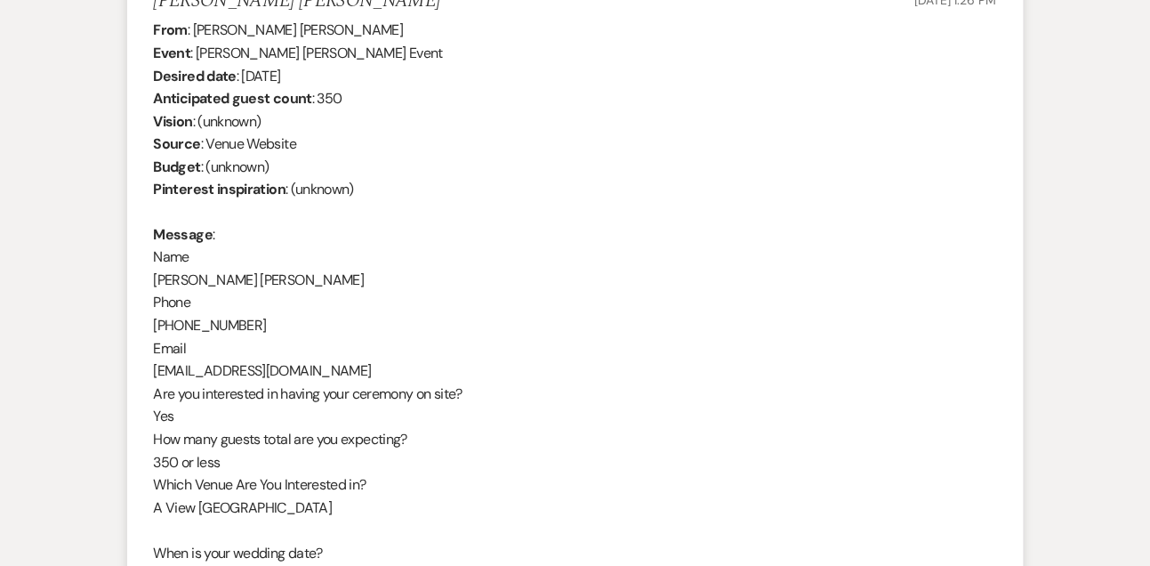
scroll to position [699, 0]
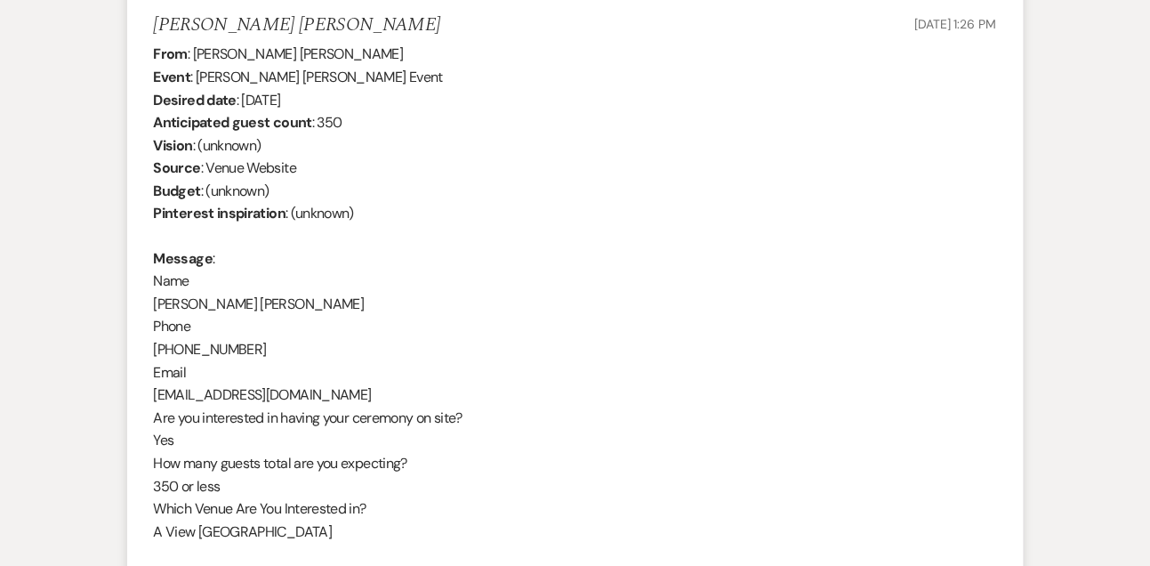
click at [189, 302] on div "From : [PERSON_NAME] [PERSON_NAME] Event : [PERSON_NAME] [PERSON_NAME] Event De…" at bounding box center [575, 395] width 843 height 705
copy div "[PERSON_NAME] [PERSON_NAME]"
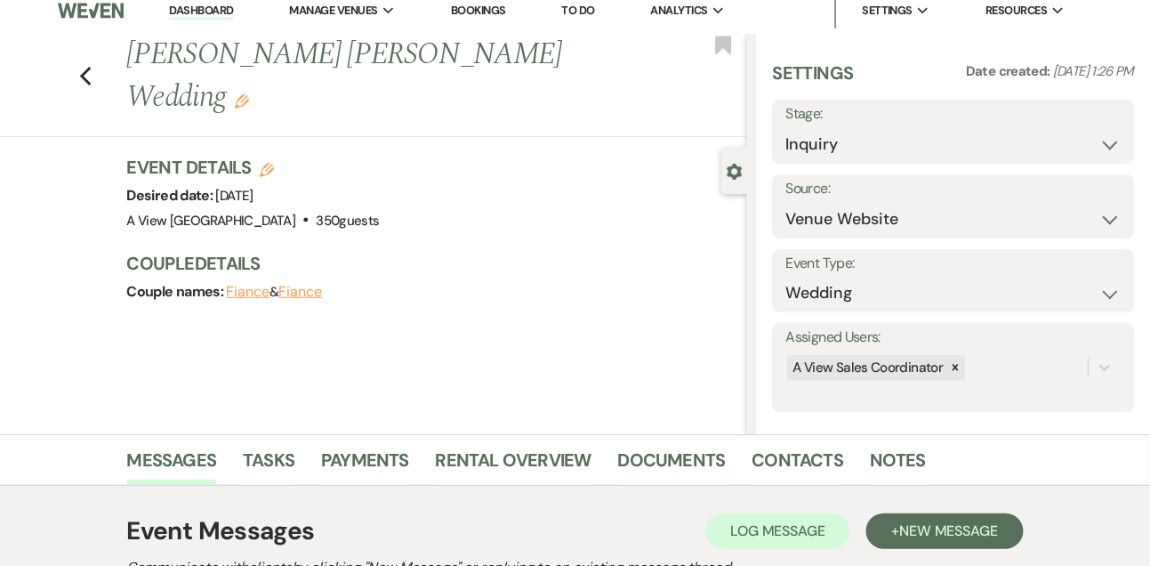
scroll to position [0, 0]
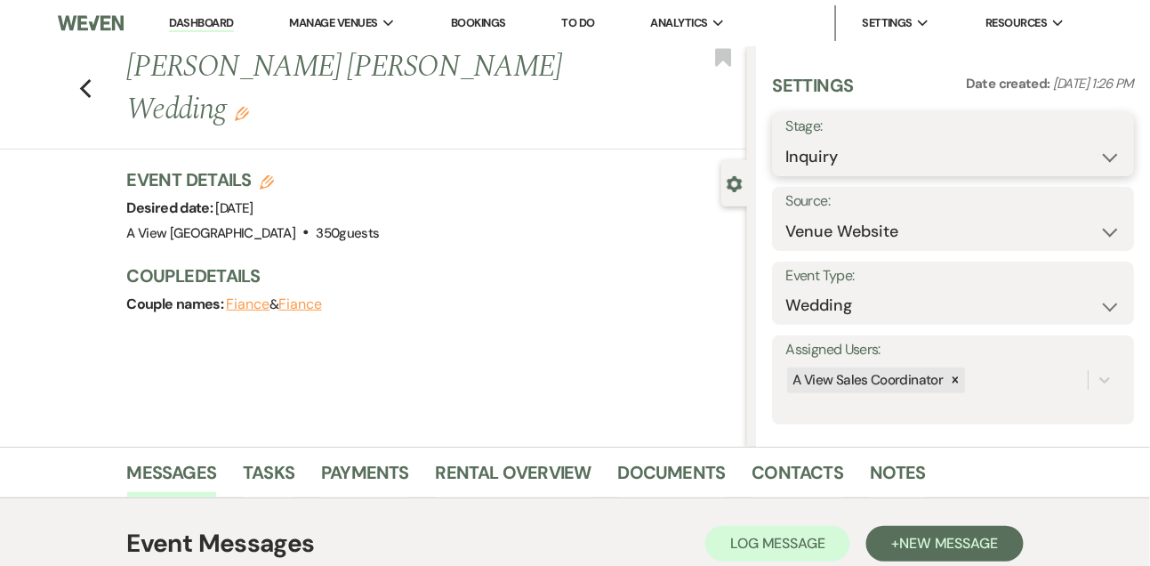
click at [794, 166] on select "Inquiry Follow Up Tour Requested Tour Confirmed Toured Proposal Sent Booked Lost" at bounding box center [952, 157] width 335 height 35
select select "9"
click at [785, 140] on select "Inquiry Follow Up Tour Requested Tour Confirmed Toured Proposal Sent Booked Lost" at bounding box center [952, 157] width 335 height 35
click at [1137, 160] on div "Settings Date created: [DATE] 1:26 PM Stage: Inquiry Follow Up Tour Requested T…" at bounding box center [953, 246] width 394 height 400
click at [1117, 157] on button "Save" at bounding box center [1096, 144] width 75 height 36
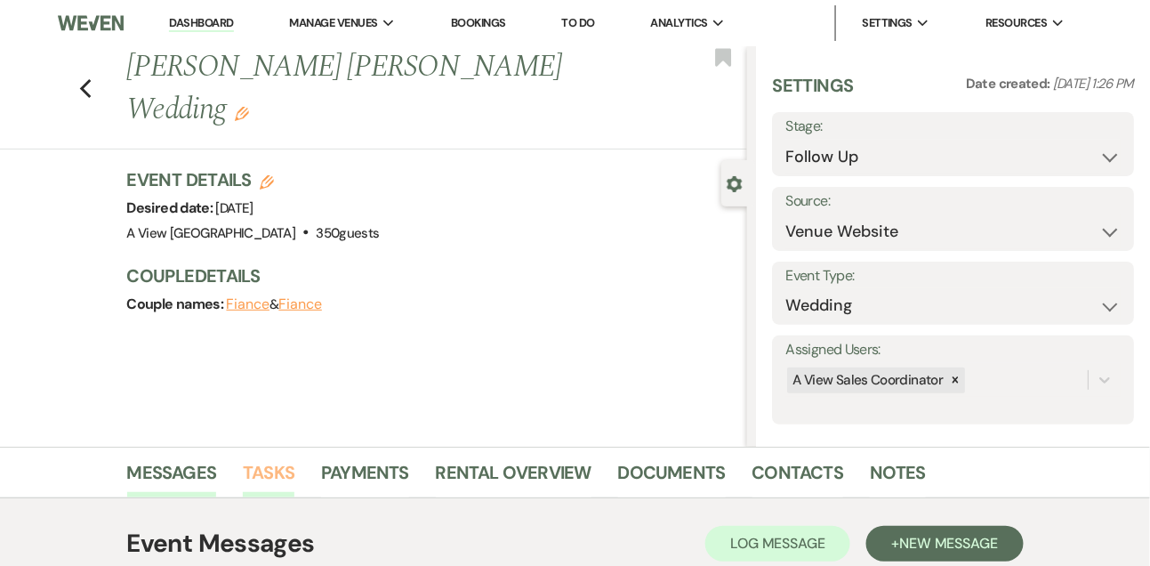
click at [267, 469] on link "Tasks" at bounding box center [269, 477] width 52 height 39
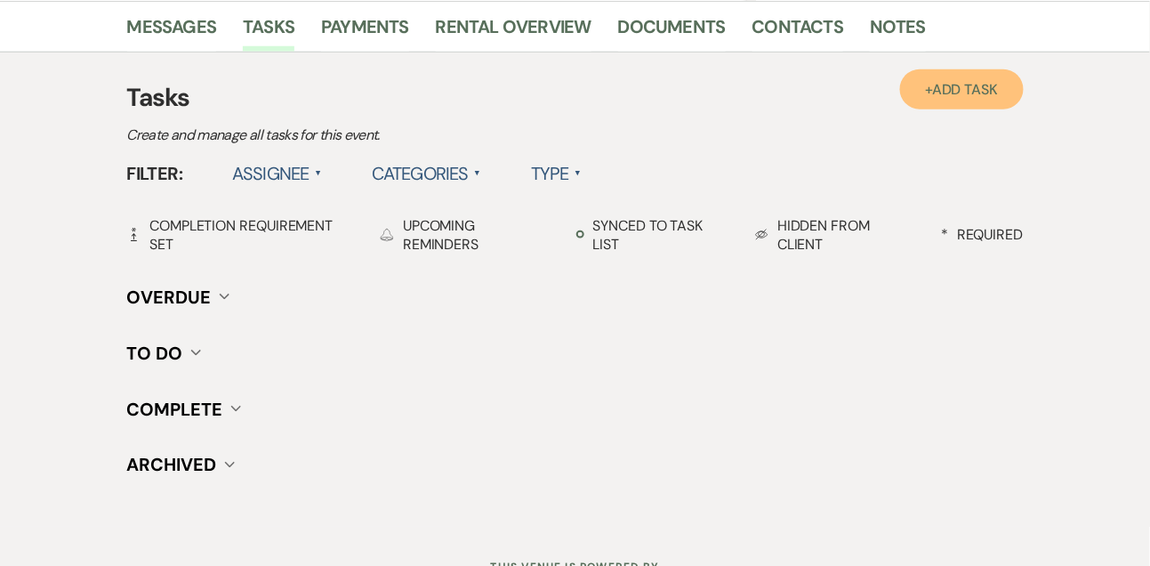
click at [922, 101] on link "+ Add Task" at bounding box center [961, 89] width 123 height 40
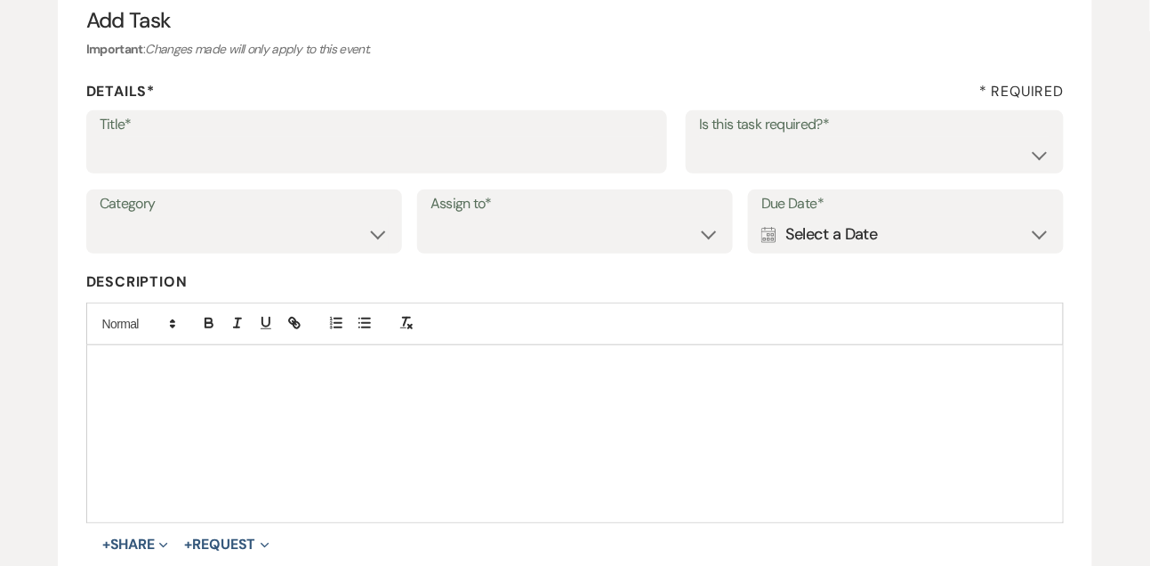
scroll to position [120, 0]
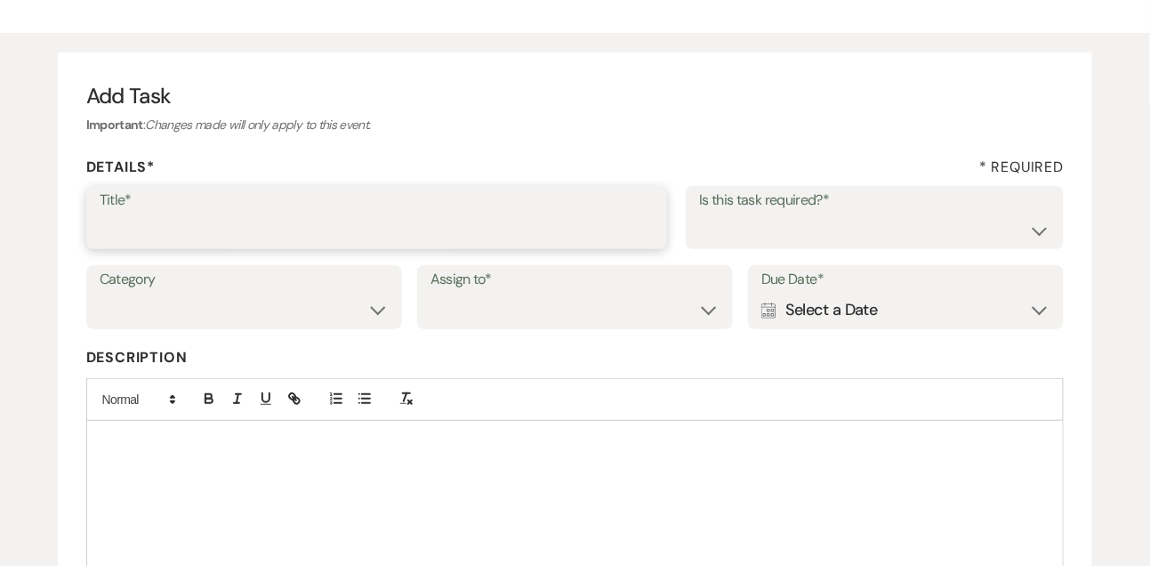
drag, startPoint x: 509, startPoint y: 229, endPoint x: 509, endPoint y: 217, distance: 11.6
click at [509, 229] on input "Title*" at bounding box center [377, 230] width 555 height 35
type input "1"
type input "1st email follow up"
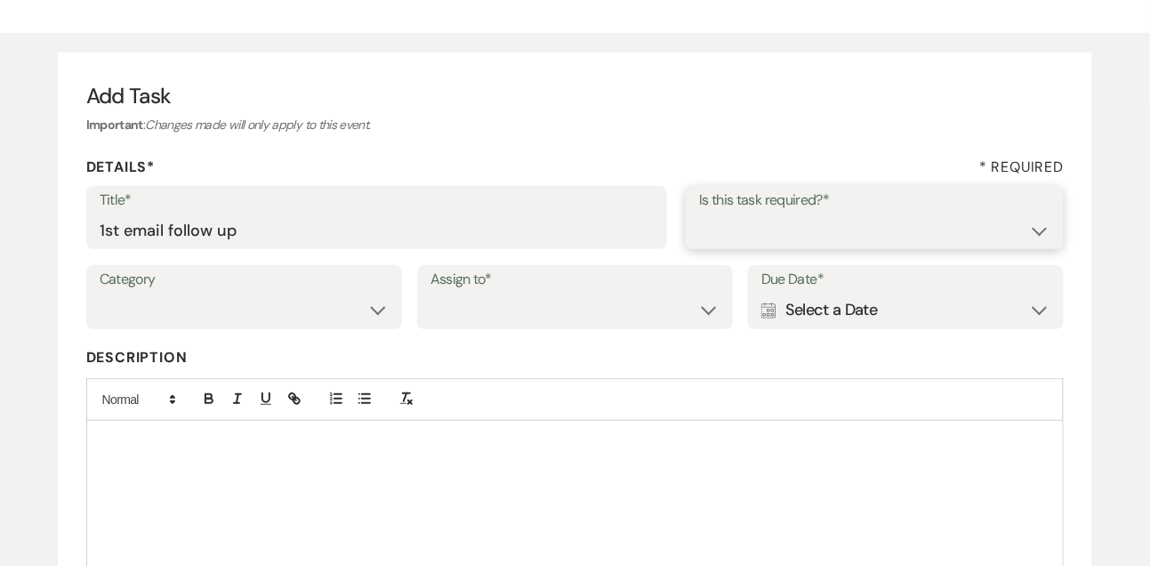
click at [702, 238] on select "Yes No" at bounding box center [874, 230] width 351 height 35
select select "true"
click at [699, 213] on select "Yes No" at bounding box center [874, 230] width 351 height 35
click at [355, 301] on select "Venue Vendors Guests Details Finalize & Share" at bounding box center [244, 310] width 289 height 35
select select "31"
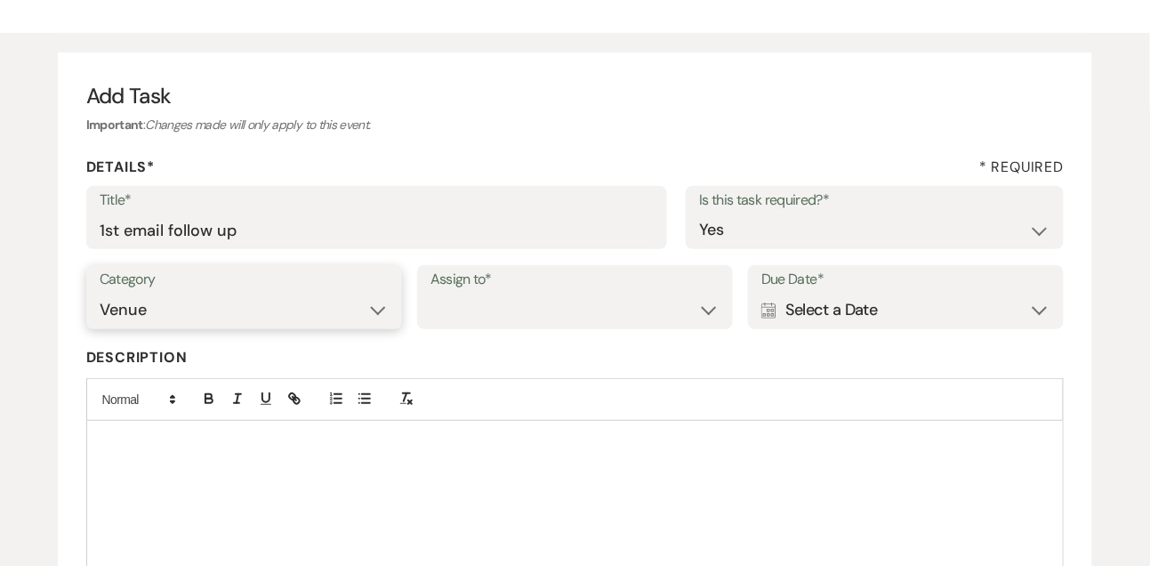
click at [100, 293] on select "Venue Vendors Guests Details Finalize & Share" at bounding box center [244, 310] width 289 height 35
click at [567, 318] on select "Venue Client" at bounding box center [574, 310] width 289 height 35
click at [430, 293] on select "Venue Client" at bounding box center [574, 310] width 289 height 35
click at [559, 315] on select "Venue Client" at bounding box center [574, 310] width 289 height 35
select select "venueHost"
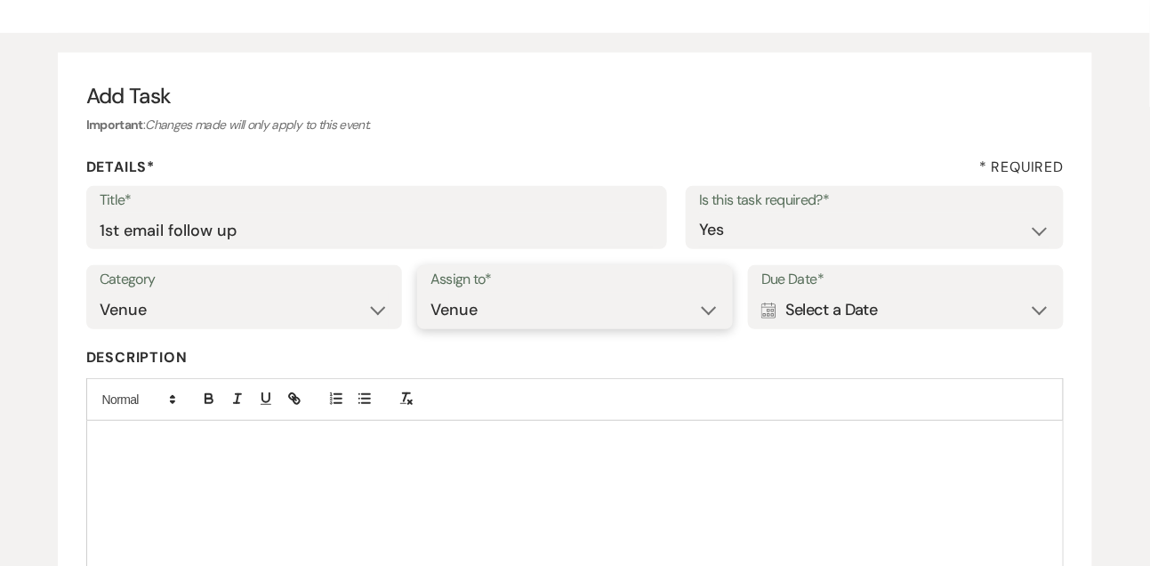
click at [430, 293] on select "Venue Client" at bounding box center [574, 310] width 289 height 35
click at [859, 305] on div "Calendar Select a Date Expand" at bounding box center [905, 310] width 289 height 35
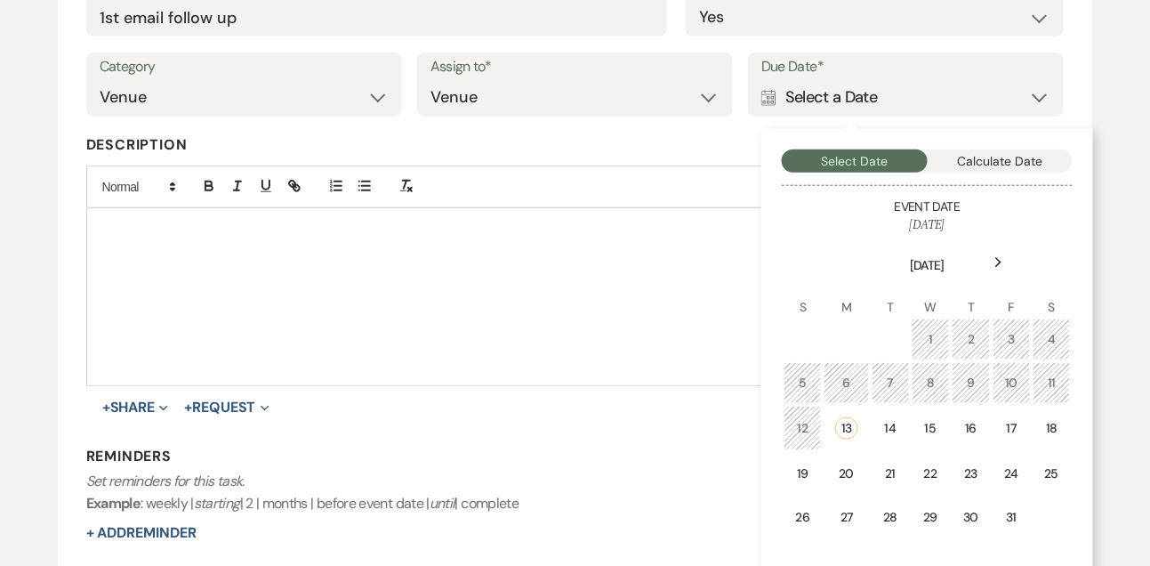
scroll to position [335, 0]
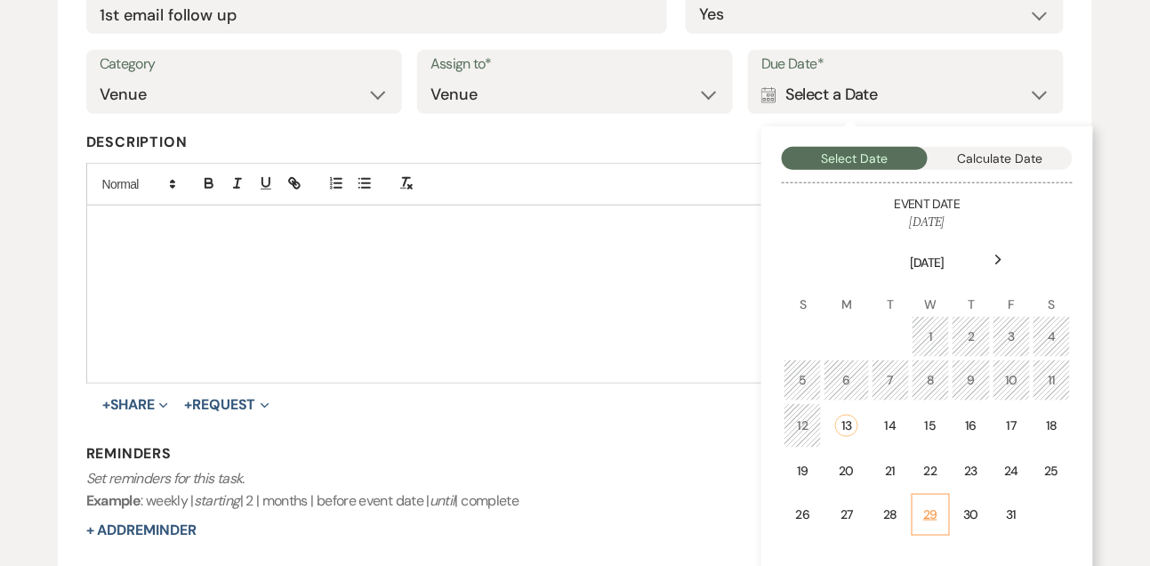
click at [942, 513] on td "29" at bounding box center [931, 515] width 38 height 42
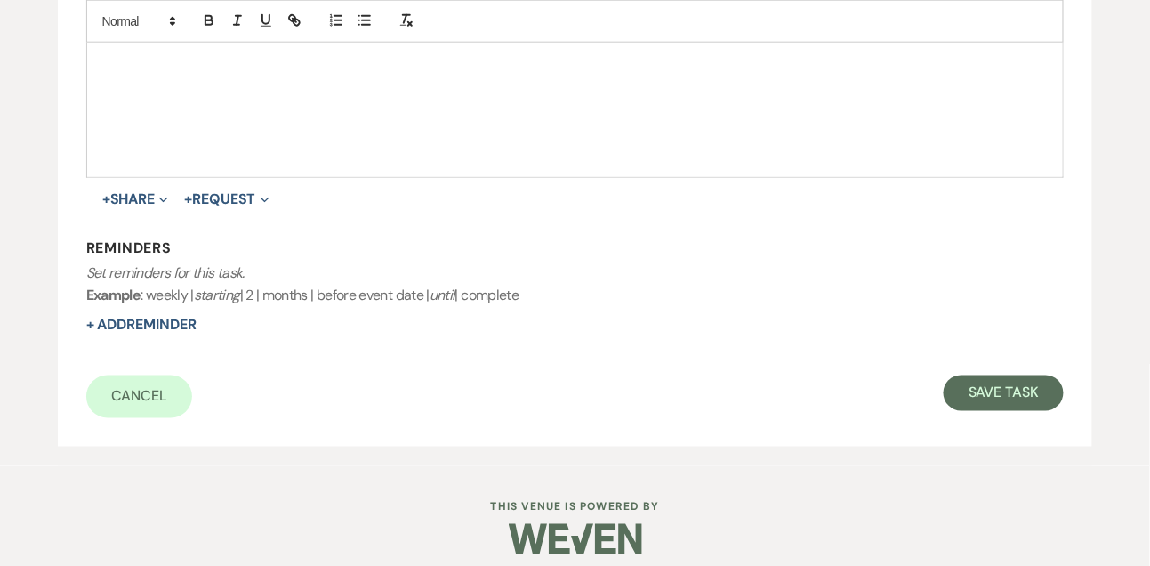
scroll to position [547, 0]
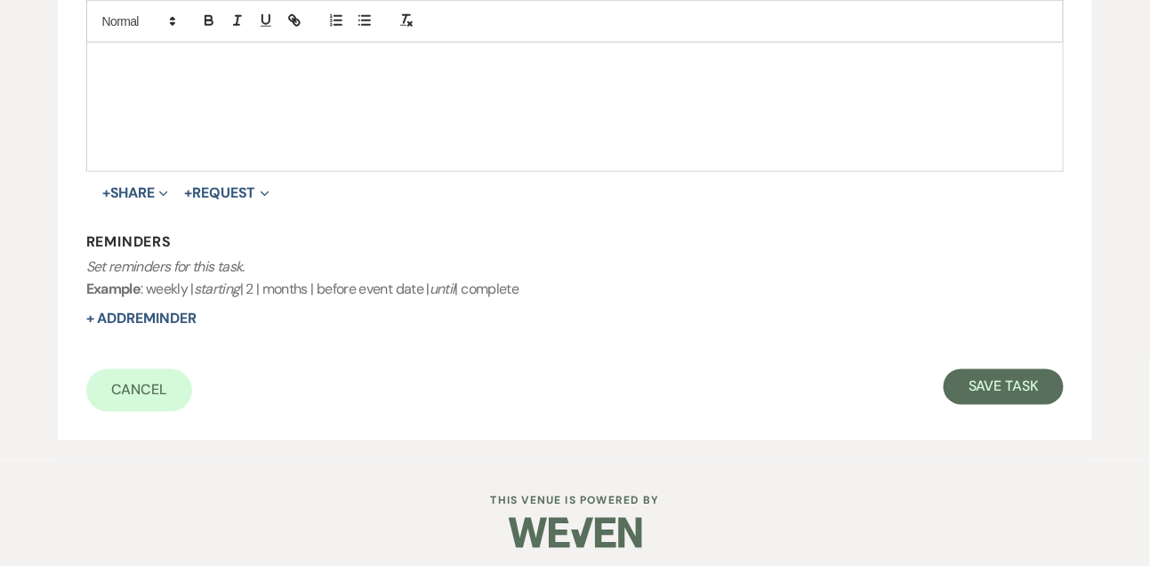
click at [1028, 364] on form "Title* 1st email follow up Is this task required?* Yes No Category Venue Vendor…" at bounding box center [575, 85] width 978 height 653
click at [1028, 382] on button "Save Task" at bounding box center [1004, 387] width 120 height 36
select select "9"
select select "5"
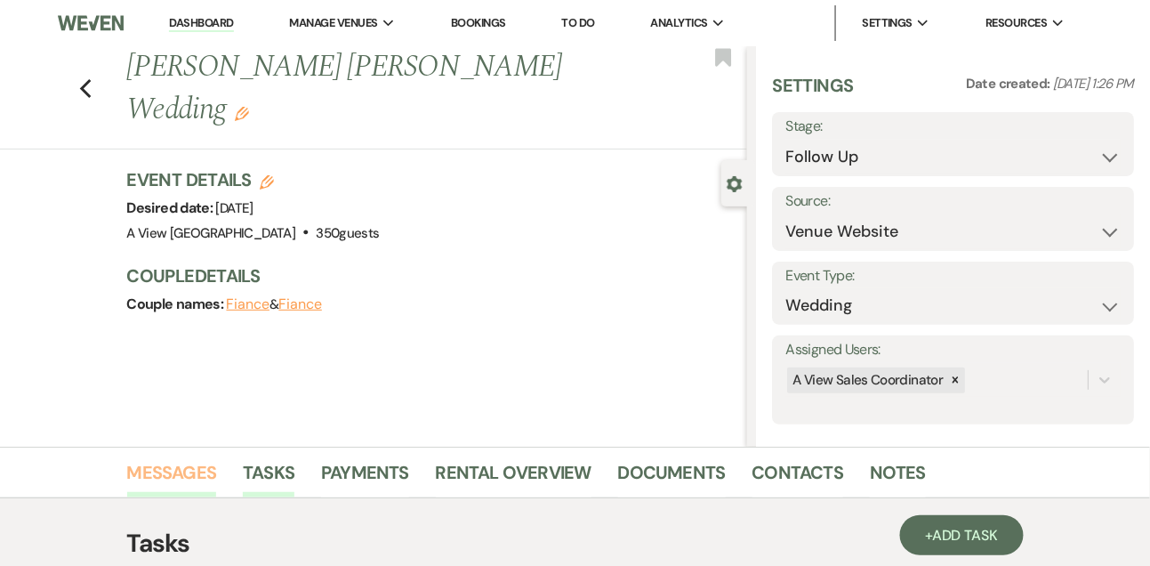
click at [187, 473] on link "Messages" at bounding box center [172, 477] width 90 height 39
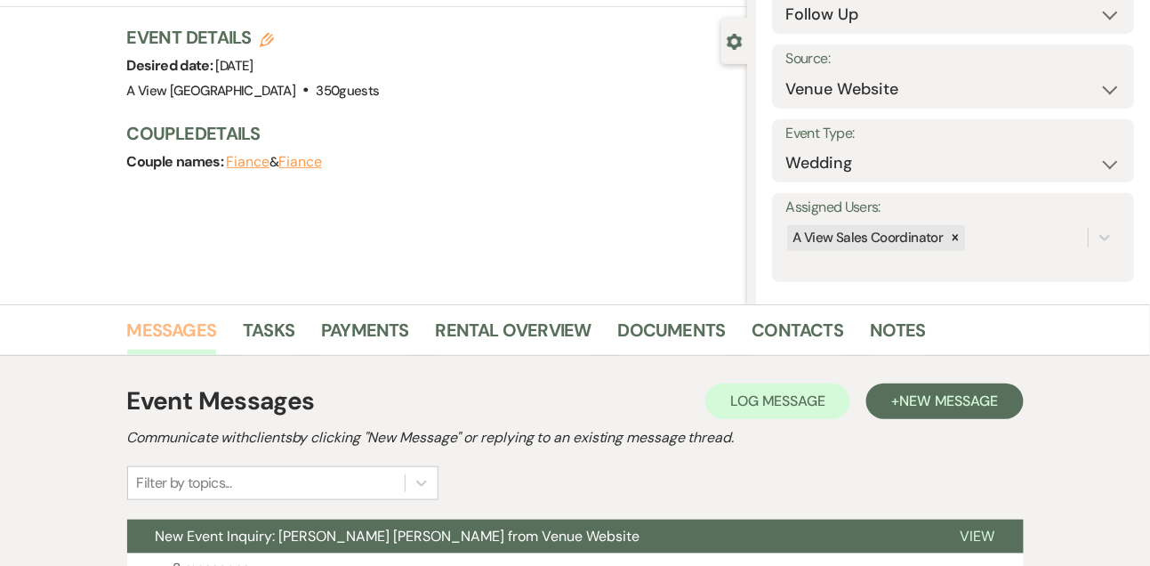
scroll to position [300, 0]
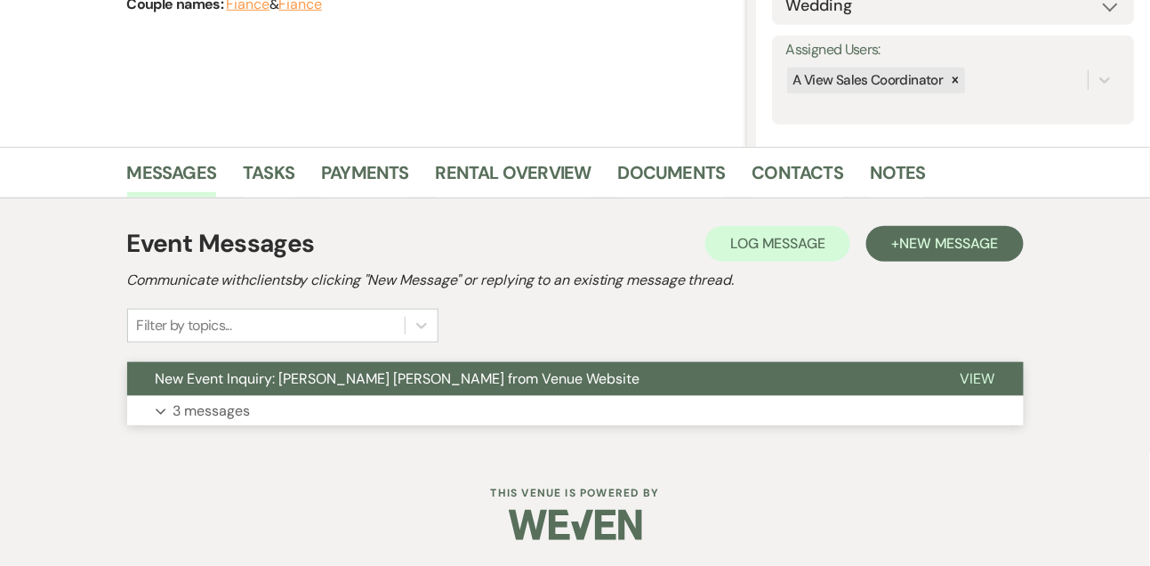
click at [191, 418] on p "3 messages" at bounding box center [211, 410] width 77 height 23
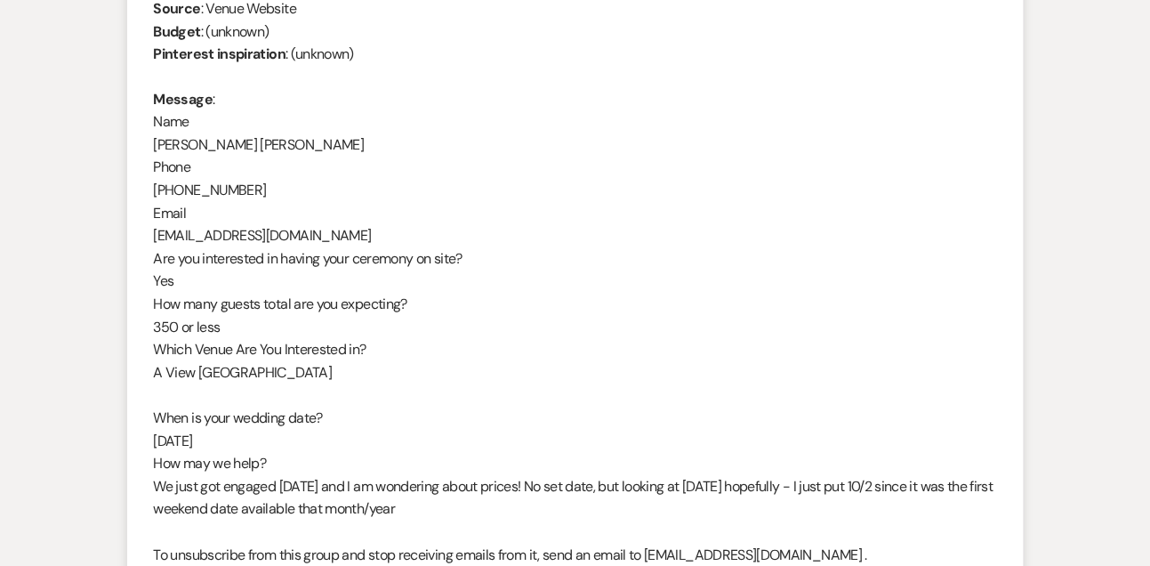
scroll to position [0, 0]
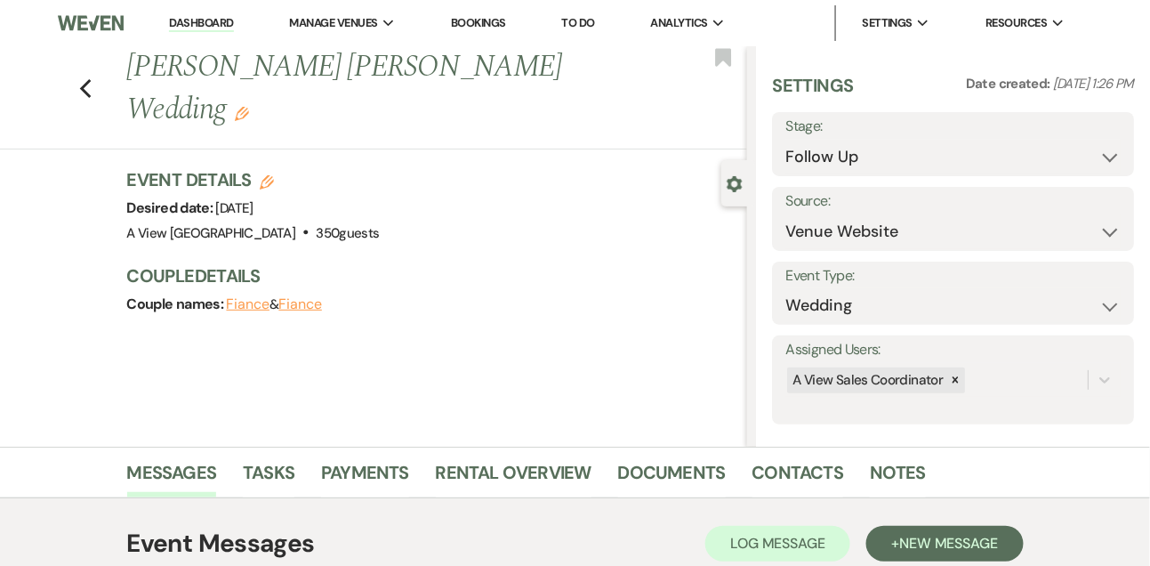
click at [189, 20] on link "Dashboard" at bounding box center [201, 23] width 64 height 17
select select "9"
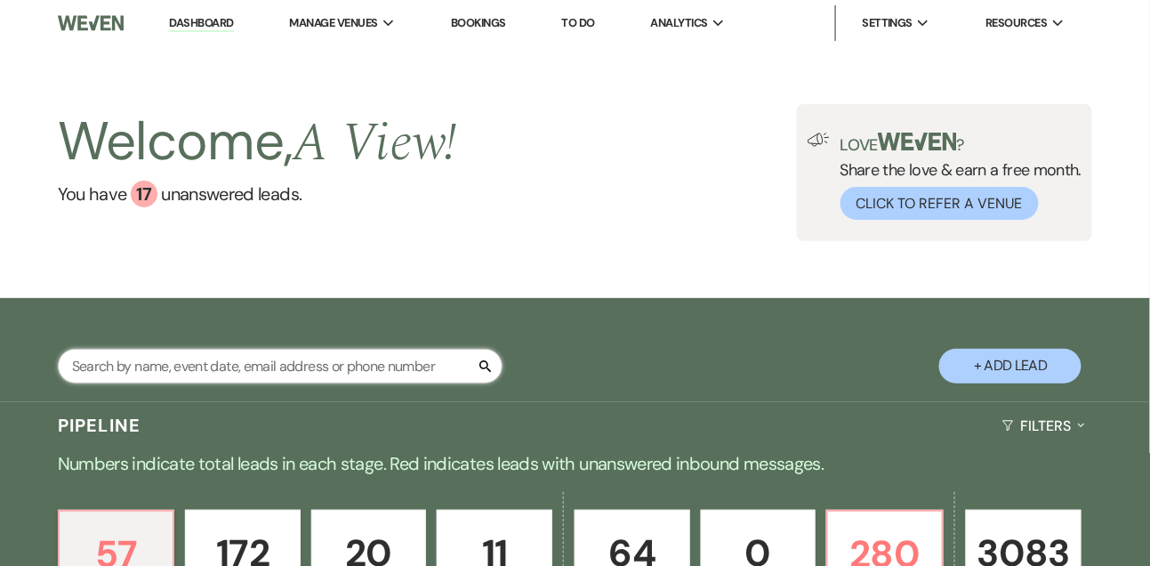
click at [205, 376] on input "text" at bounding box center [280, 366] width 445 height 35
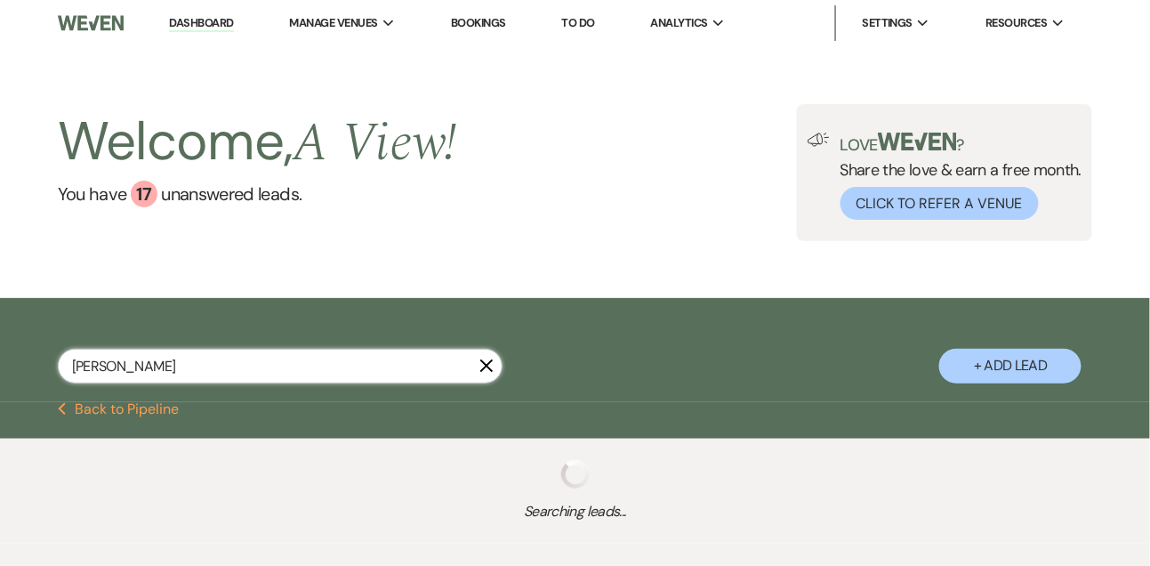
type input "[PERSON_NAME]"
select select "8"
select select "10"
select select "8"
select select "6"
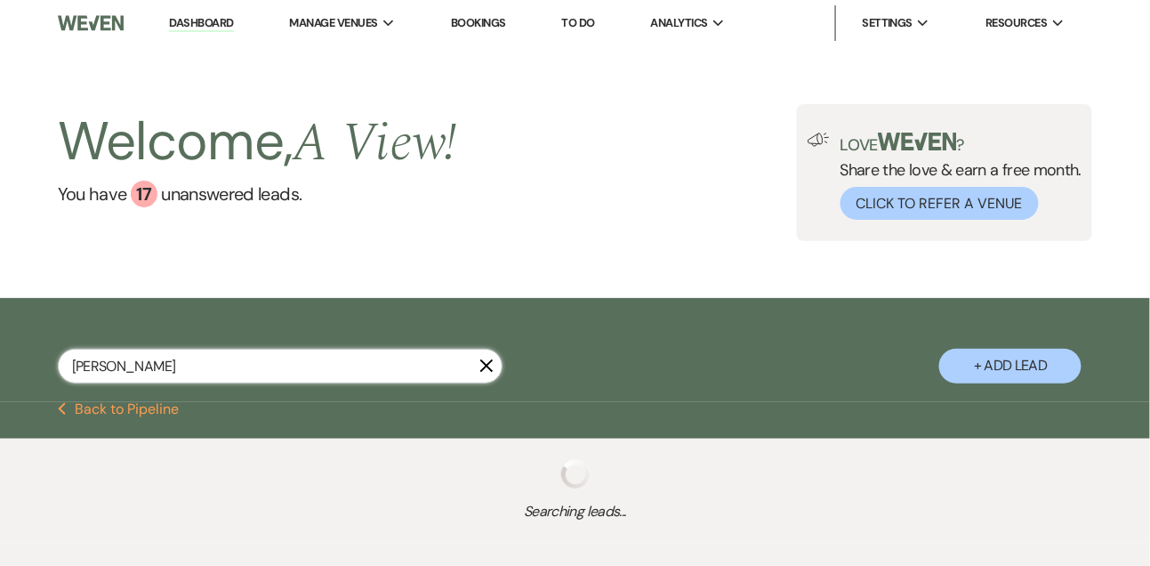
select select "8"
select select "4"
select select "8"
select select "5"
select select "8"
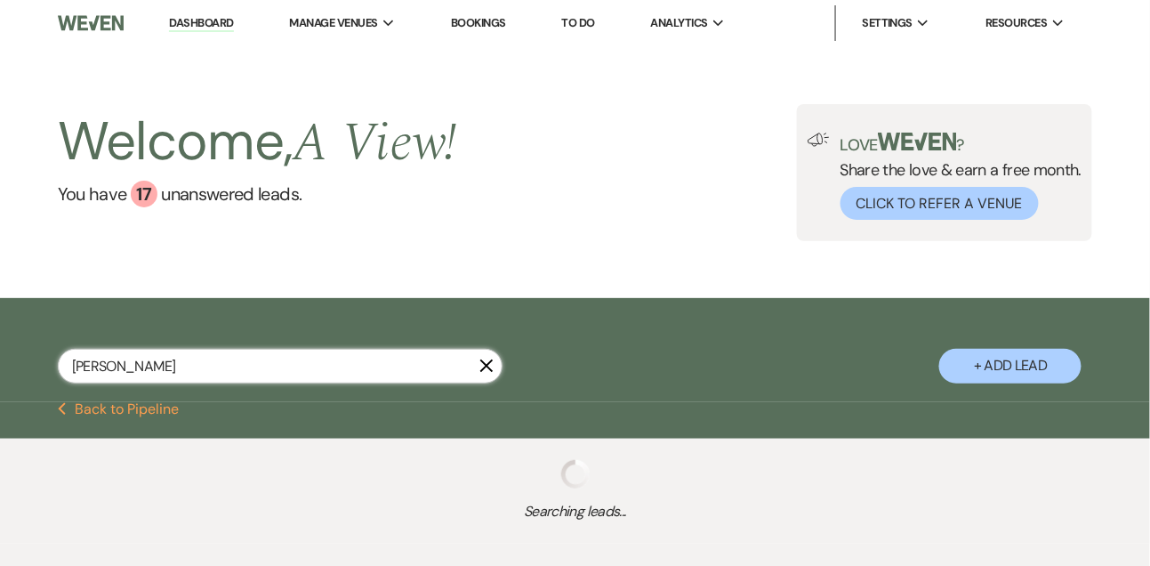
select select "4"
select select "8"
select select "5"
select select "8"
select select "4"
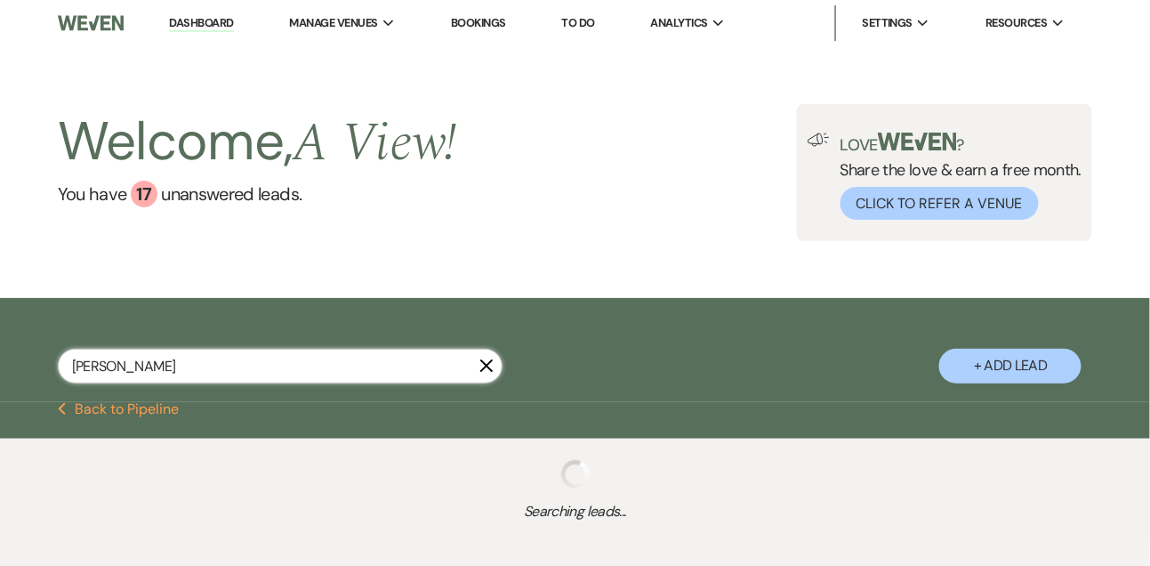
select select "8"
select select "6"
select select "8"
select select "6"
select select "8"
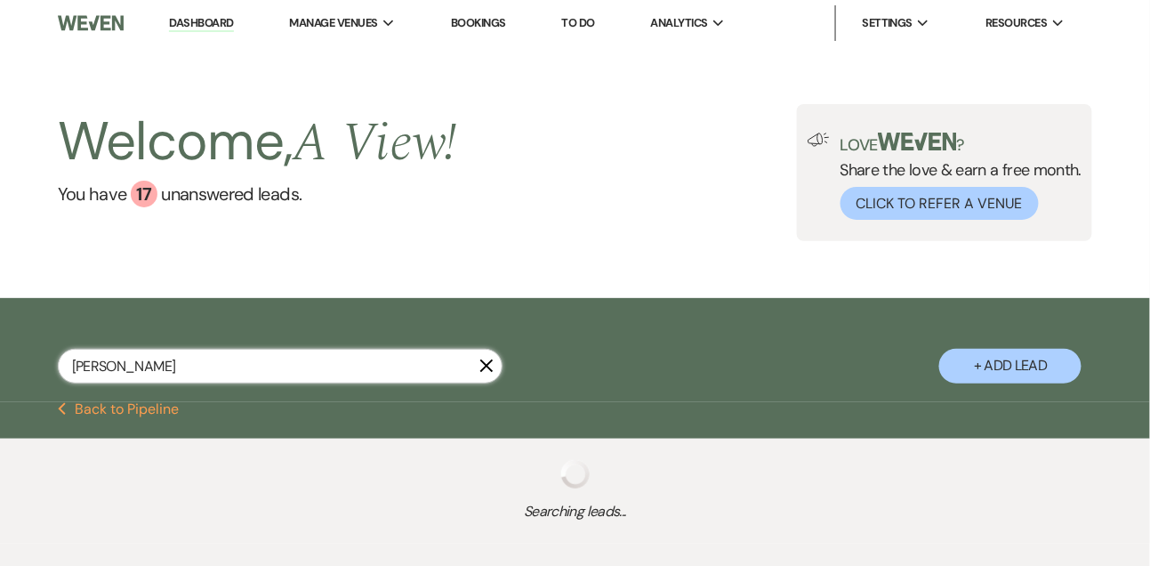
select select "4"
select select "8"
select select "5"
select select "8"
select select "10"
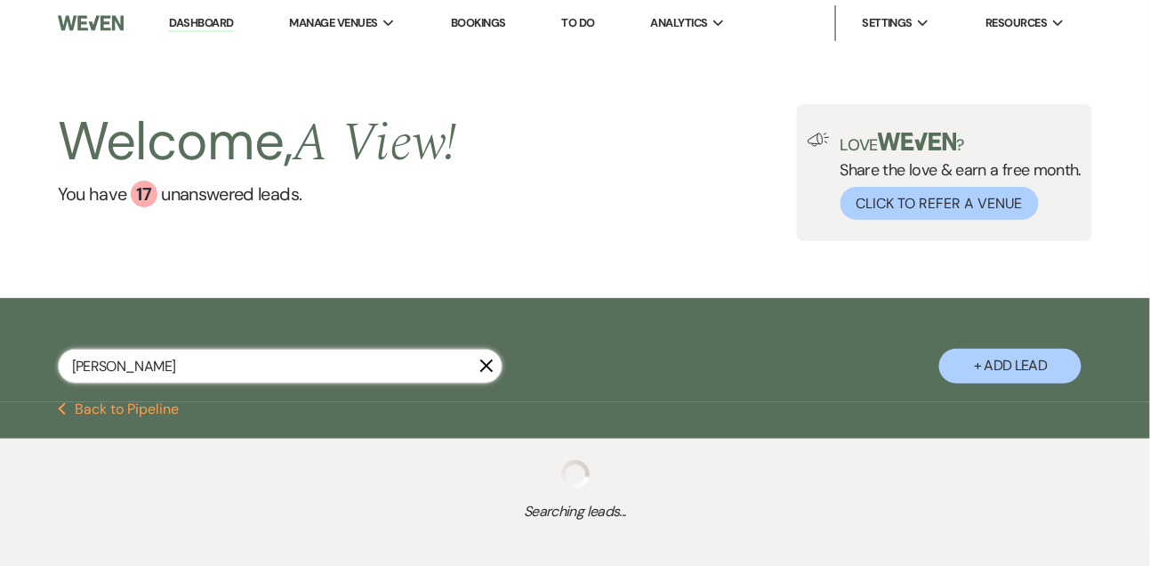
select select "8"
select select "5"
select select "8"
select select "4"
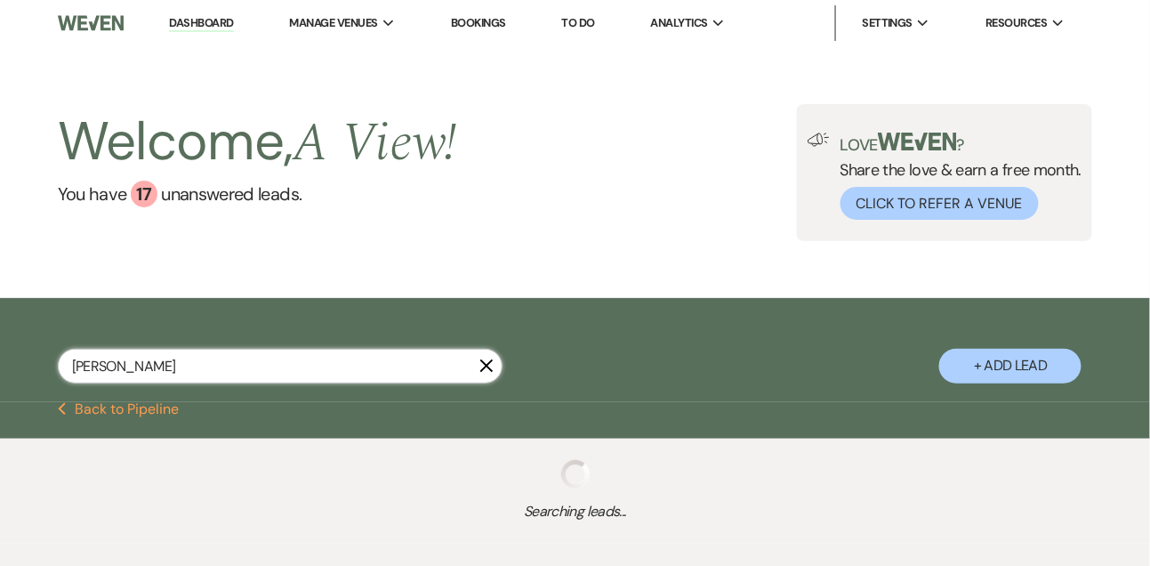
select select "8"
select select "4"
select select "8"
select select "4"
select select "8"
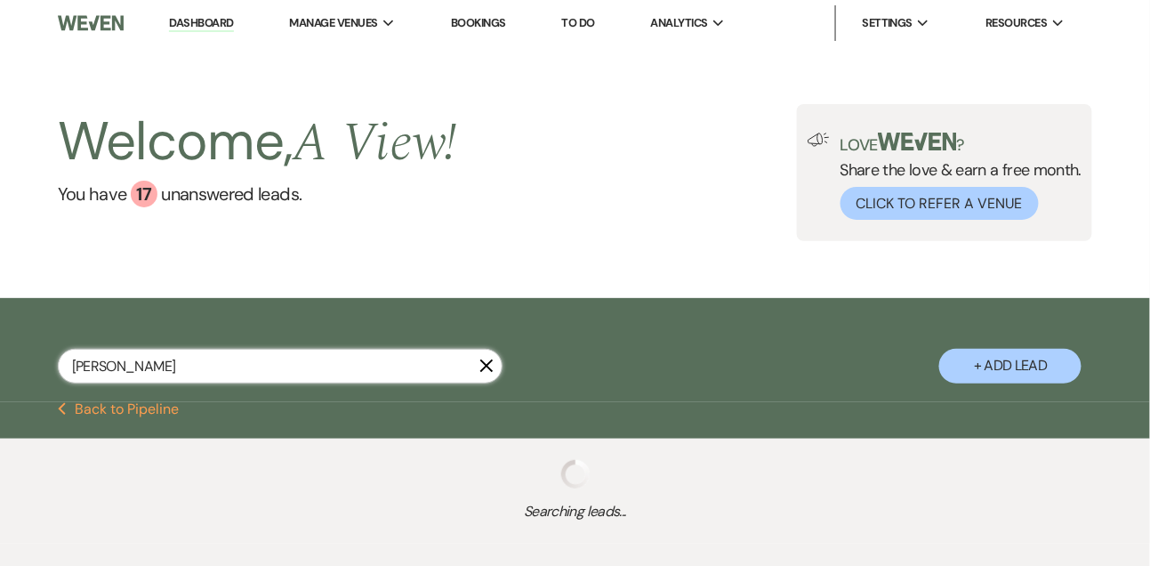
select select "5"
select select "8"
select select "5"
select select "8"
select select "4"
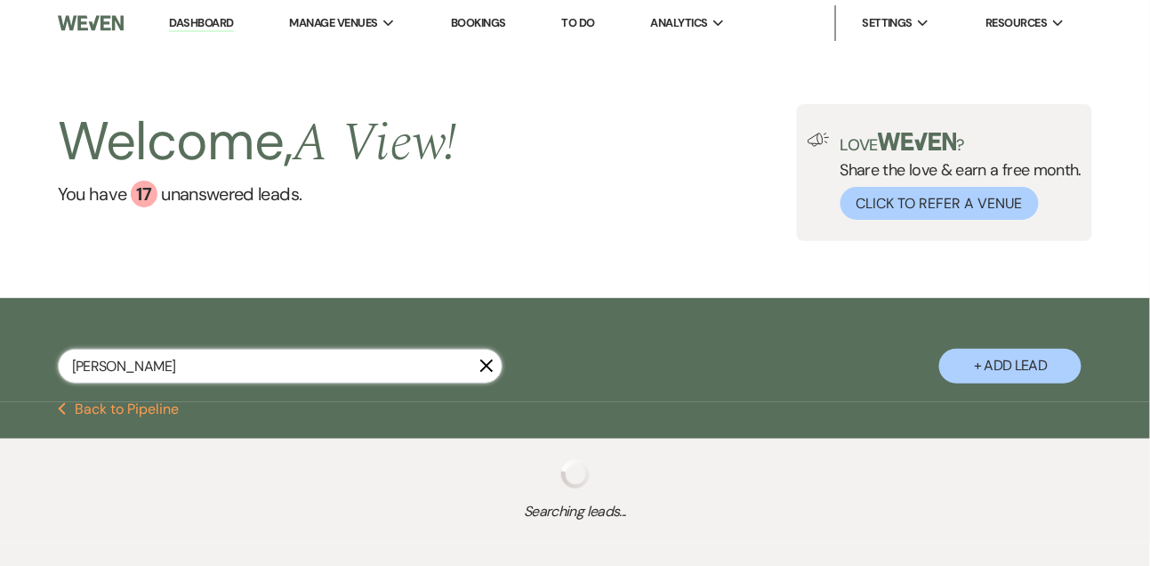
select select "8"
select select "4"
select select "8"
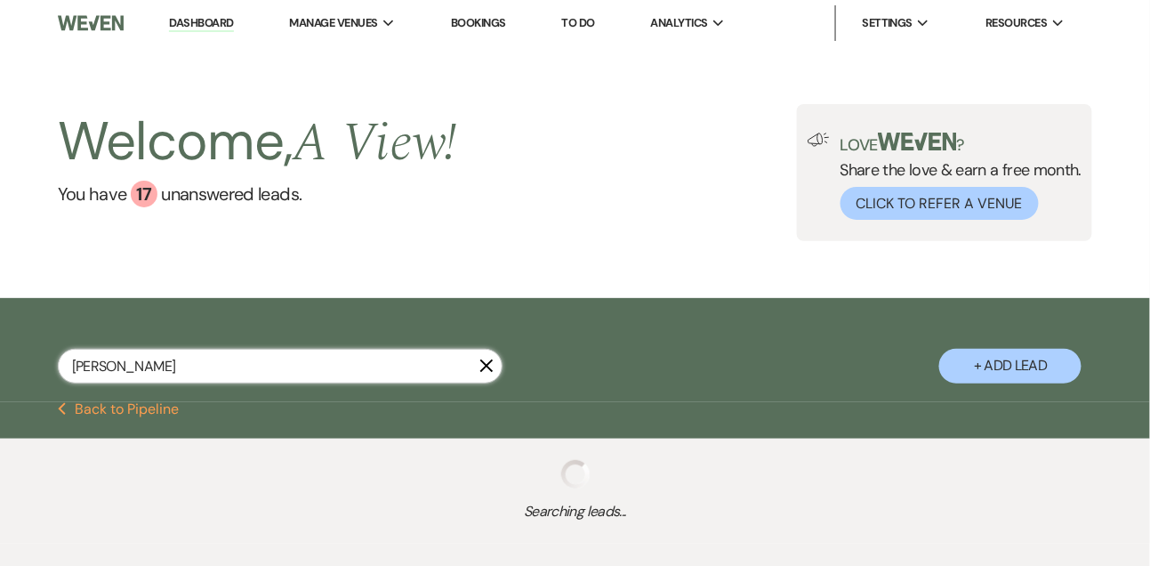
select select "5"
select select "8"
select select "5"
select select "8"
select select "10"
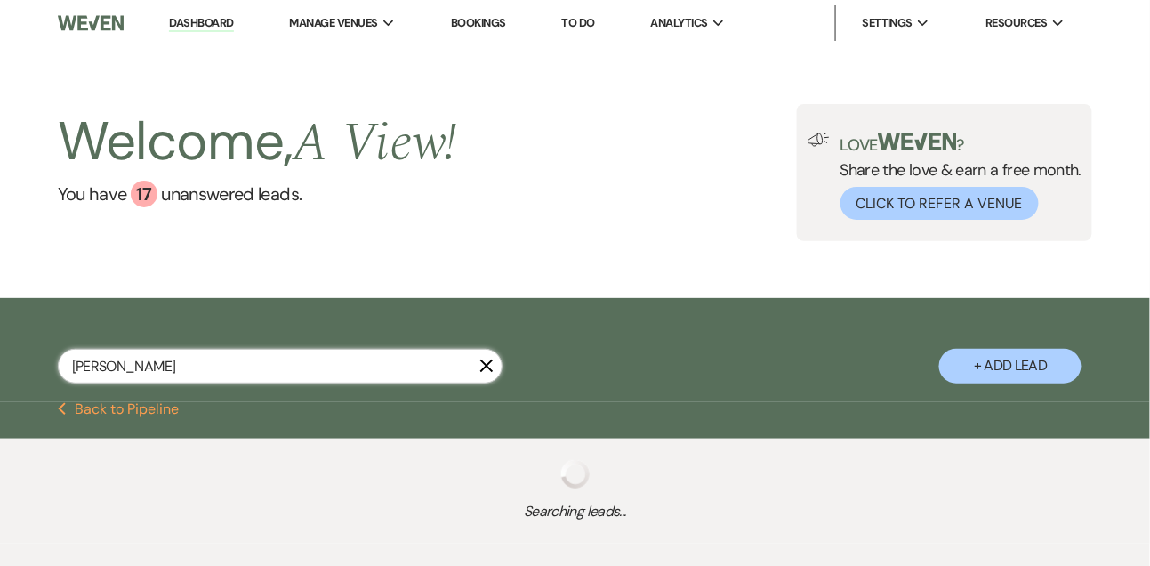
select select "8"
select select "4"
select select "8"
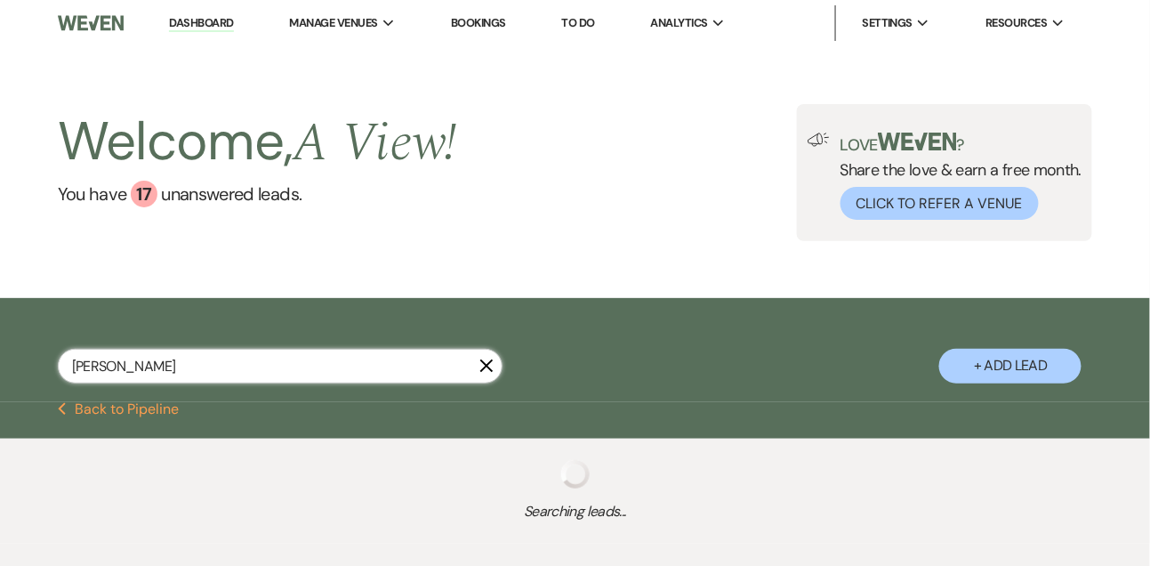
select select "8"
select select "4"
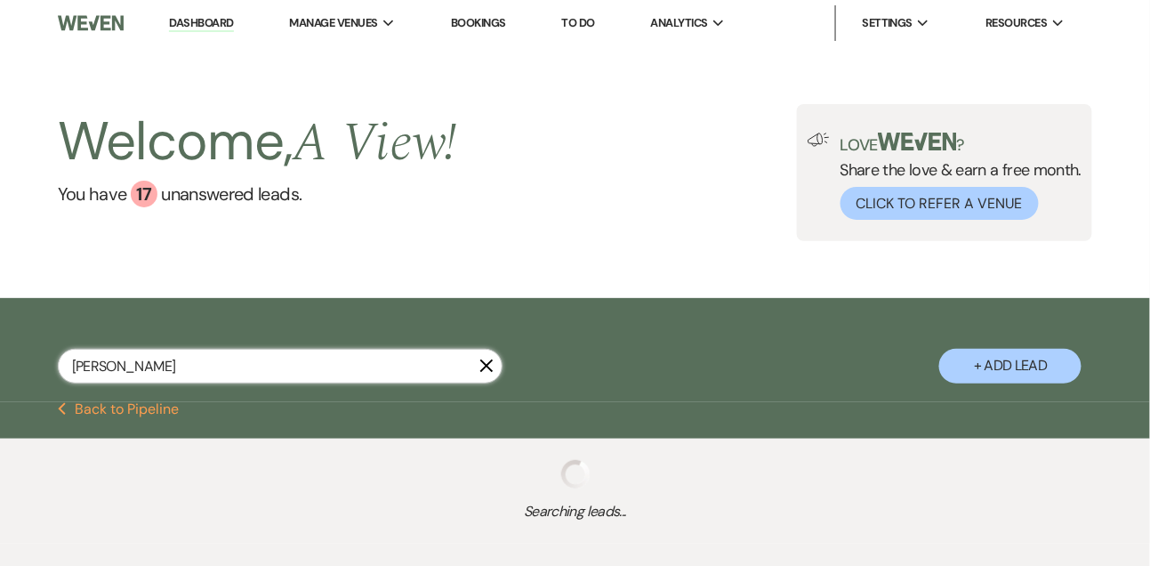
select select "8"
select select "4"
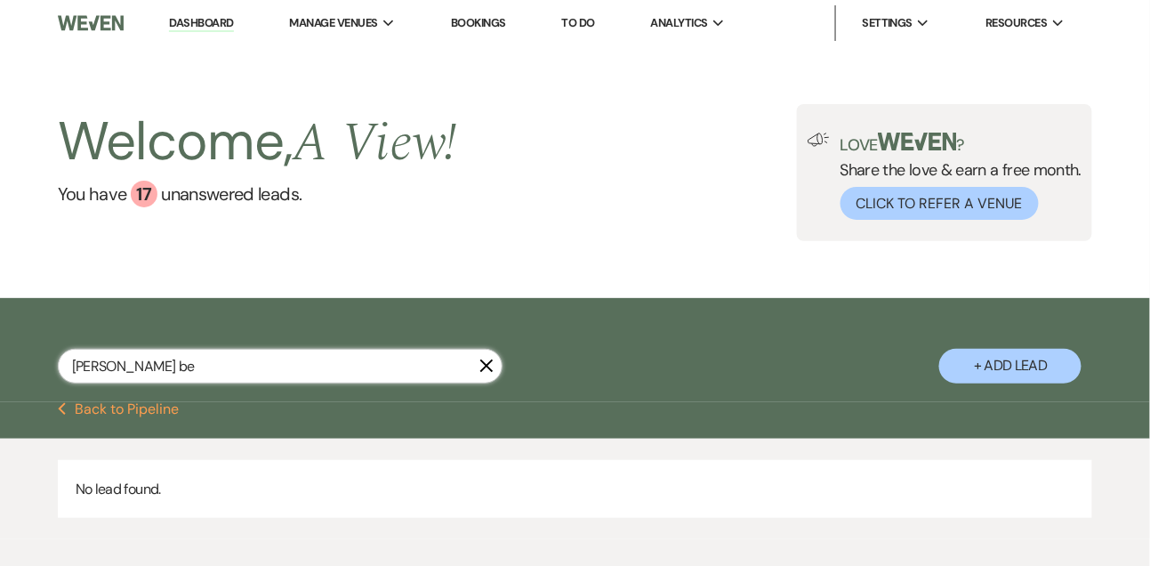
type input "[PERSON_NAME]"
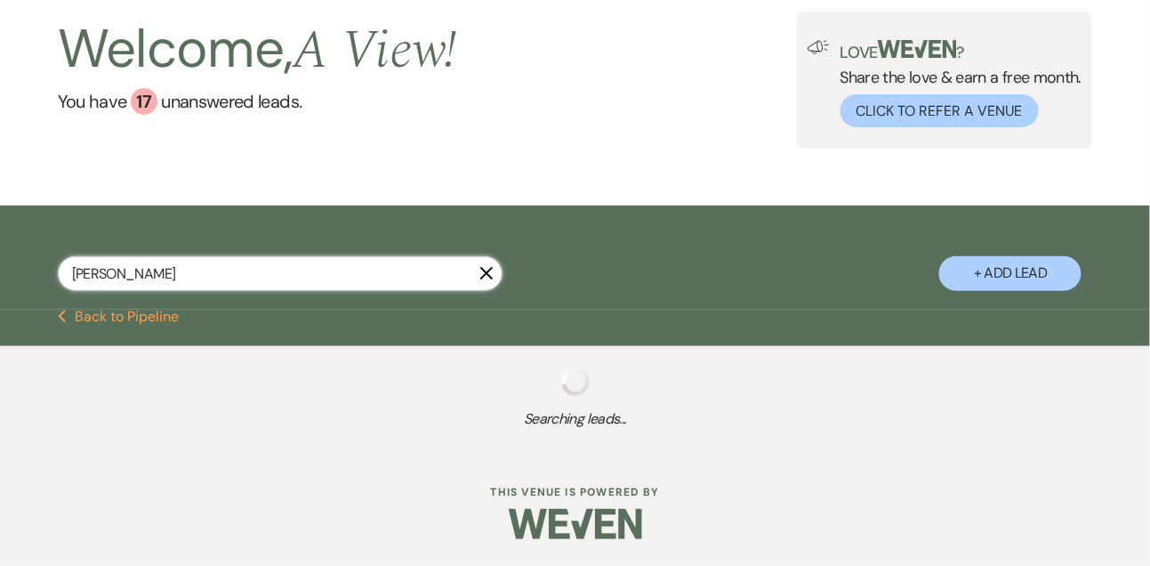
select select "2"
select select "8"
select select "4"
select select "9"
select select "8"
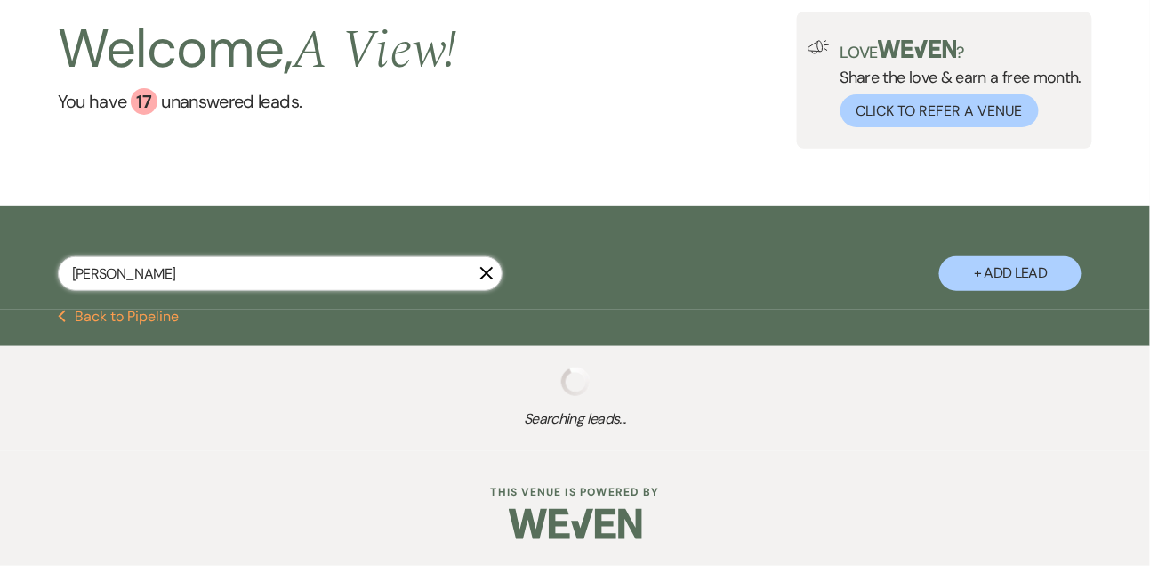
select select "3"
select select "2"
select select "5"
select select "9"
select select "8"
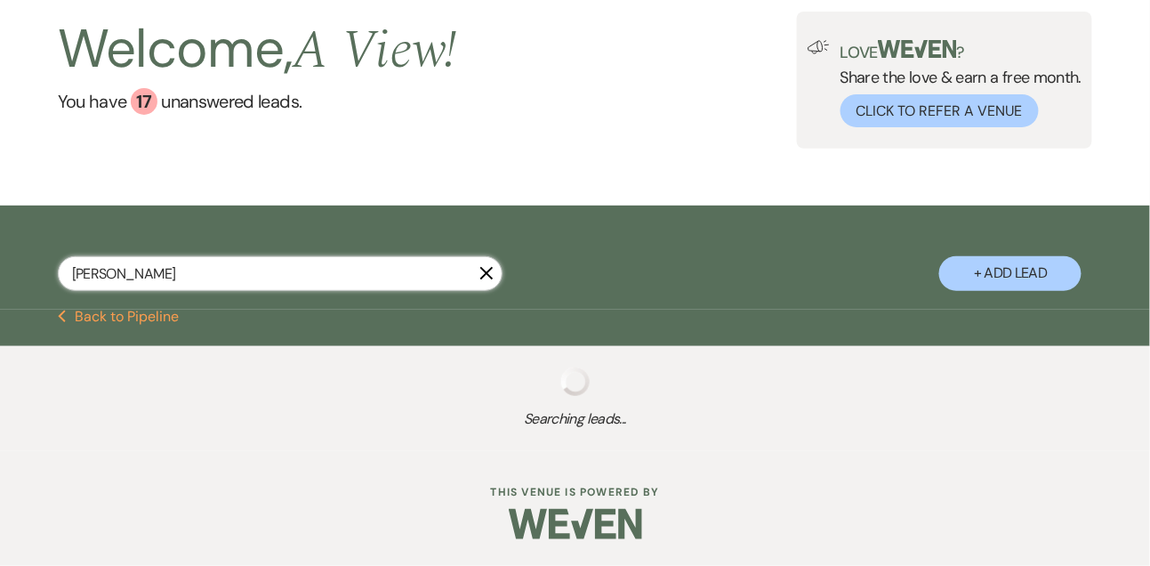
select select "8"
select select "9"
select select "8"
select select "4"
select select "8"
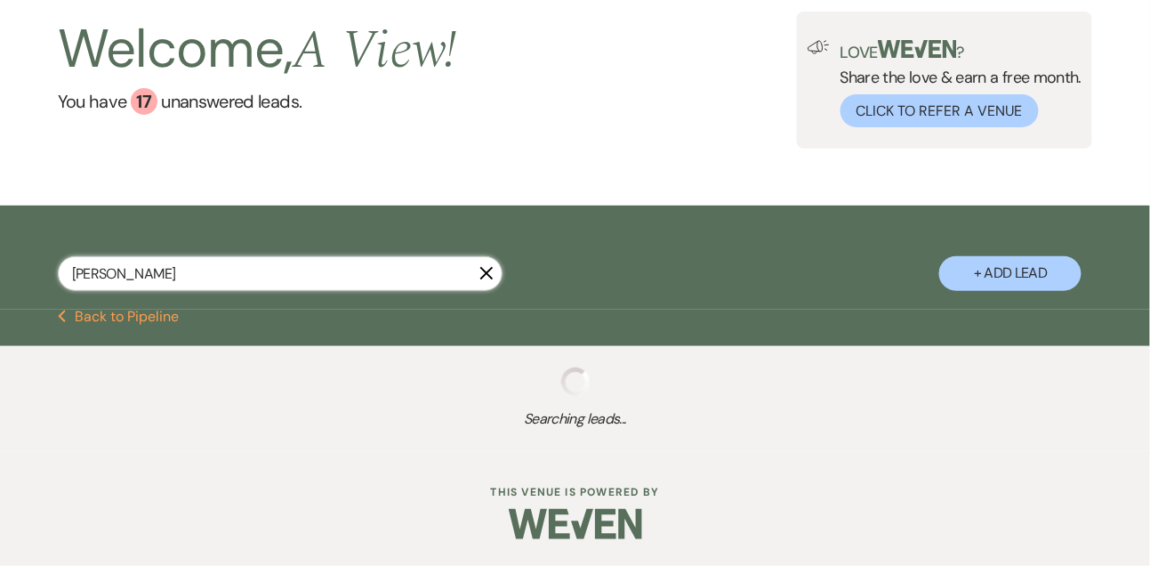
select select "4"
select select "8"
select select "6"
select select "8"
select select "5"
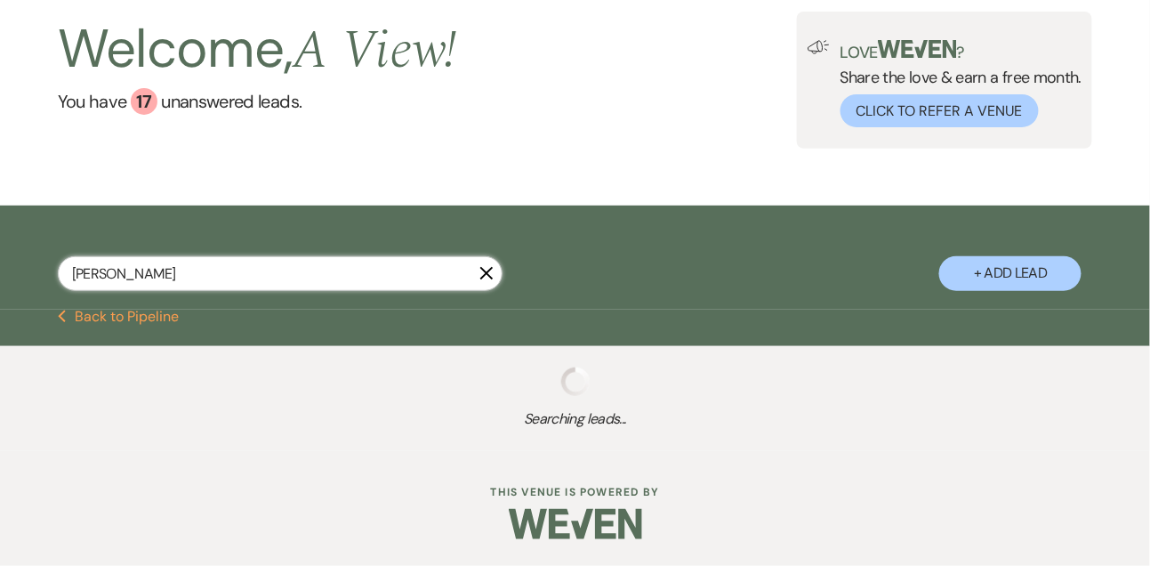
select select "8"
select select "6"
select select "8"
select select "6"
select select "8"
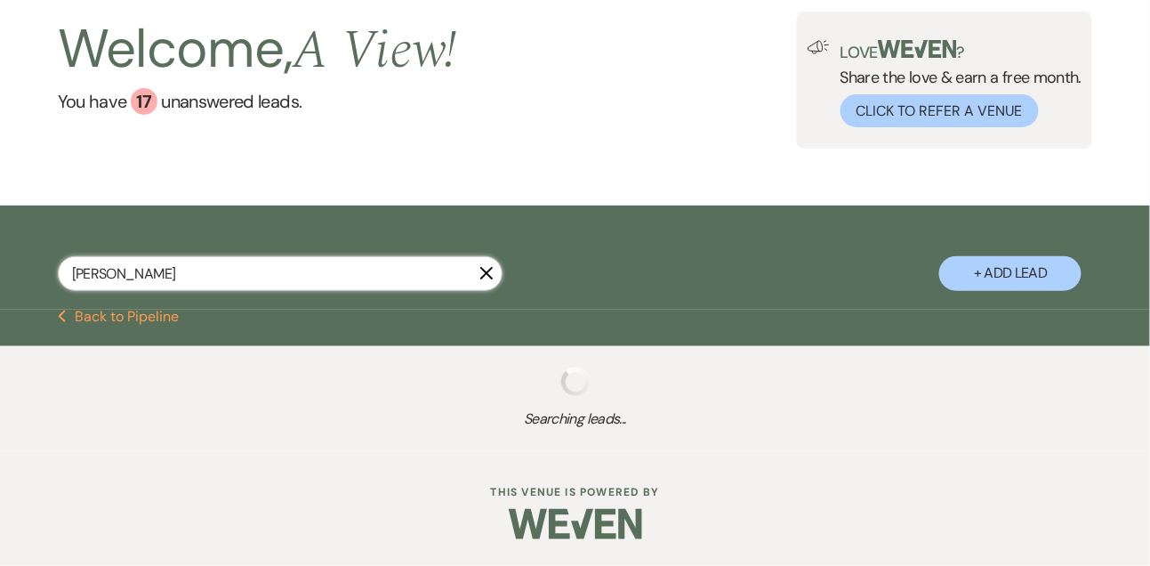
select select "10"
select select "8"
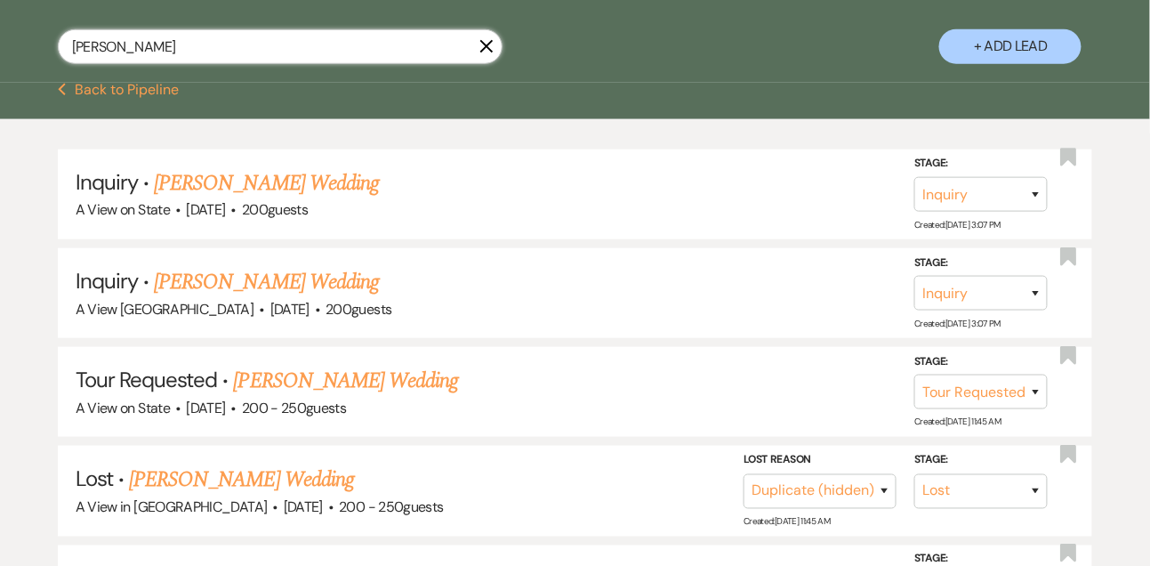
scroll to position [320, 0]
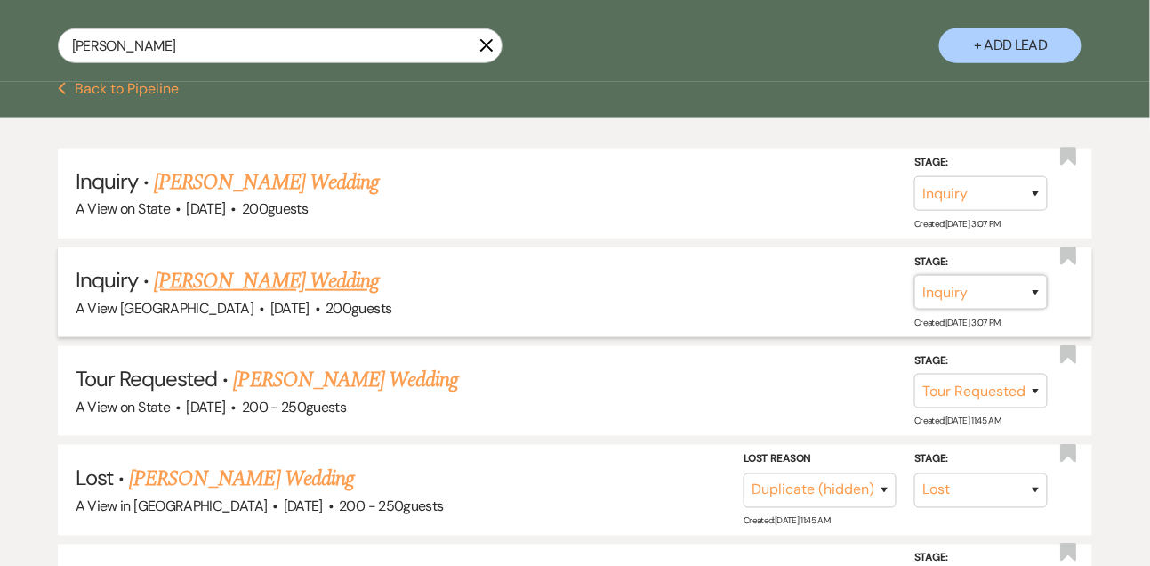
click at [965, 302] on select "Inquiry Follow Up Tour Requested Tour Confirmed Toured Proposal Sent Booked Lost" at bounding box center [980, 292] width 133 height 35
click at [914, 289] on select "Inquiry Follow Up Tour Requested Tour Confirmed Toured Proposal Sent Booked Lost" at bounding box center [980, 292] width 133 height 35
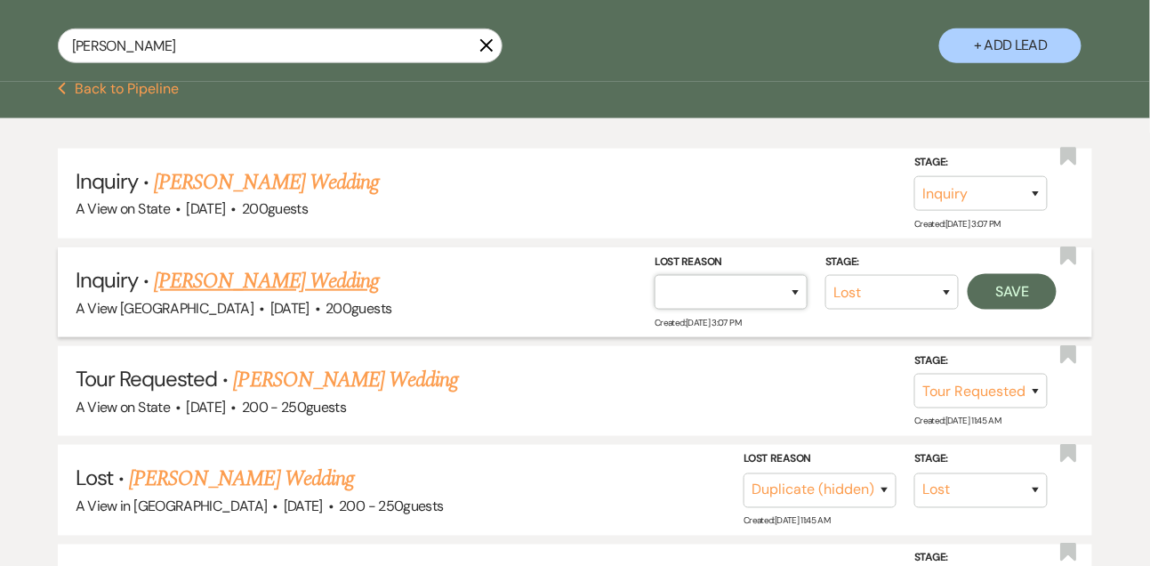
click at [743, 303] on select "Booked Elsewhere Budget Date Unavailable No Response Not a Good Match Capacity …" at bounding box center [731, 292] width 153 height 35
click at [655, 289] on select "Booked Elsewhere Budget Date Unavailable No Response Not a Good Match Capacity …" at bounding box center [731, 292] width 153 height 35
click at [1026, 305] on button "Save" at bounding box center [1012, 292] width 89 height 36
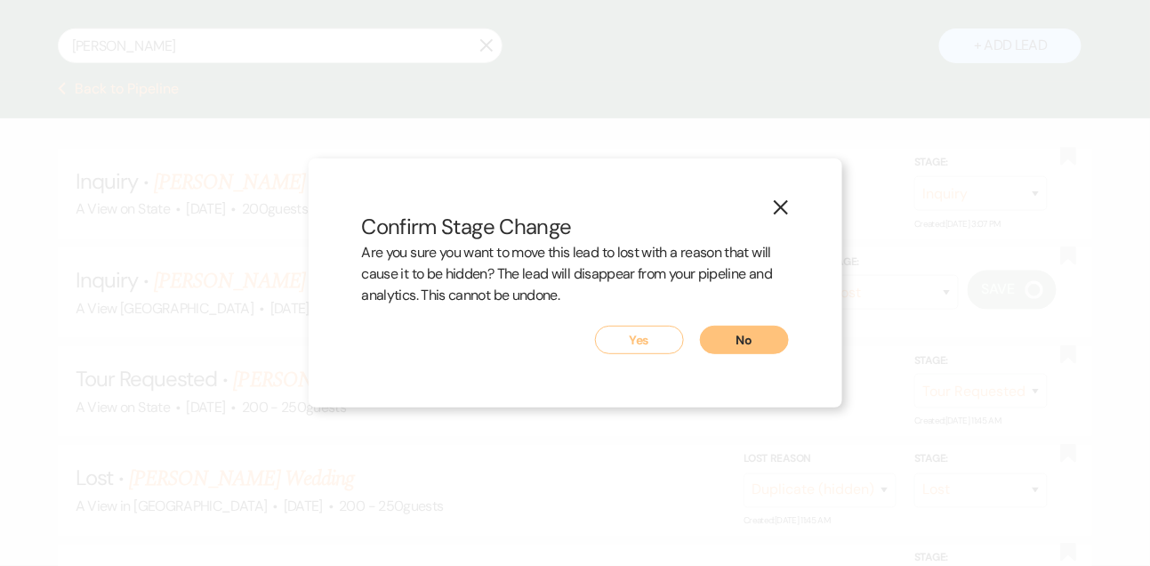
click at [638, 341] on button "Yes" at bounding box center [639, 340] width 89 height 28
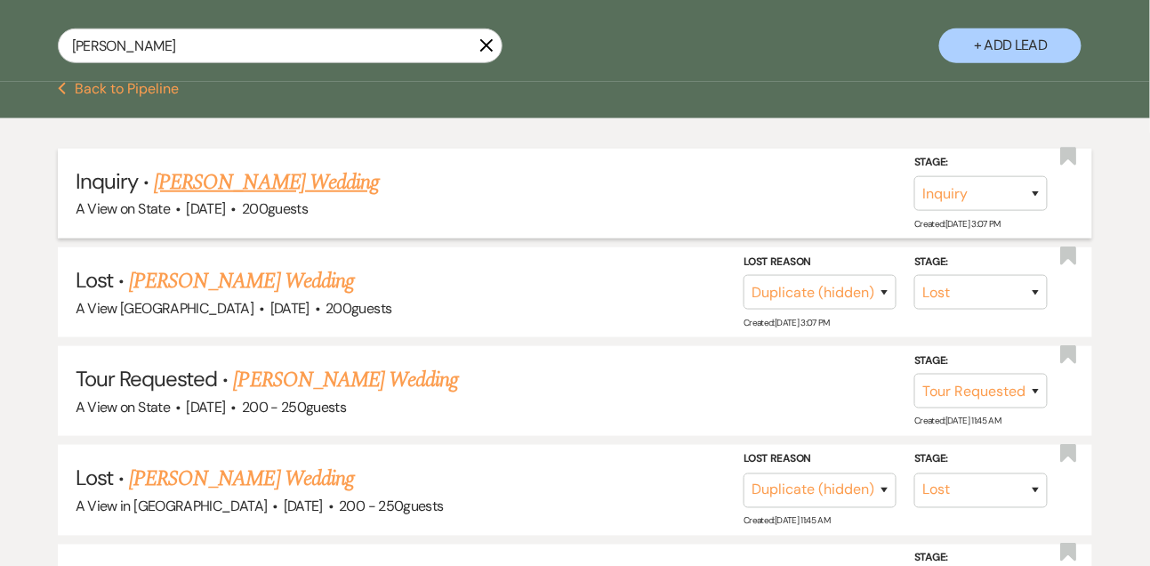
click at [323, 190] on link "[PERSON_NAME] Wedding" at bounding box center [266, 182] width 225 height 32
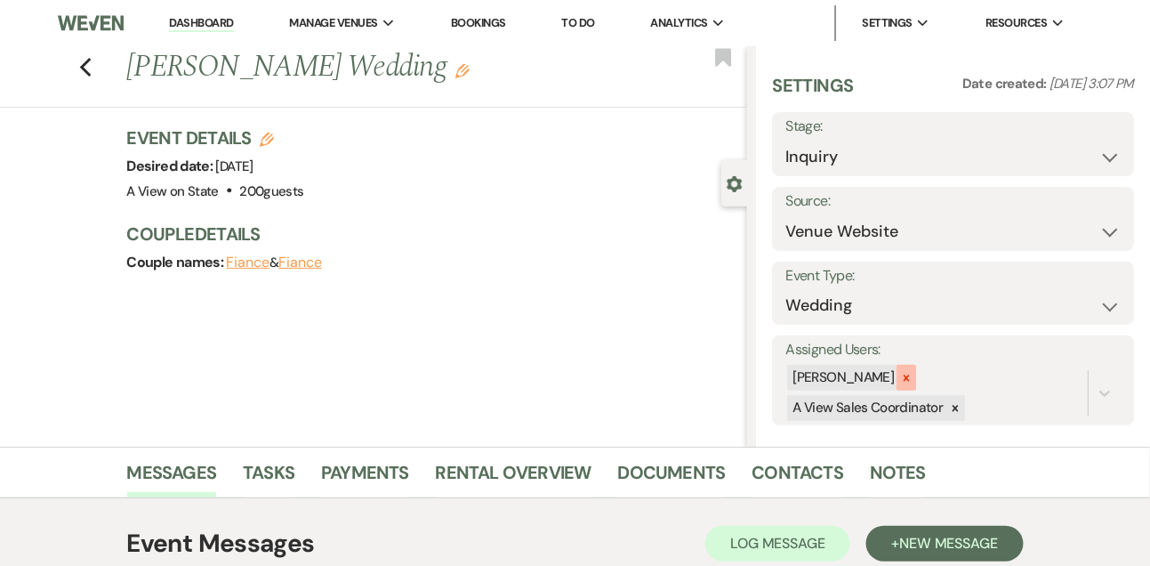
click at [913, 373] on icon at bounding box center [906, 378] width 12 height 12
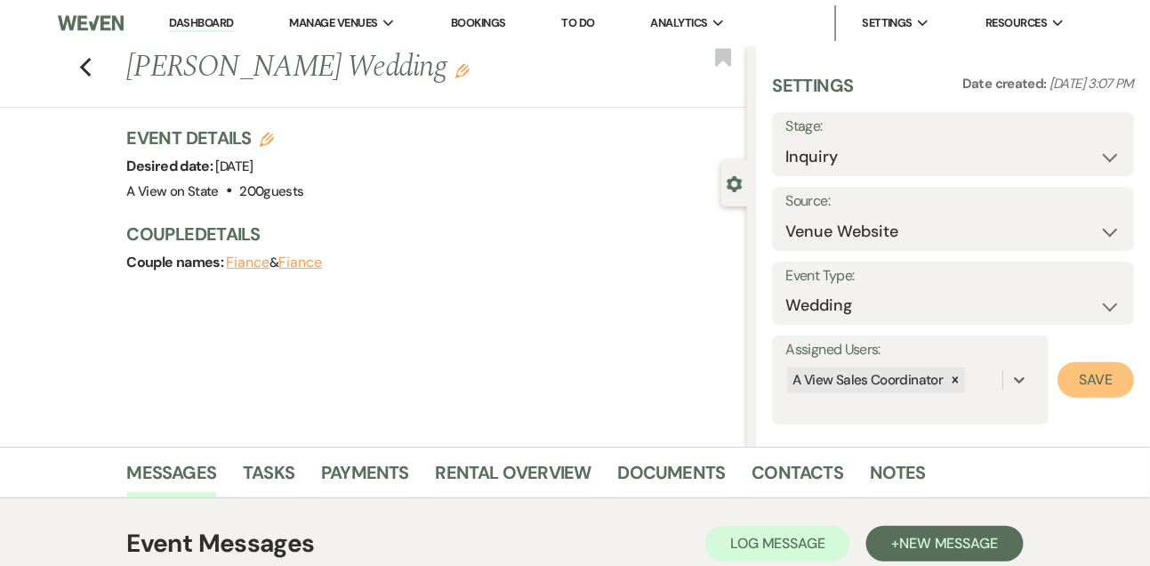
click at [1096, 374] on button "Save" at bounding box center [1096, 380] width 76 height 36
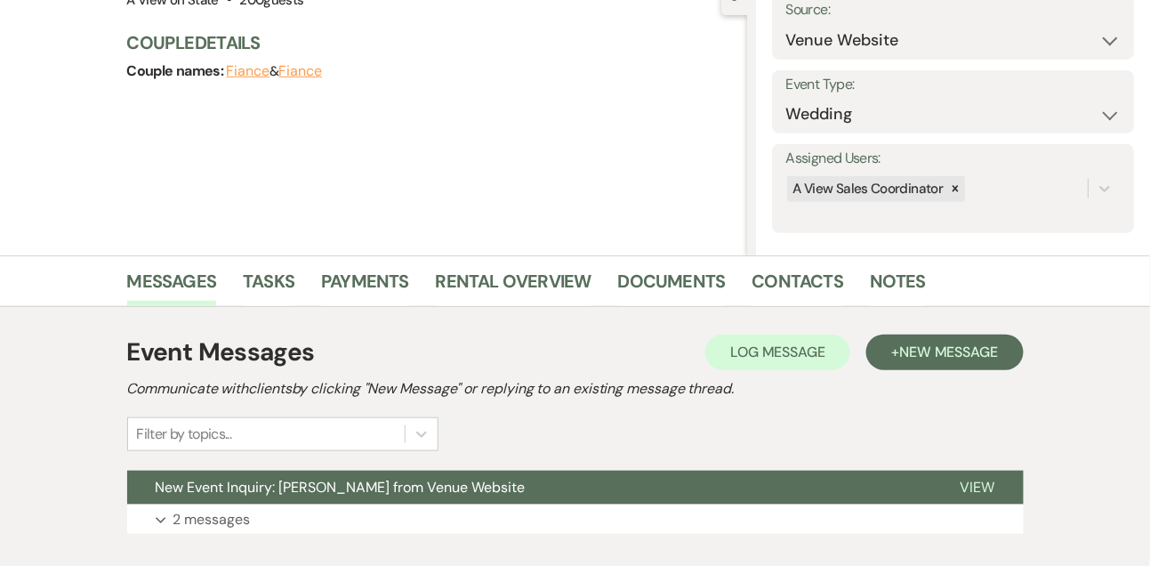
scroll to position [300, 0]
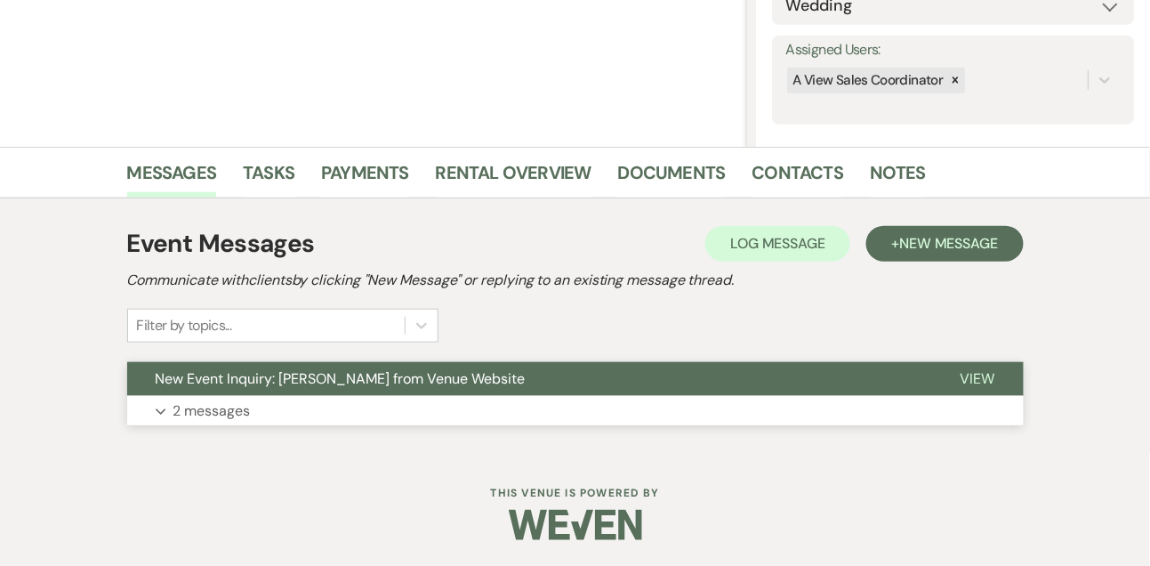
click at [447, 411] on button "Expand 2 messages" at bounding box center [575, 411] width 897 height 30
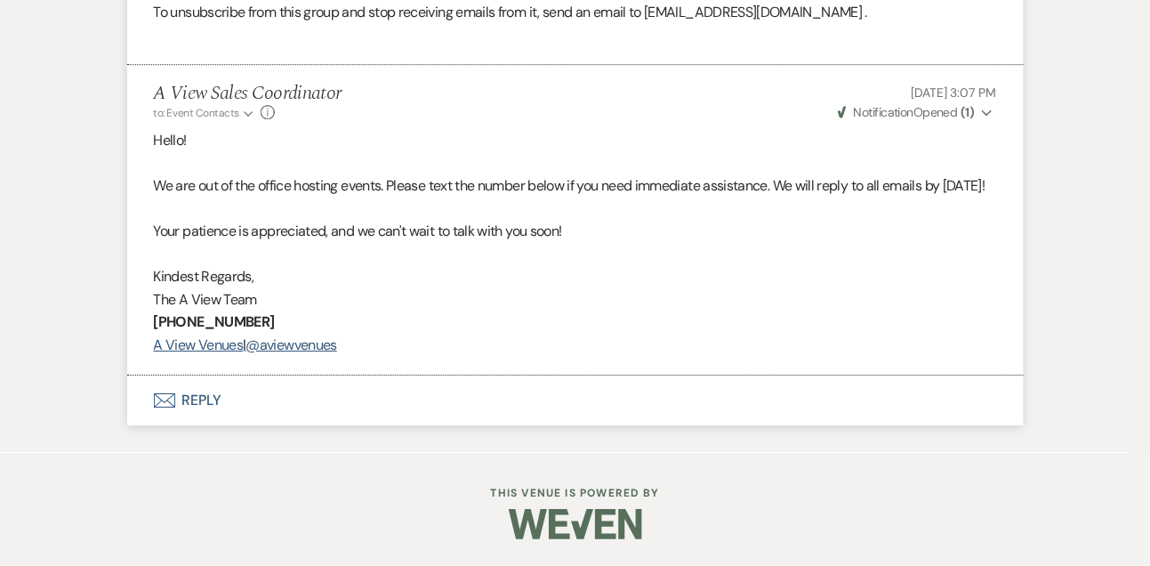
scroll to position [1469, 0]
click at [227, 399] on button "Envelope Reply" at bounding box center [575, 400] width 897 height 50
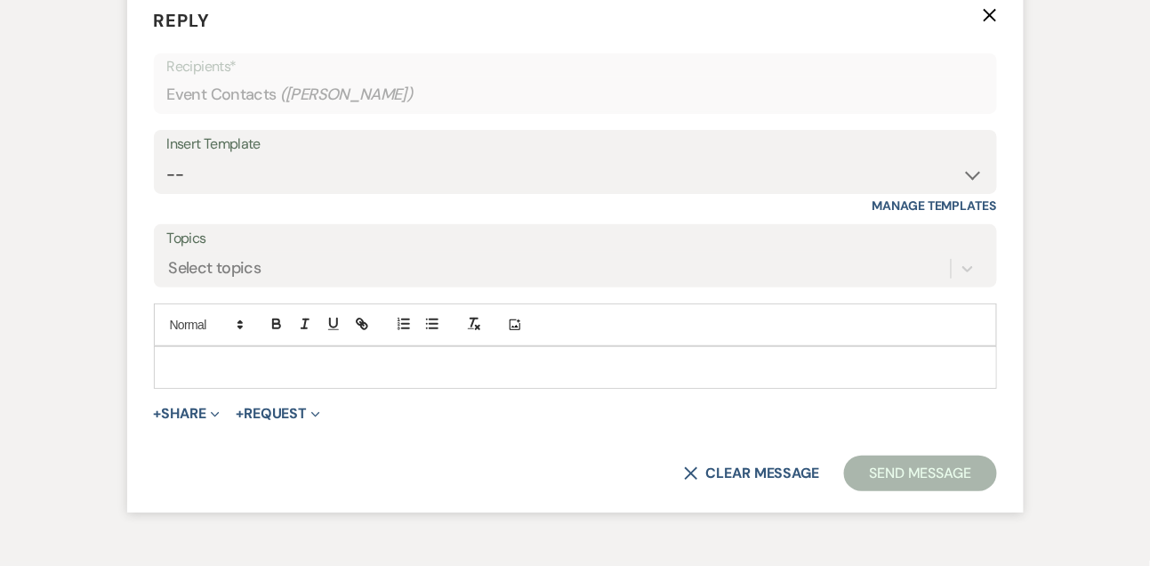
scroll to position [1824, 0]
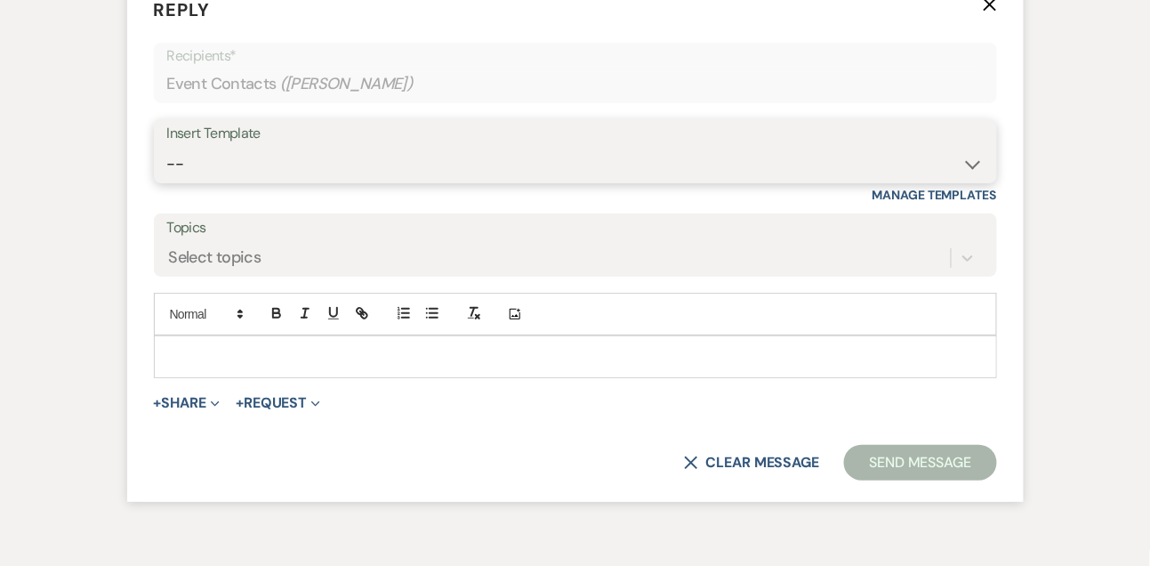
click at [257, 181] on select "-- Tour Confirmation Contract (Pre-Booked Leads) Out of office Inquiry Email Al…" at bounding box center [575, 164] width 817 height 35
click at [167, 181] on select "-- Tour Confirmation Contract (Pre-Booked Leads) Out of office Inquiry Email Al…" at bounding box center [575, 164] width 817 height 35
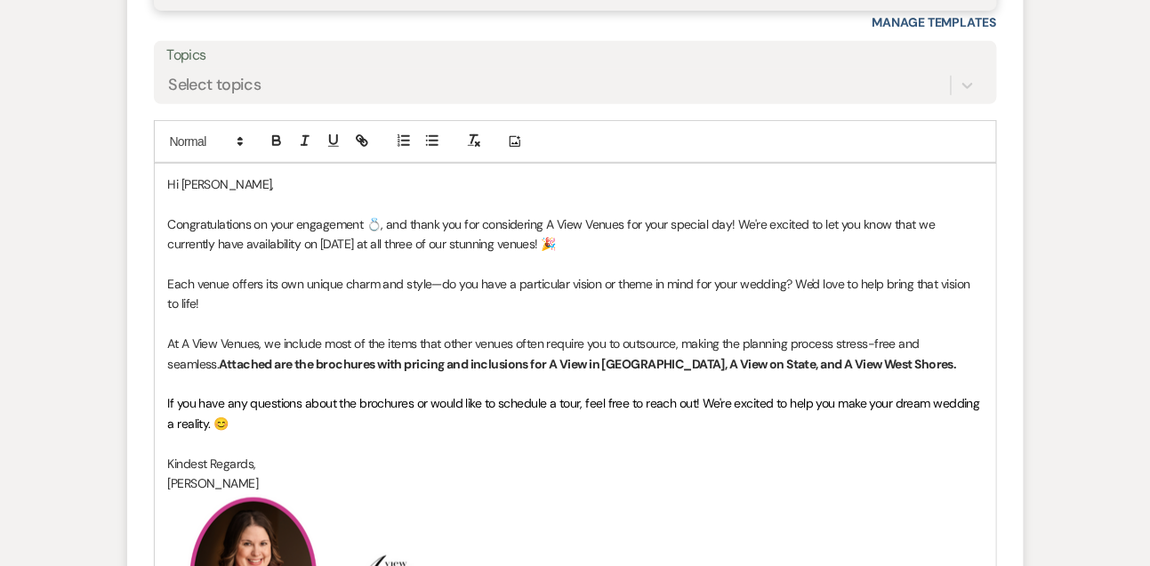
scroll to position [2104, 0]
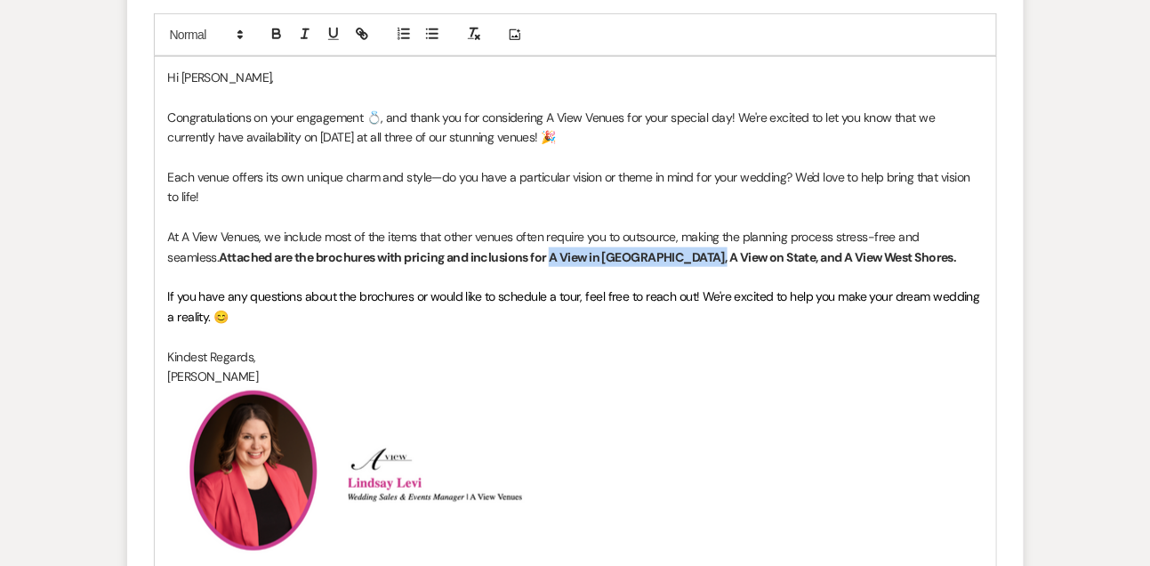
drag, startPoint x: 497, startPoint y: 299, endPoint x: 640, endPoint y: 298, distance: 142.3
click at [640, 265] on strong "Attached are the brochures with pricing and inclusions for A View in [GEOGRAPHI…" at bounding box center [587, 257] width 737 height 16
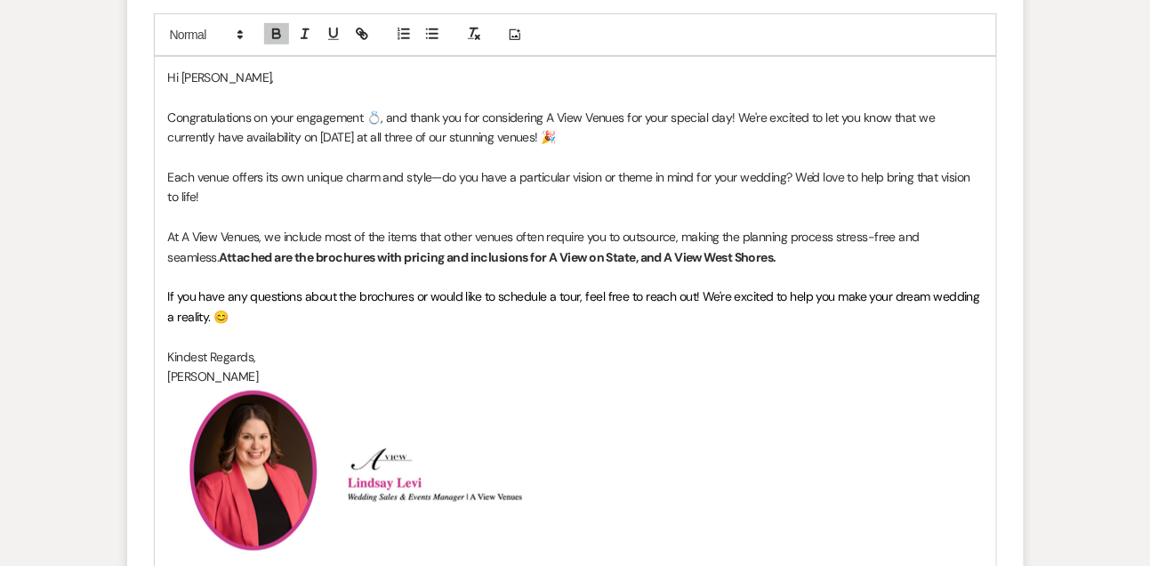
click at [587, 265] on strong "Attached are the brochures with pricing and inclusions for A View on State, and…" at bounding box center [498, 257] width 558 height 16
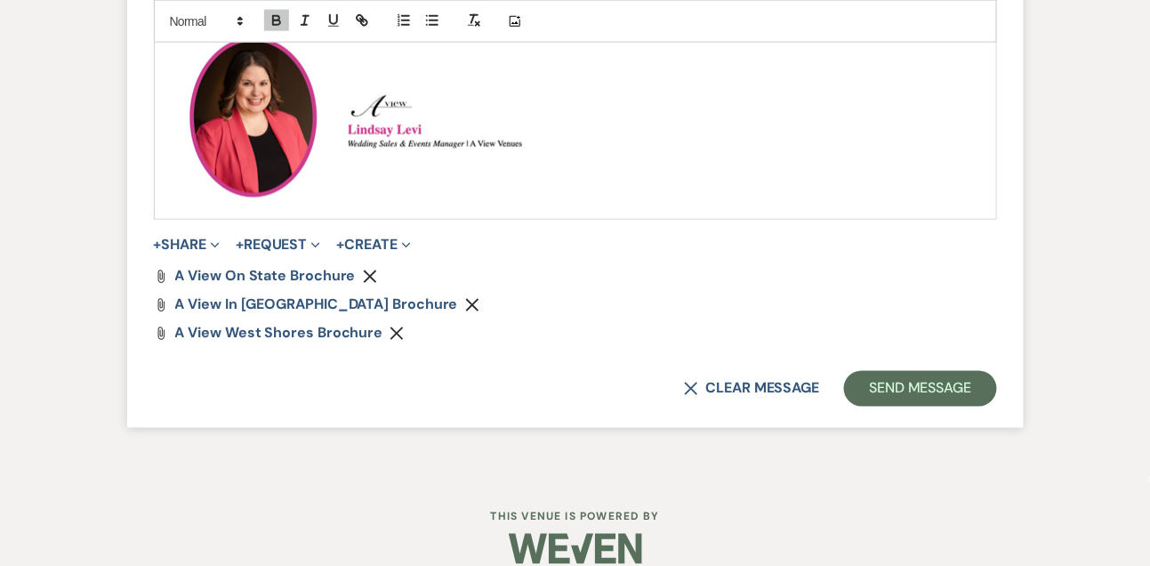
scroll to position [2526, 0]
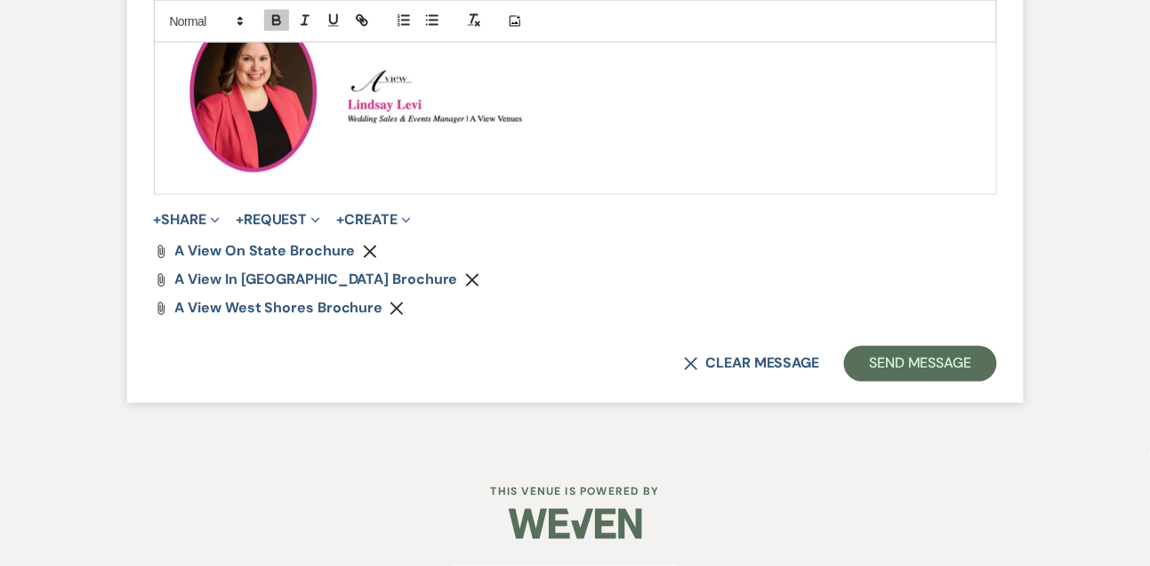
click at [465, 276] on icon "Remove" at bounding box center [472, 280] width 14 height 14
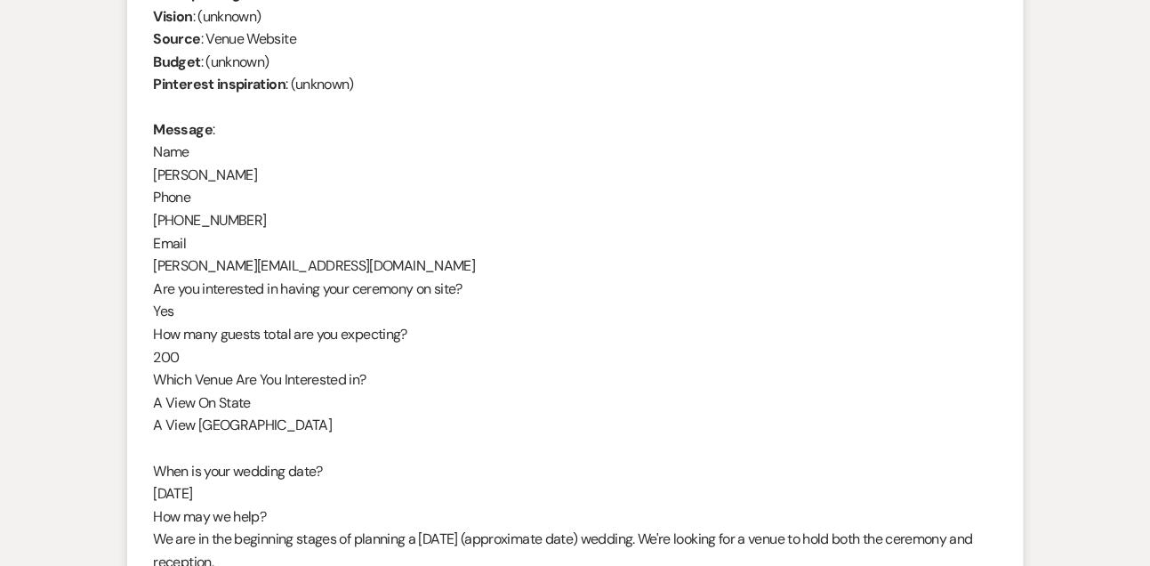
scroll to position [817, 0]
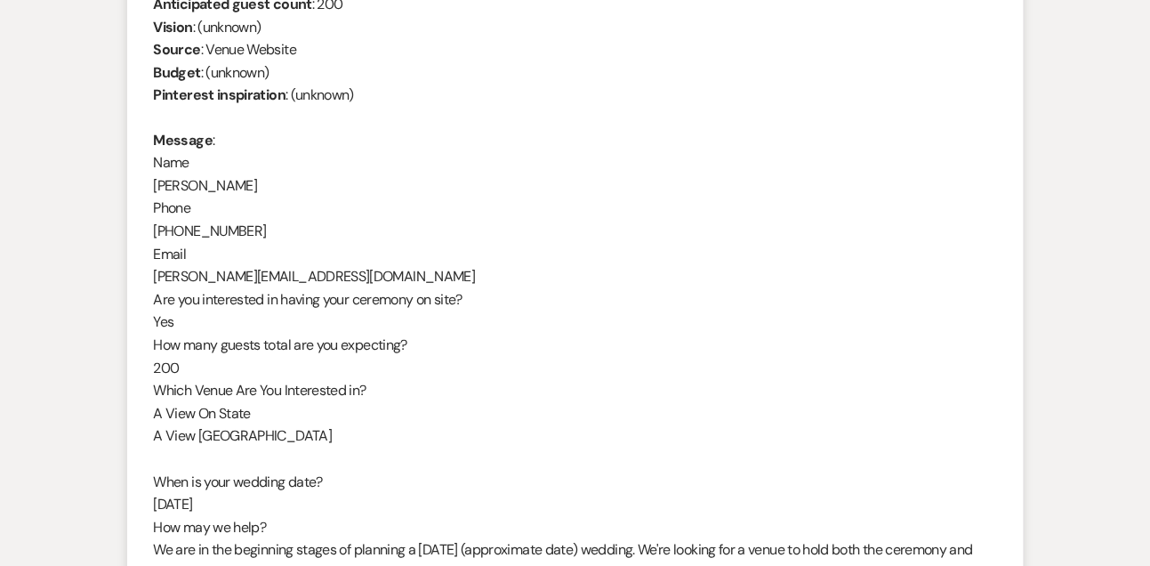
click at [241, 187] on div "From : [PERSON_NAME] Event : [PERSON_NAME] Event Desired date : [DATE] Anticipa…" at bounding box center [575, 288] width 843 height 728
copy div "[PERSON_NAME]"
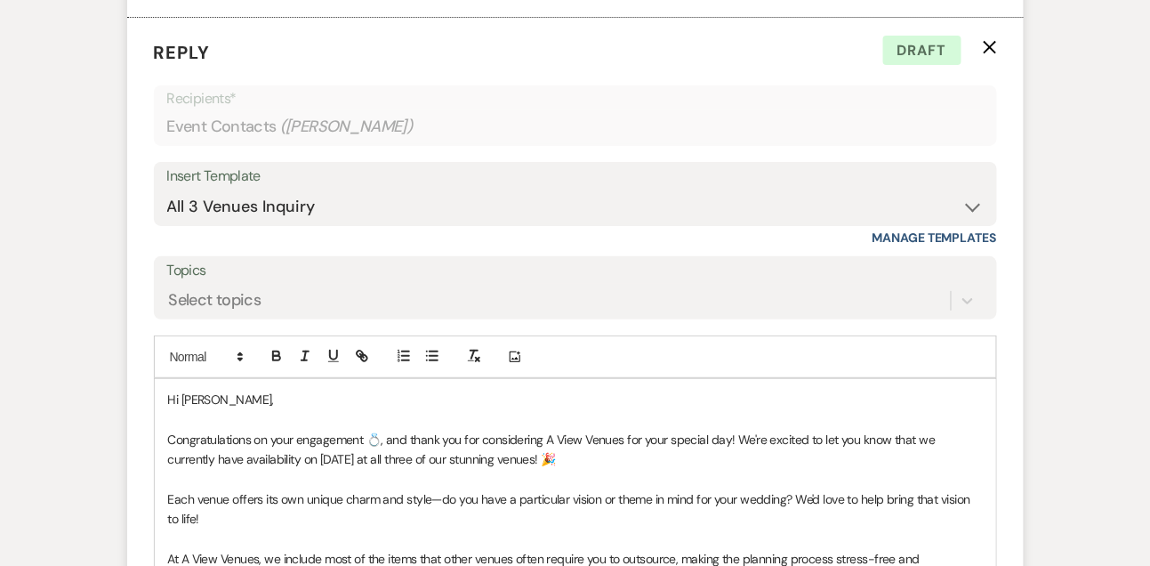
scroll to position [1784, 0]
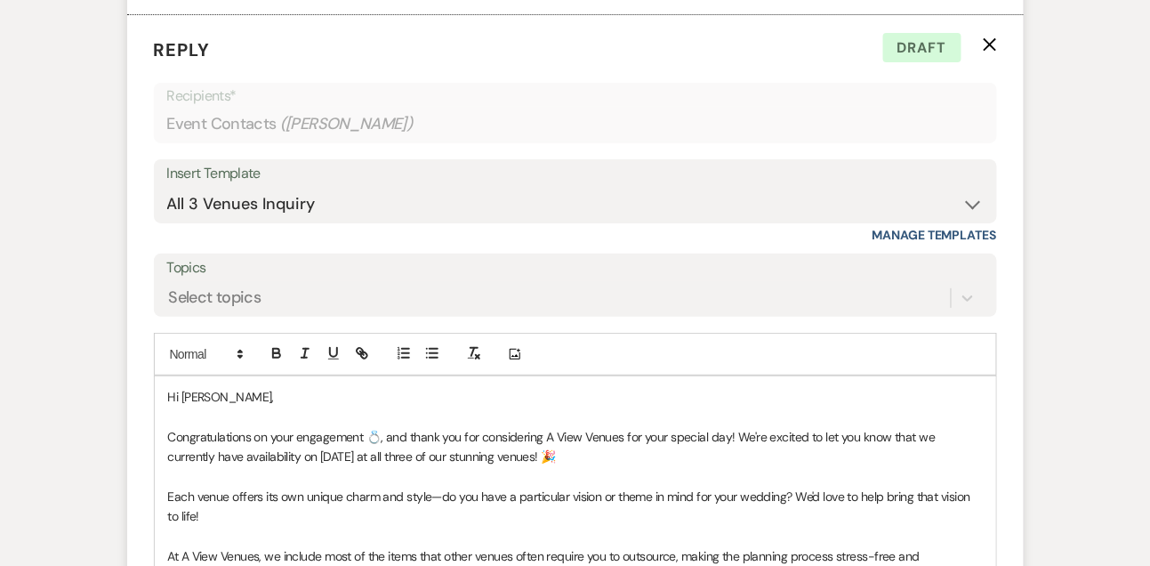
drag, startPoint x: 736, startPoint y: 478, endPoint x: 736, endPoint y: 494, distance: 16.0
click at [736, 467] on p "Congratulations on your engagement 💍, and thank you for considering A View Venu…" at bounding box center [575, 447] width 815 height 40
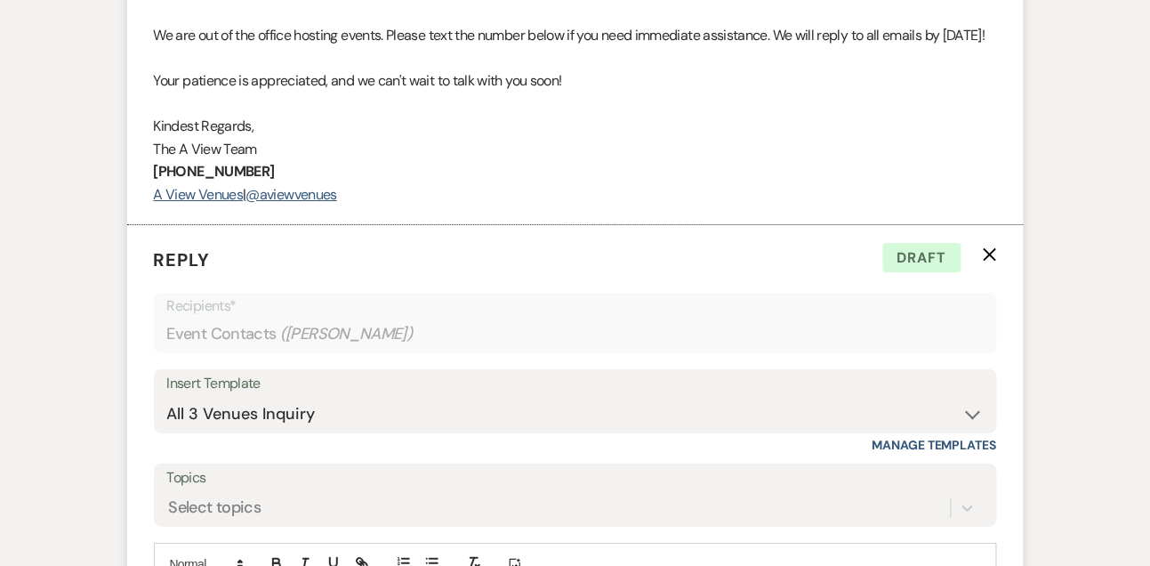
scroll to position [2214, 0]
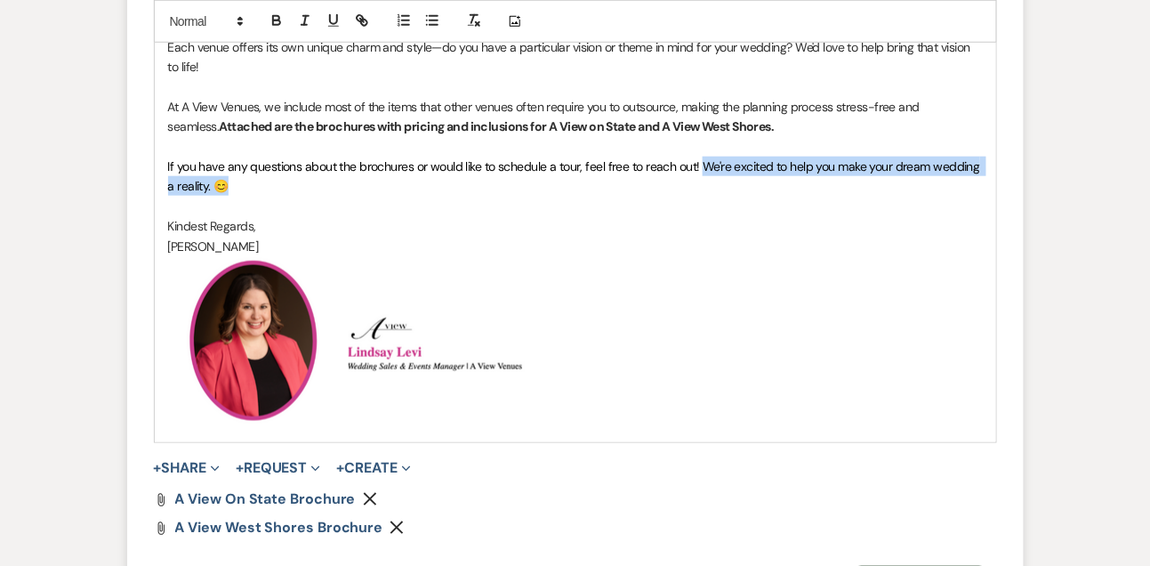
drag, startPoint x: 700, startPoint y: 205, endPoint x: 701, endPoint y: 221, distance: 16.0
click at [701, 197] on p "If you have any questions about the brochures or would like to schedule a tour,…" at bounding box center [575, 177] width 815 height 40
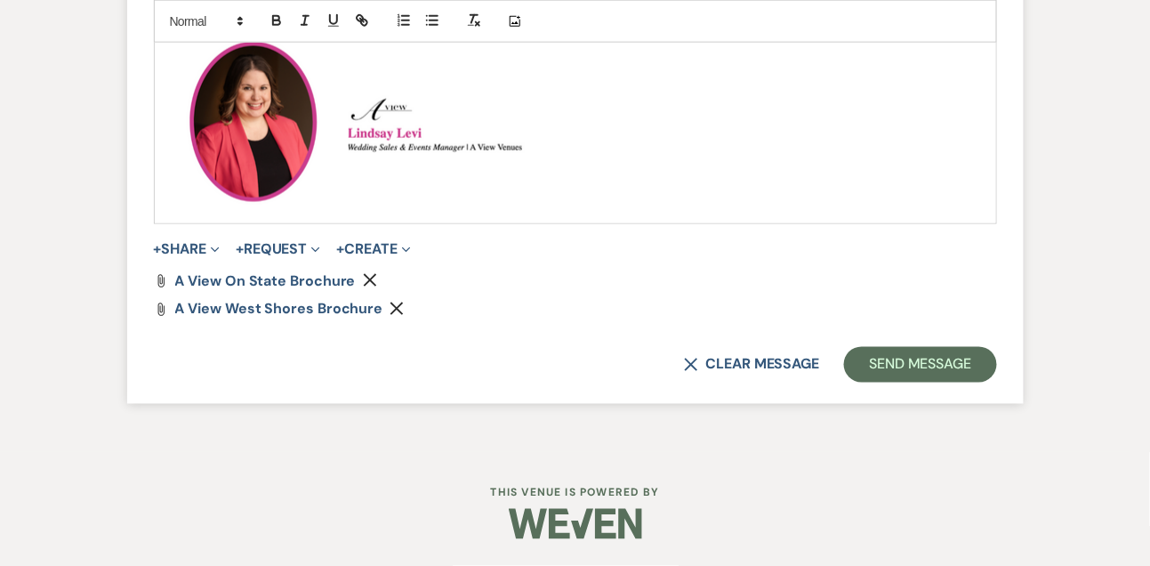
scroll to position [2458, 0]
click at [966, 352] on button "Send Message" at bounding box center [920, 365] width 152 height 36
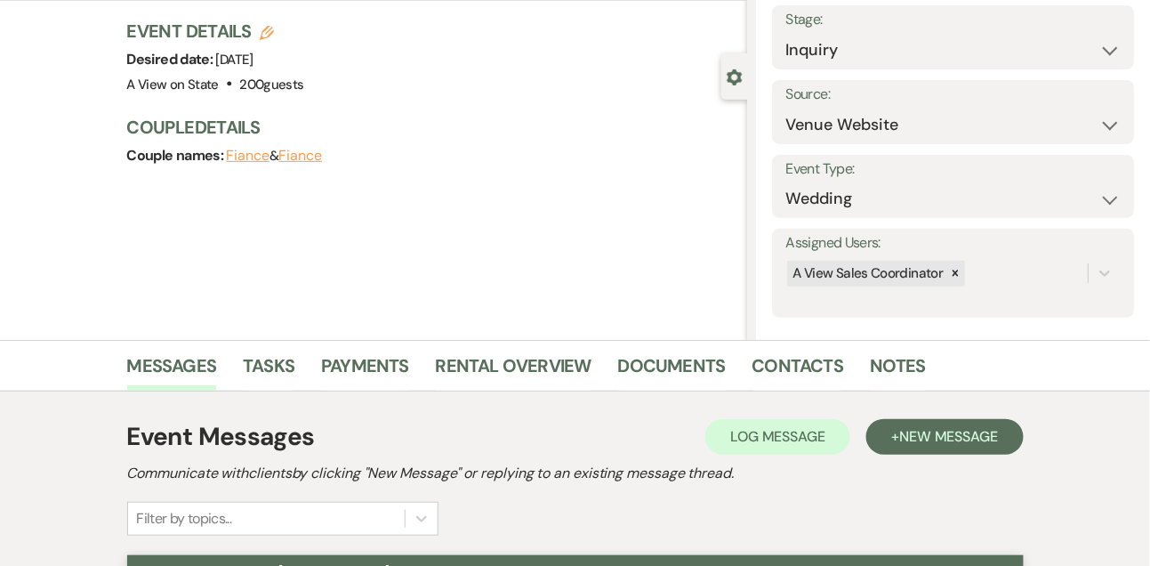
scroll to position [0, 0]
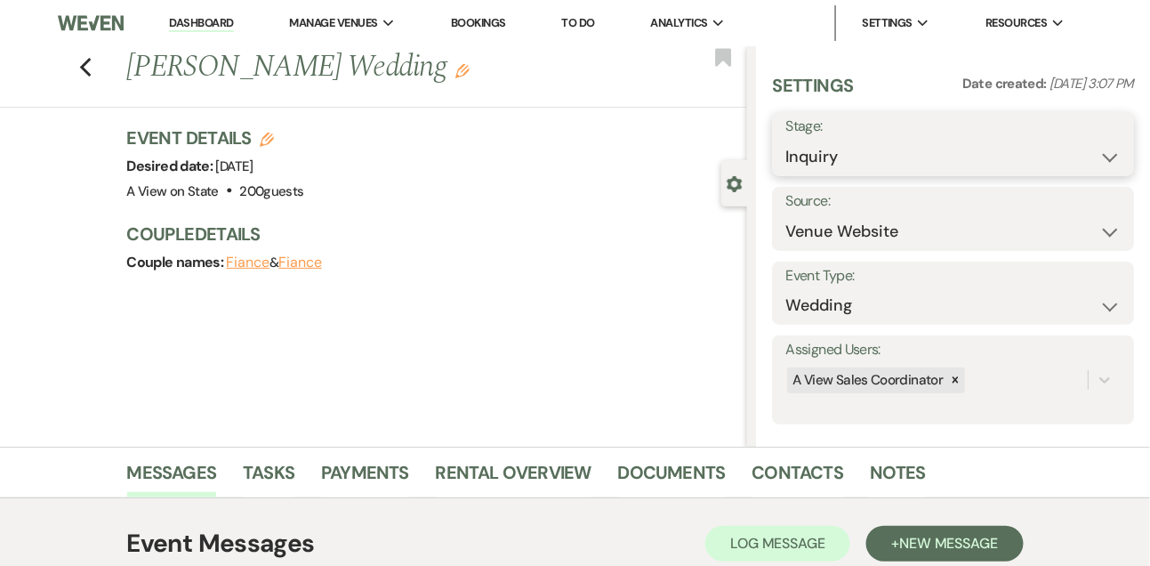
click at [853, 158] on select "Inquiry Follow Up Tour Requested Tour Confirmed Toured Proposal Sent Booked Lost" at bounding box center [952, 157] width 335 height 35
click at [785, 140] on select "Inquiry Follow Up Tour Requested Tour Confirmed Toured Proposal Sent Booked Lost" at bounding box center [952, 157] width 335 height 35
click at [1076, 161] on button "Save" at bounding box center [1096, 144] width 75 height 36
click at [273, 471] on link "Tasks" at bounding box center [269, 477] width 52 height 39
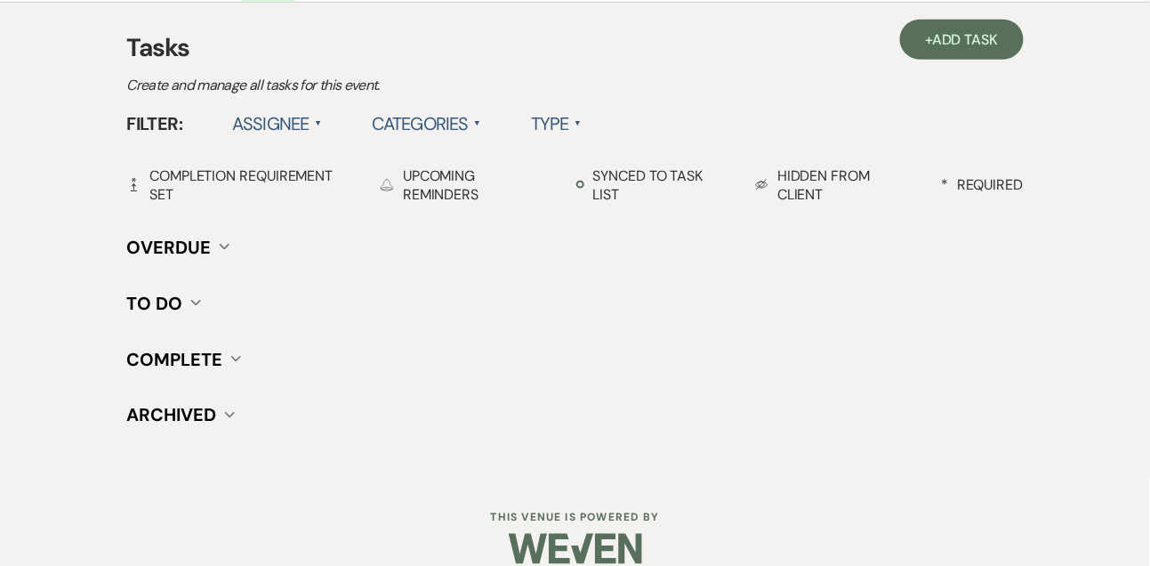
scroll to position [509, 0]
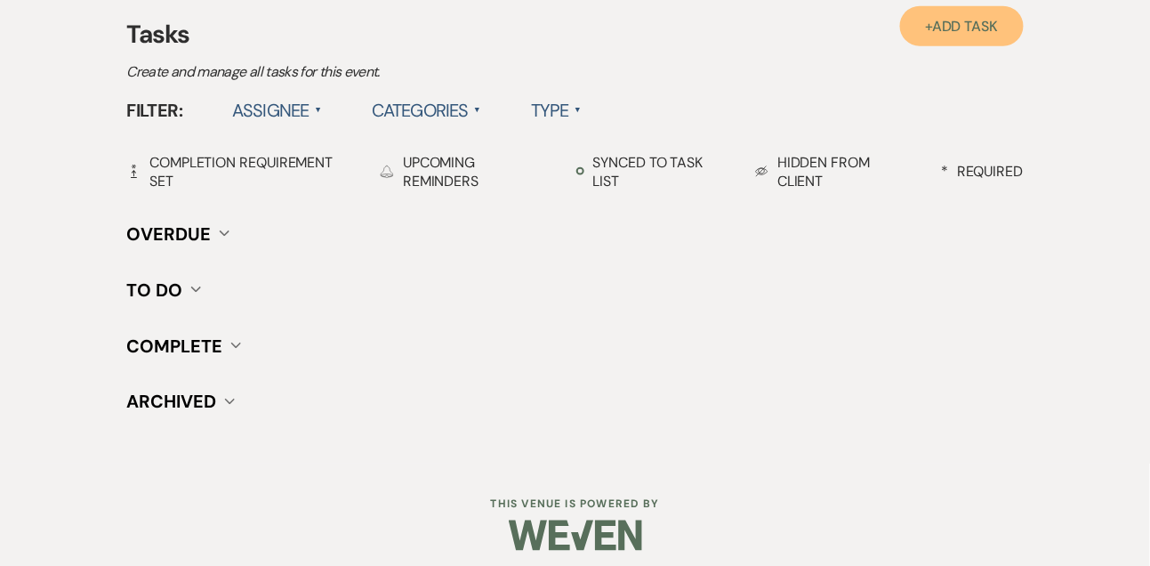
click at [917, 31] on link "+ Add Task" at bounding box center [961, 26] width 123 height 40
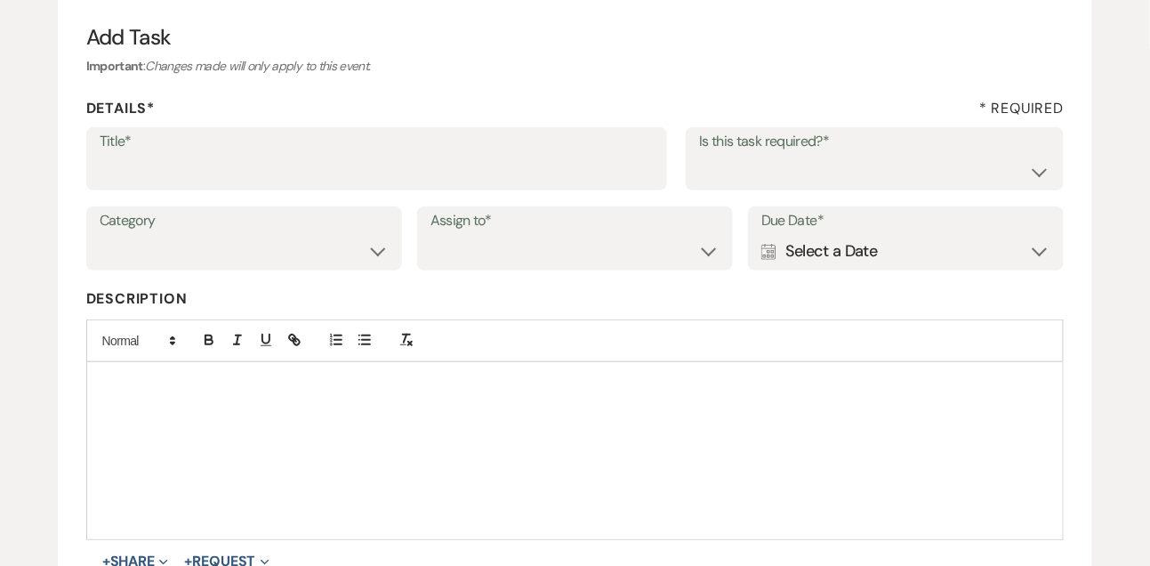
scroll to position [133, 0]
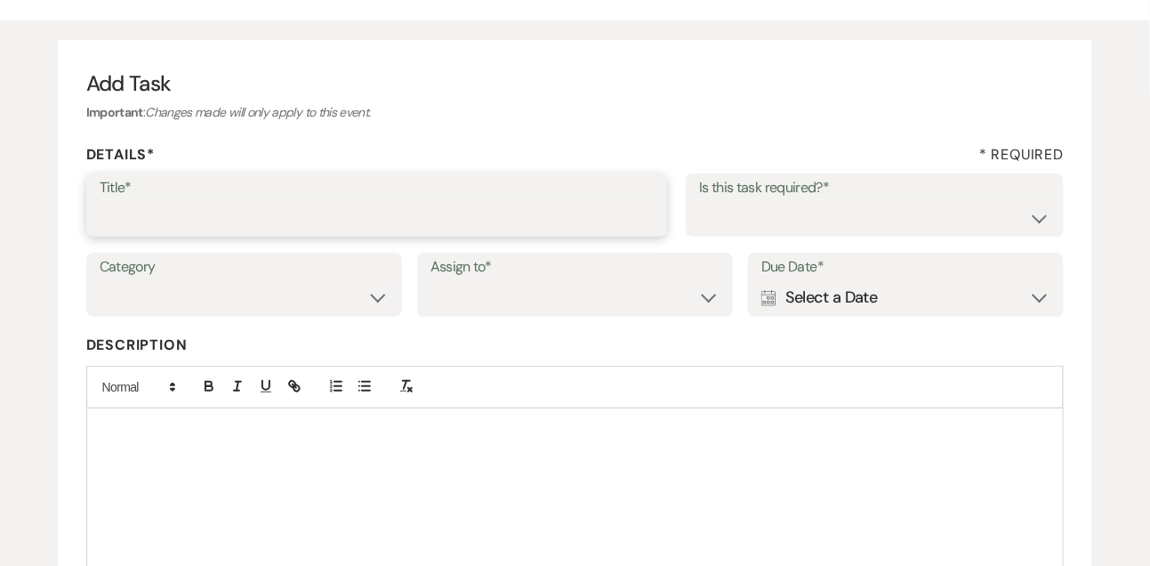
click at [309, 214] on input "Title*" at bounding box center [377, 217] width 555 height 35
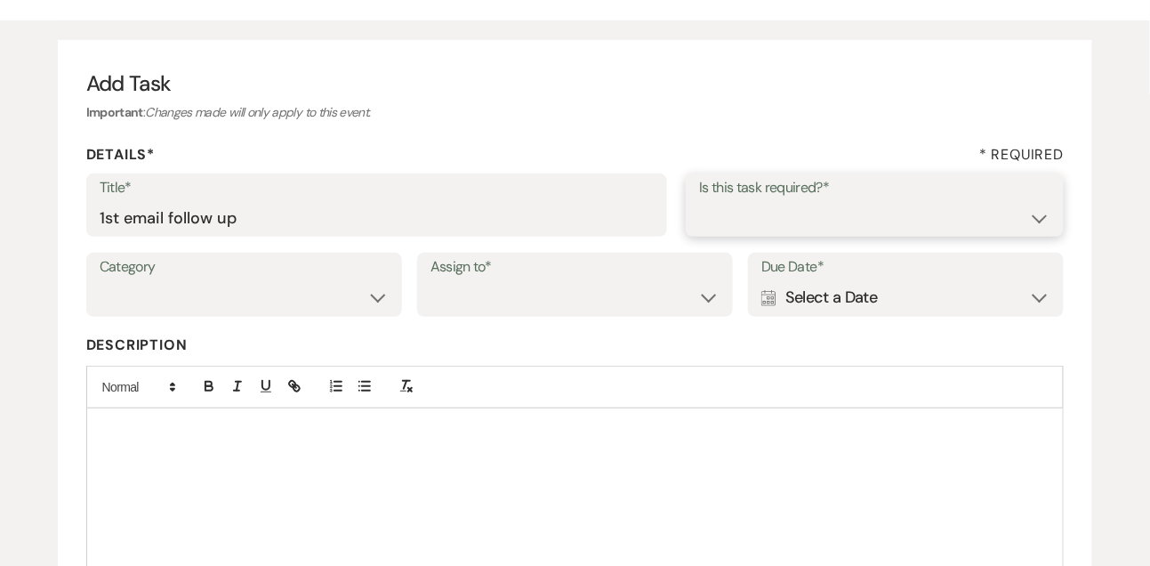
click at [729, 214] on select "Yes No" at bounding box center [874, 217] width 351 height 35
click at [699, 200] on select "Yes No" at bounding box center [874, 217] width 351 height 35
click at [315, 312] on select "Venue Vendors Guests Details Finalize & Share" at bounding box center [244, 297] width 289 height 35
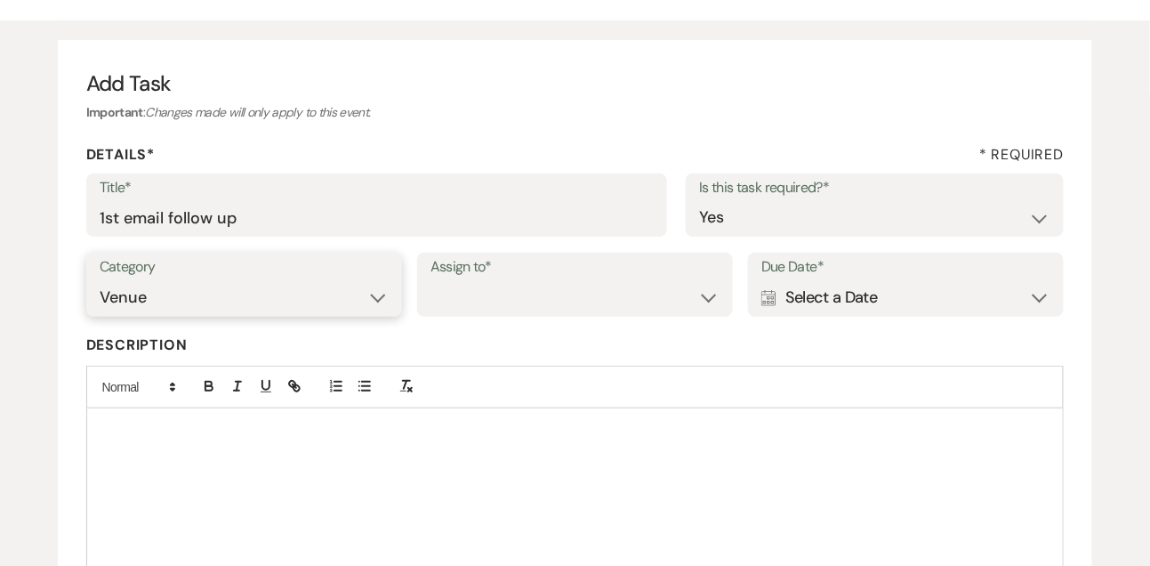
click at [100, 280] on select "Venue Vendors Guests Details Finalize & Share" at bounding box center [244, 297] width 289 height 35
click at [432, 319] on div "Category Venue Vendors Guests Details Finalize & Share Assign to* Venue Client …" at bounding box center [575, 293] width 978 height 80
click at [467, 304] on select "Venue Client" at bounding box center [574, 297] width 289 height 35
click at [430, 280] on select "Venue Client" at bounding box center [574, 297] width 289 height 35
click at [807, 299] on div "Calendar Select a Date Expand" at bounding box center [905, 297] width 289 height 35
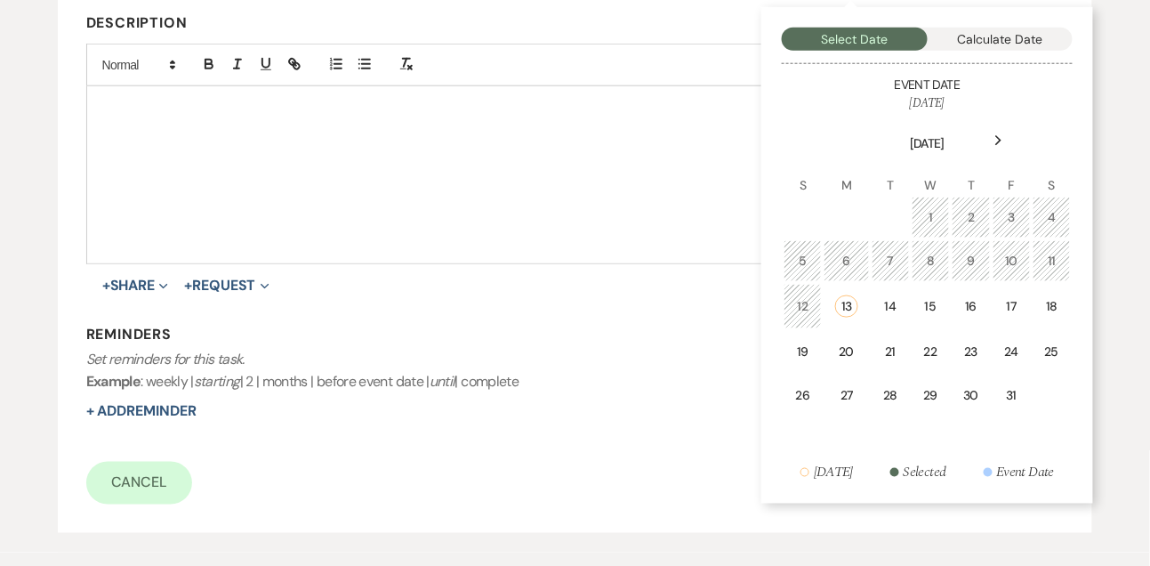
scroll to position [456, 0]
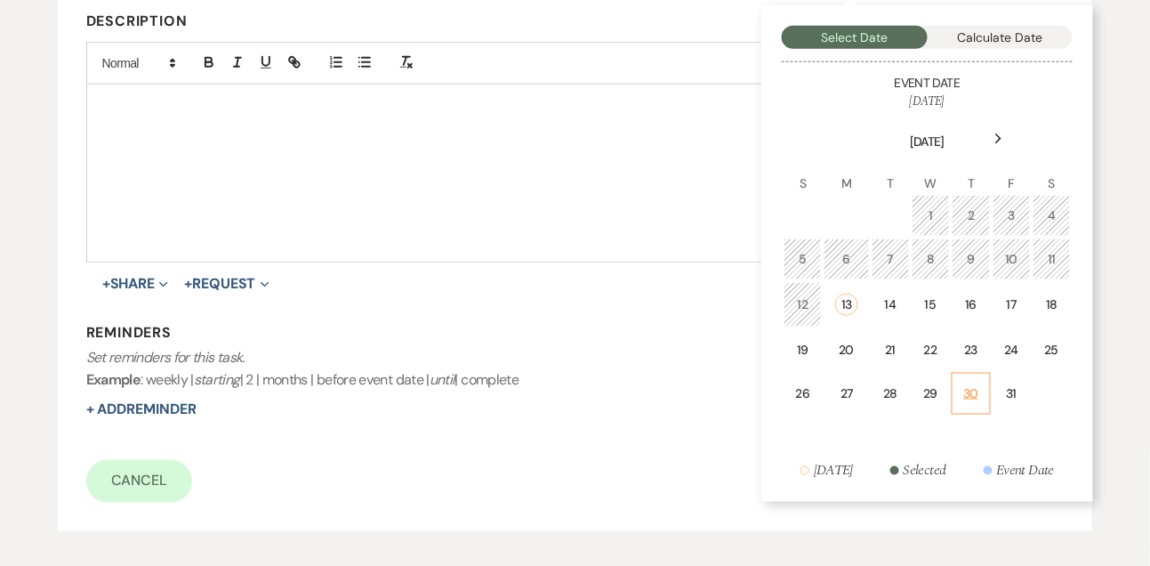
click at [968, 390] on div "30" at bounding box center [971, 393] width 16 height 19
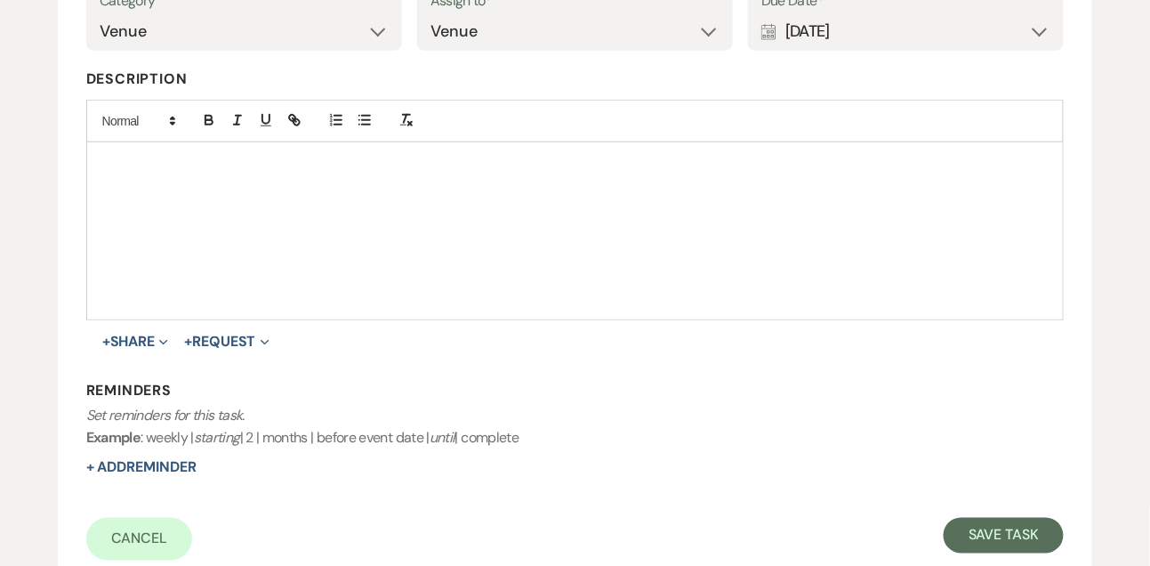
scroll to position [406, 0]
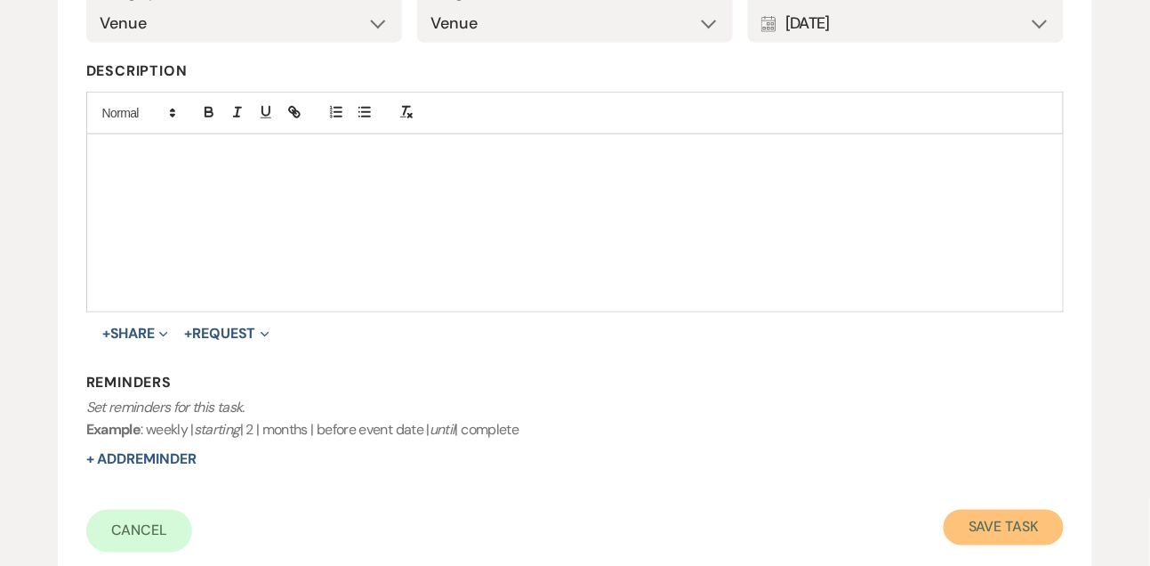
drag, startPoint x: 972, startPoint y: 511, endPoint x: 972, endPoint y: 495, distance: 16.0
click at [972, 510] on button "Save Task" at bounding box center [1004, 528] width 120 height 36
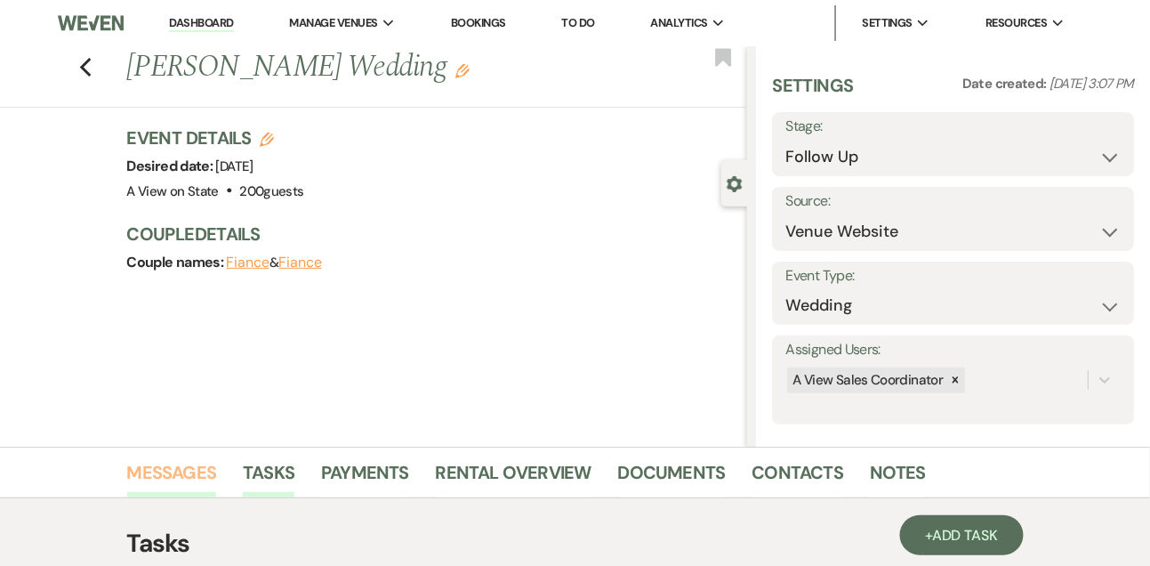
click at [163, 470] on link "Messages" at bounding box center [172, 477] width 90 height 39
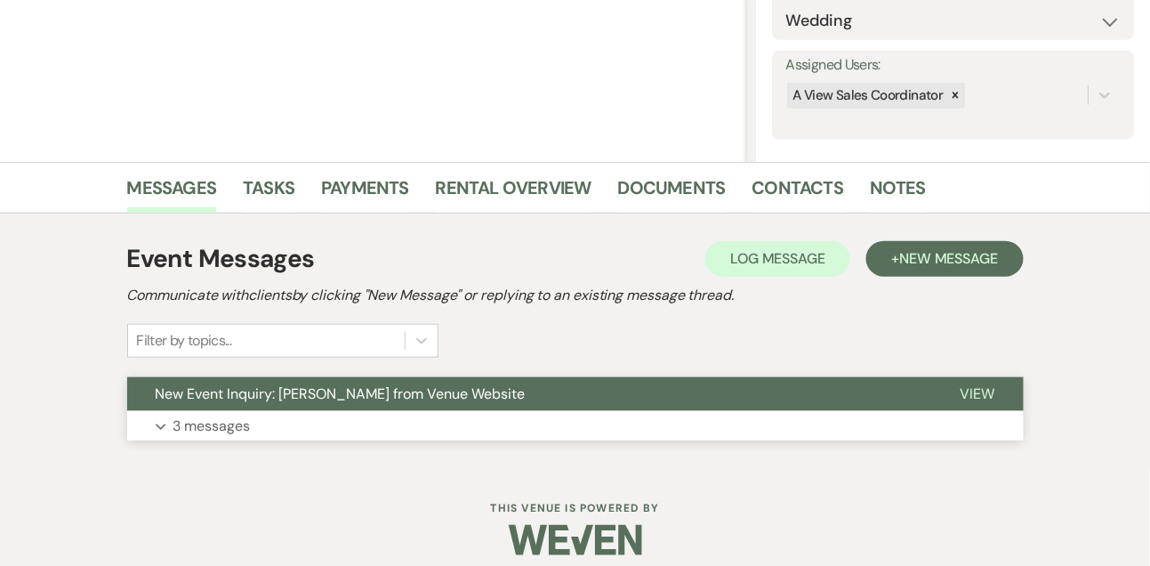
click at [203, 431] on p "3 messages" at bounding box center [211, 425] width 77 height 23
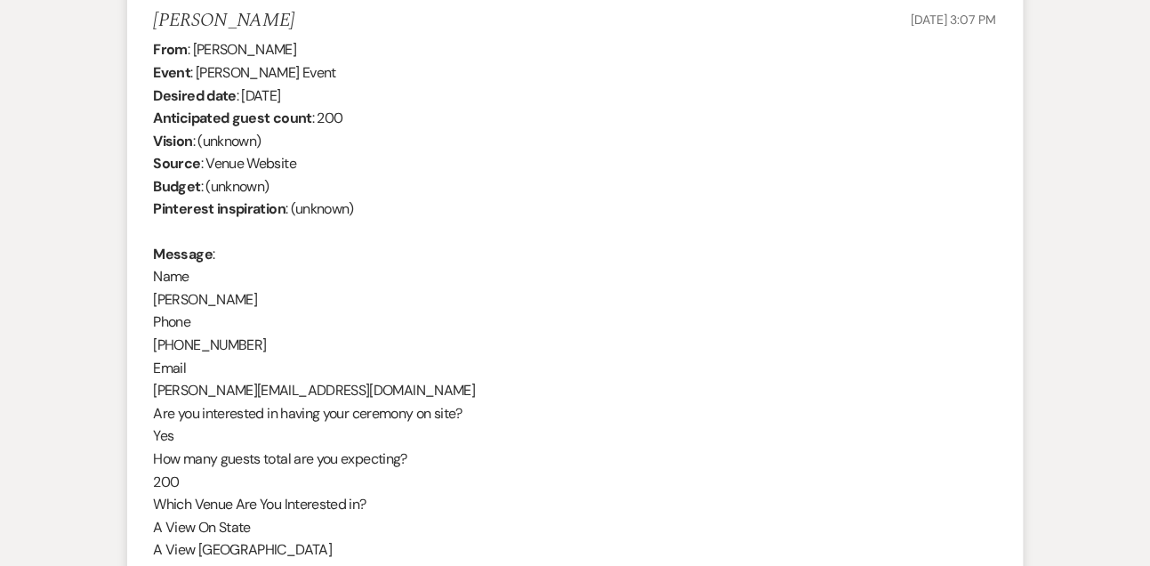
scroll to position [5, 0]
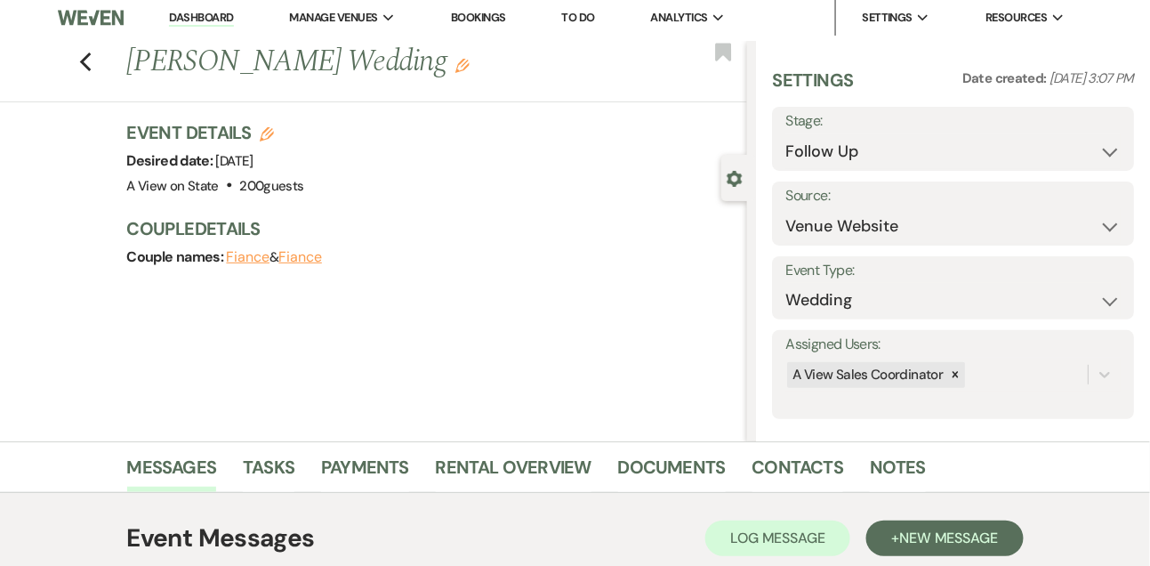
click at [195, 20] on link "Dashboard" at bounding box center [201, 18] width 64 height 17
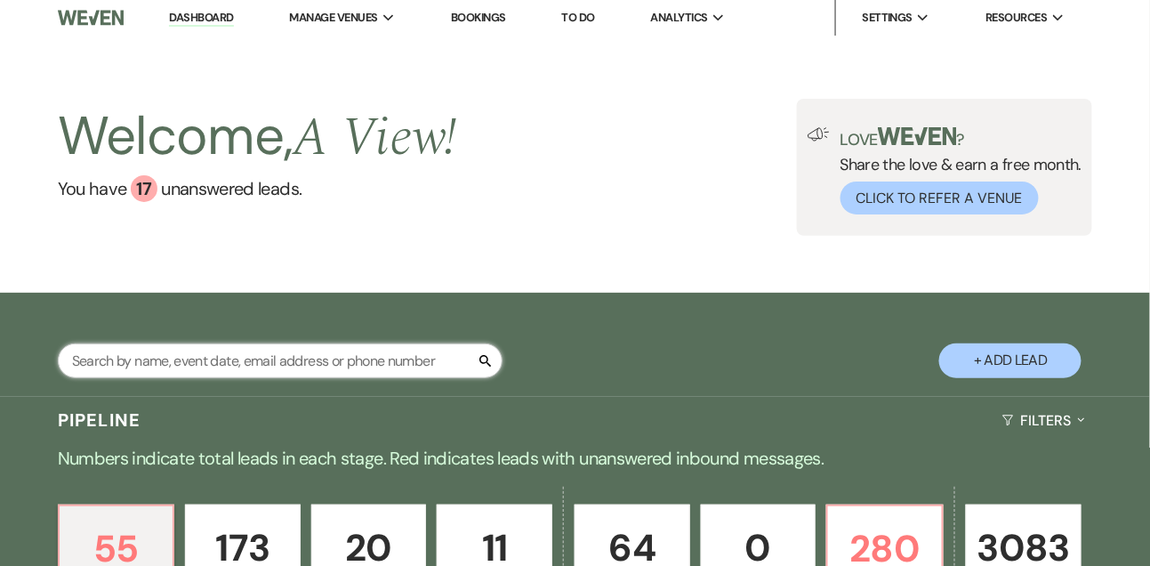
click at [207, 362] on input "text" at bounding box center [280, 360] width 445 height 35
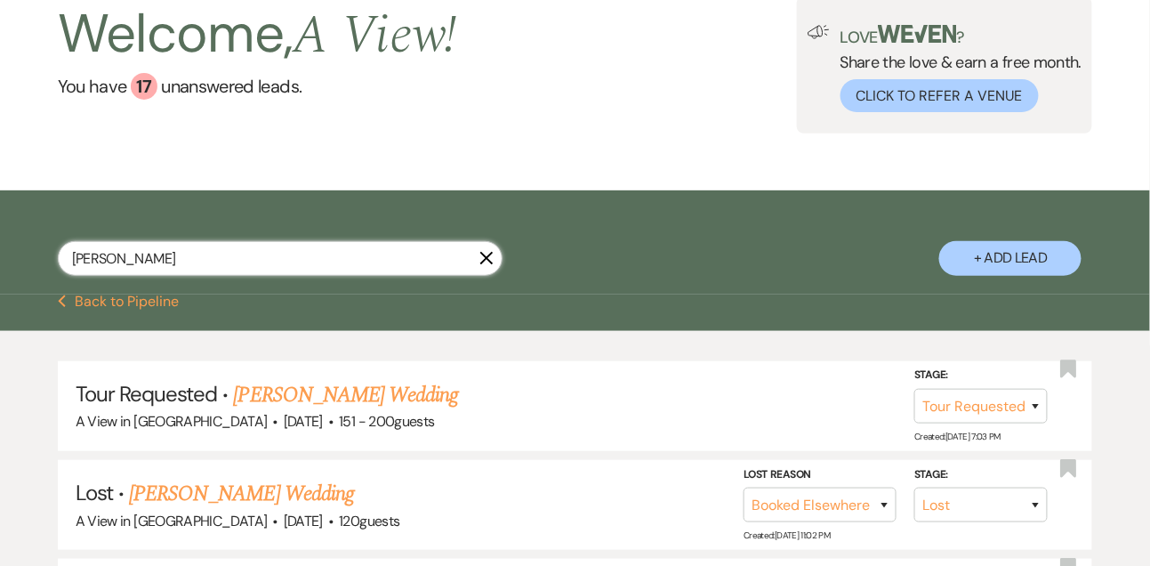
scroll to position [114, 0]
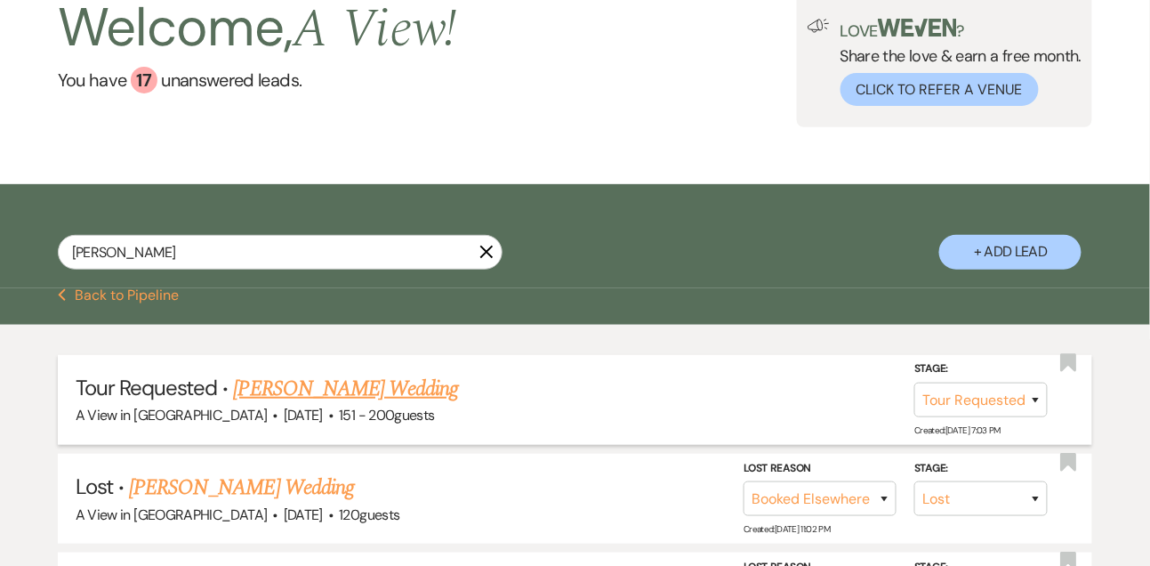
click at [322, 405] on link "[PERSON_NAME] Wedding" at bounding box center [346, 389] width 225 height 32
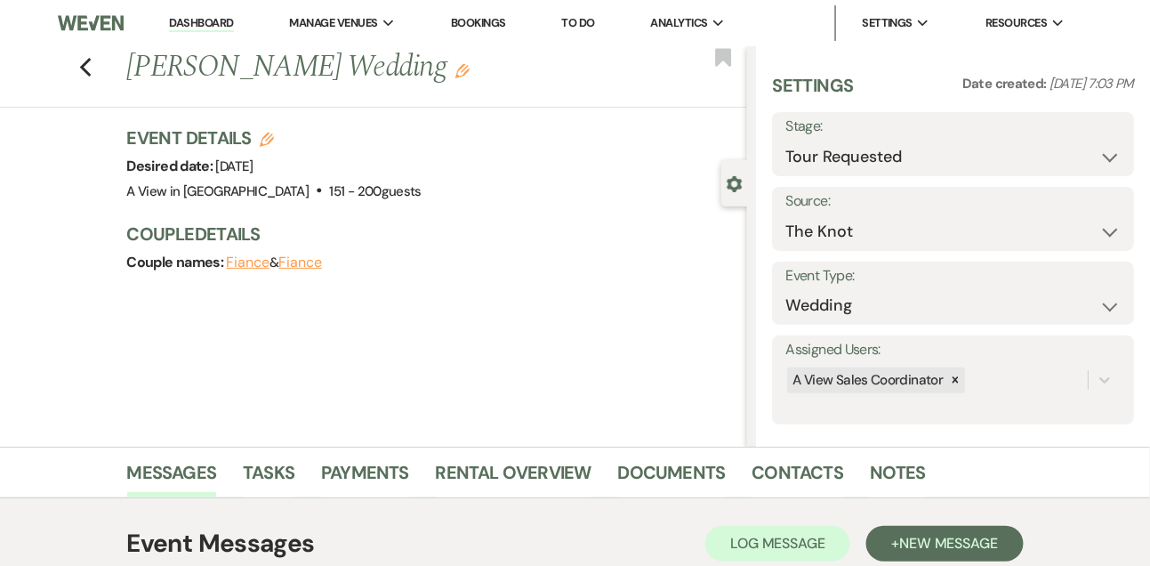
scroll to position [300, 0]
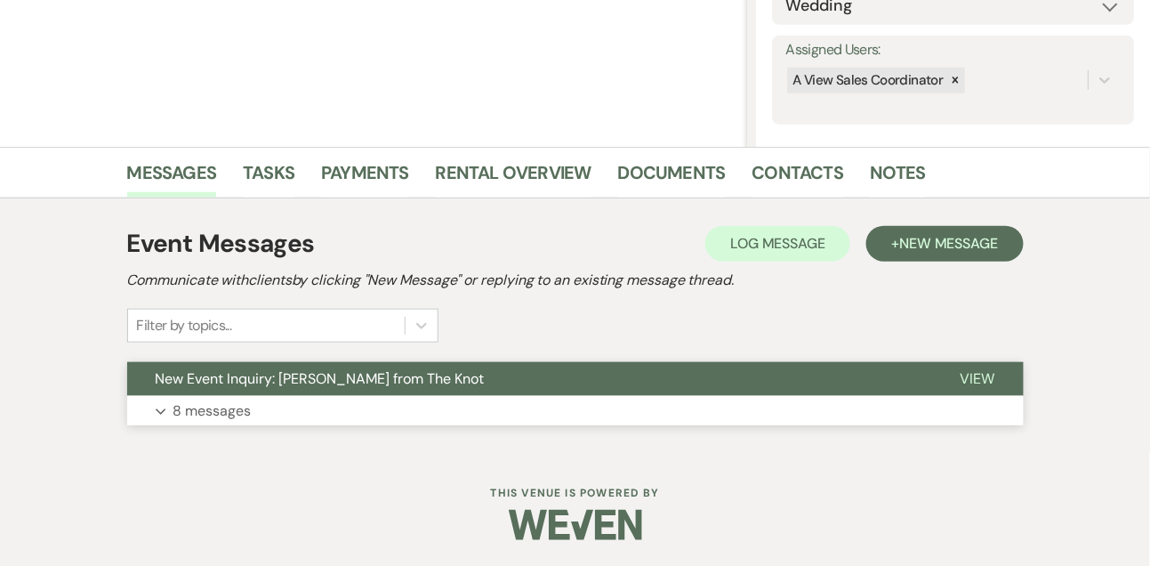
click at [316, 408] on button "Expand 8 messages" at bounding box center [575, 411] width 897 height 30
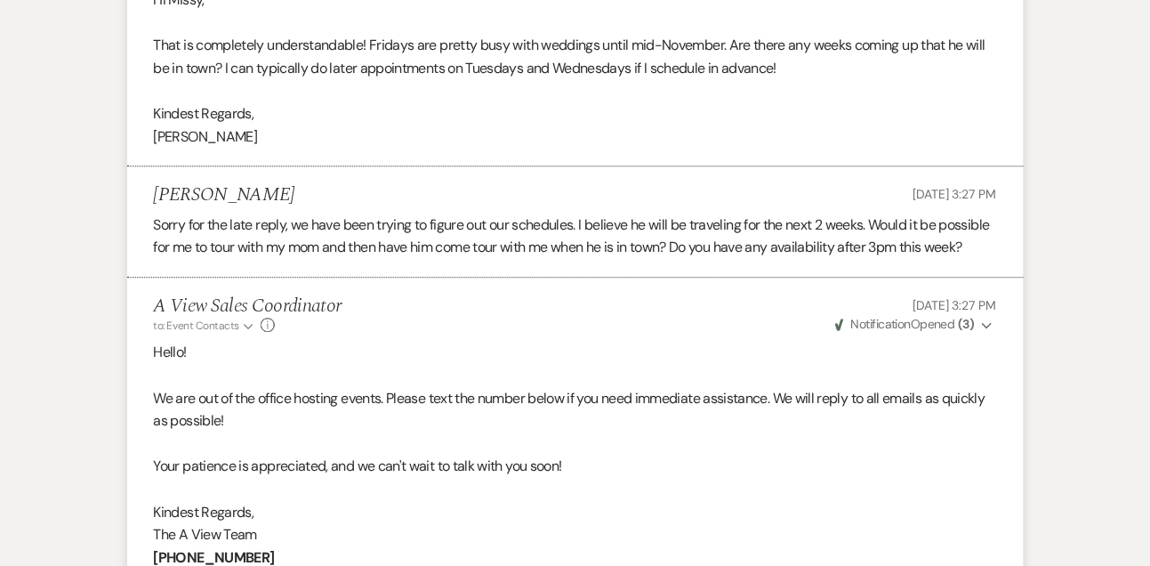
scroll to position [2925, 0]
